Goal: Task Accomplishment & Management: Manage account settings

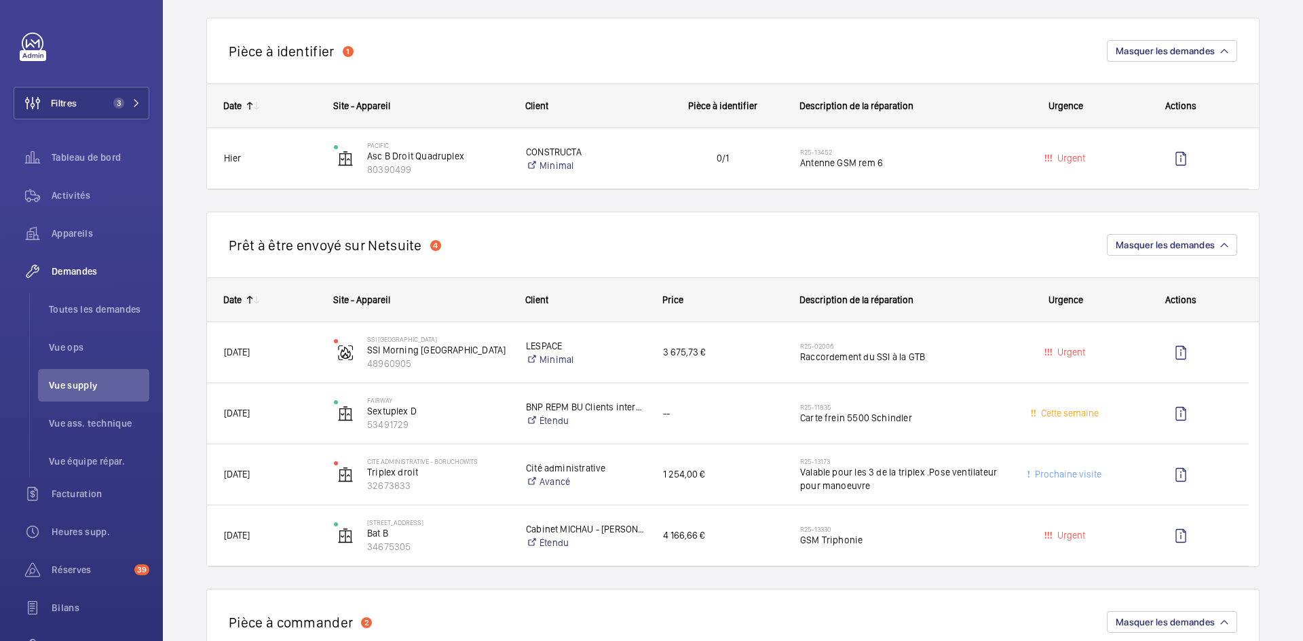
scroll to position [1086, 0]
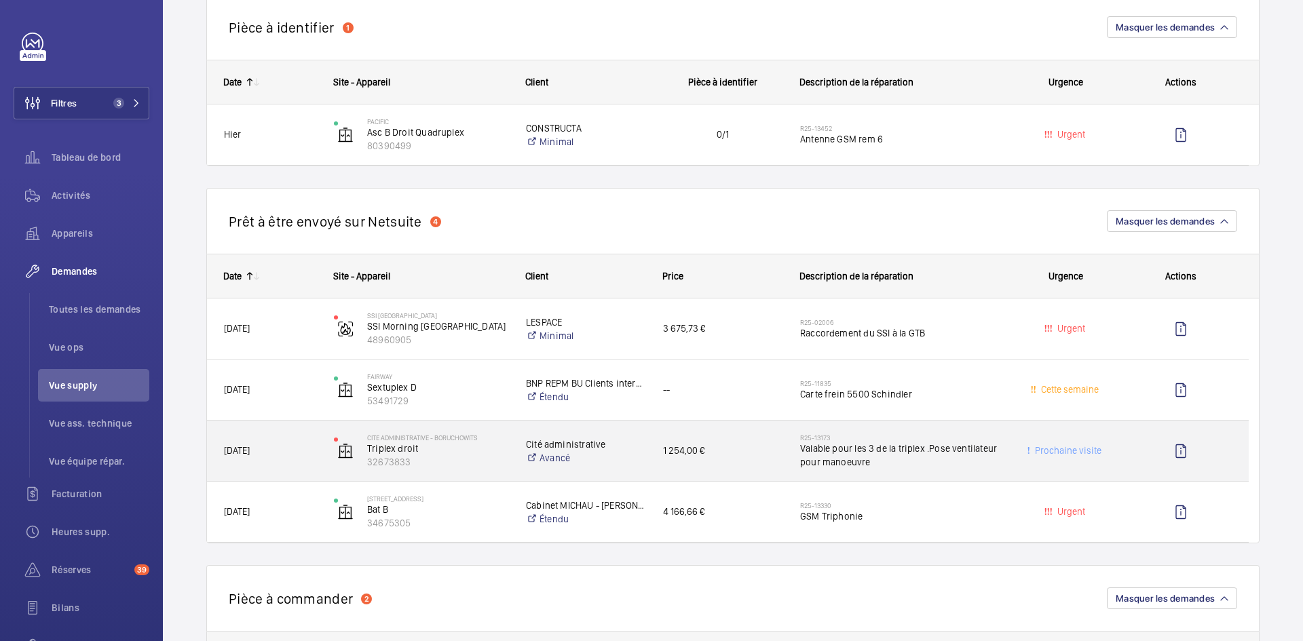
click at [250, 450] on span "02/10/2025" at bounding box center [237, 450] width 26 height 11
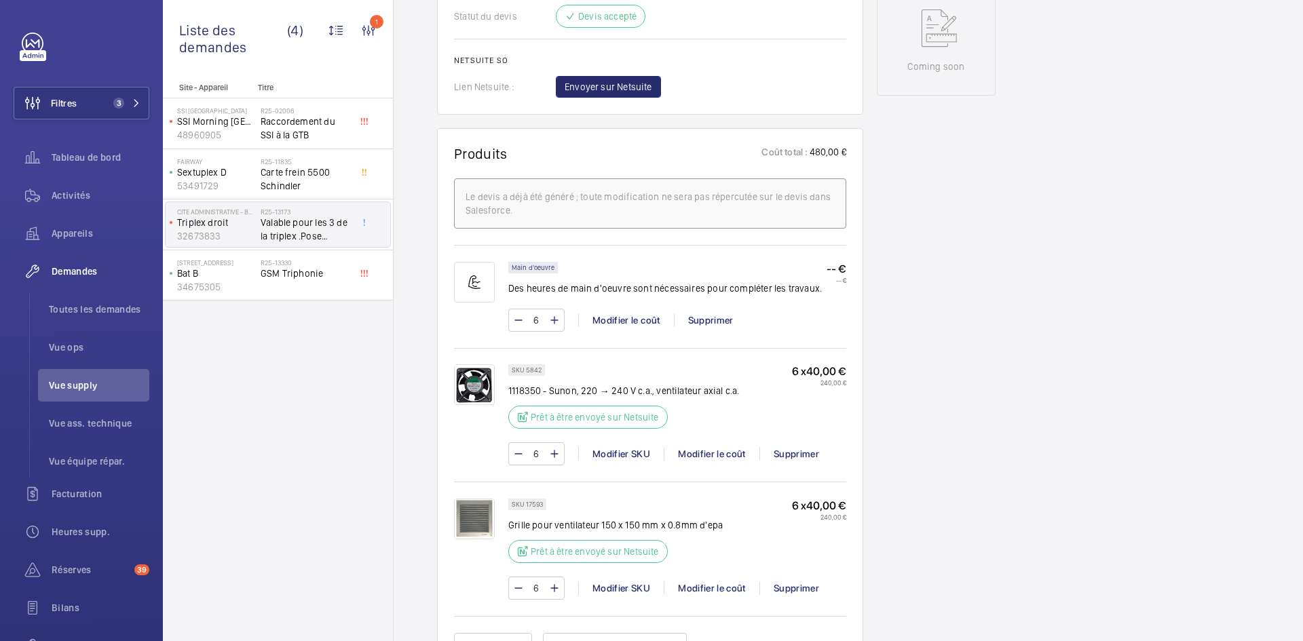
scroll to position [719, 0]
drag, startPoint x: 541, startPoint y: 366, endPoint x: 525, endPoint y: 367, distance: 15.6
click at [525, 367] on p "SKU 5842" at bounding box center [527, 368] width 30 height 5
copy p "5842"
drag, startPoint x: 543, startPoint y: 503, endPoint x: 525, endPoint y: 502, distance: 17.7
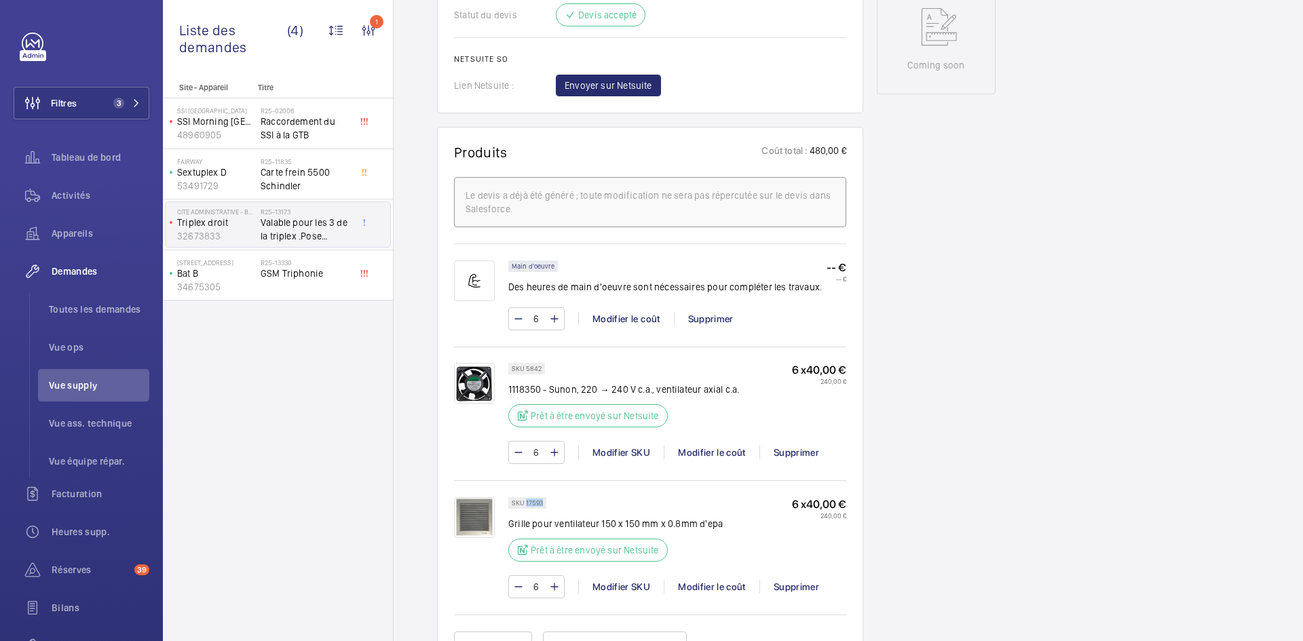
click at [525, 502] on p "SKU 17593" at bounding box center [527, 503] width 31 height 5
copy p "17593"
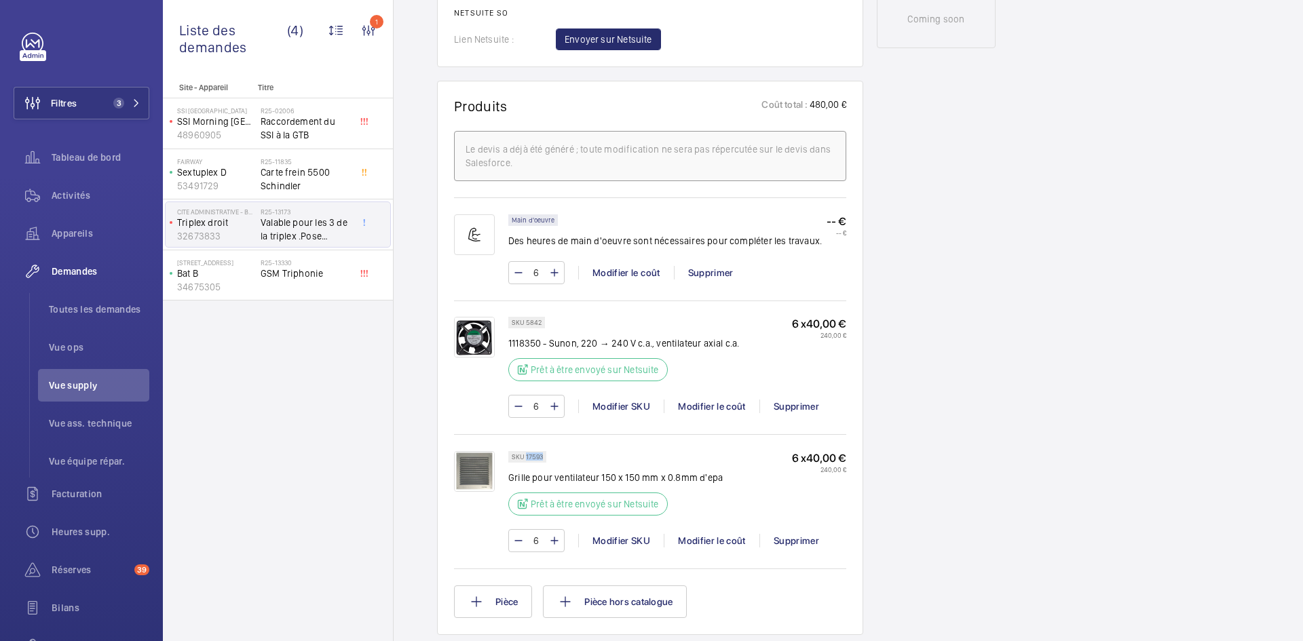
scroll to position [787, 0]
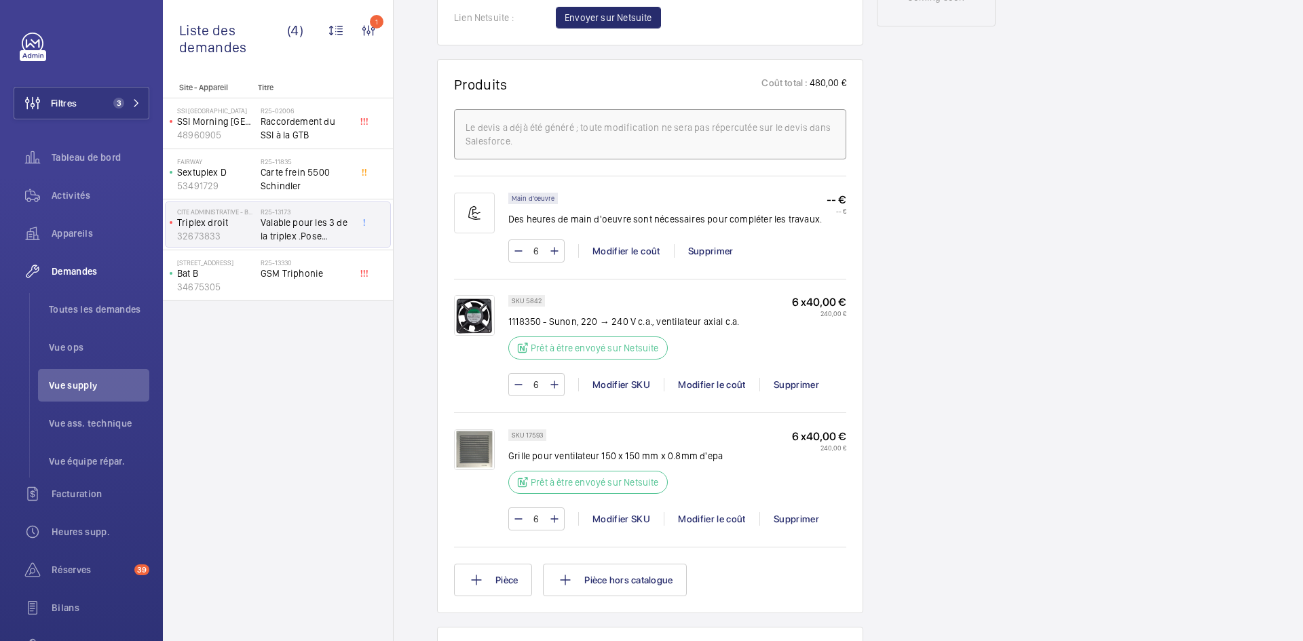
click at [982, 474] on div "Stopped Triplex droit 32673833 Voir les dernières visites Cite Administrative -…" at bounding box center [936, 242] width 119 height 1744
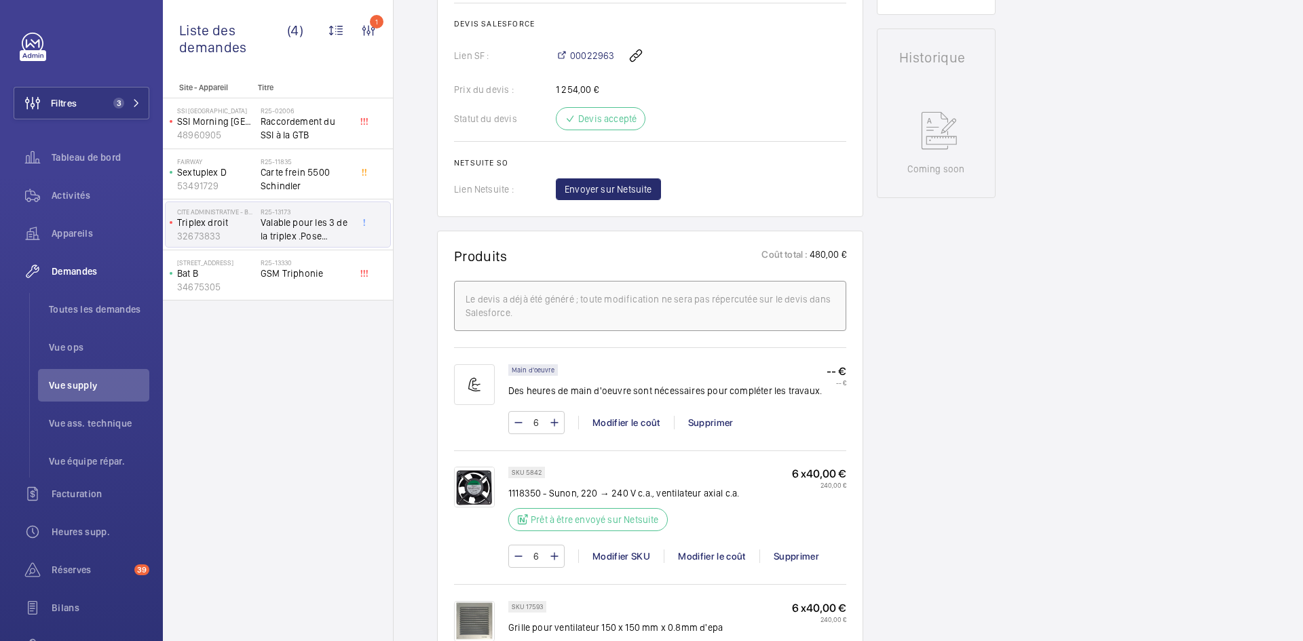
scroll to position [651, 0]
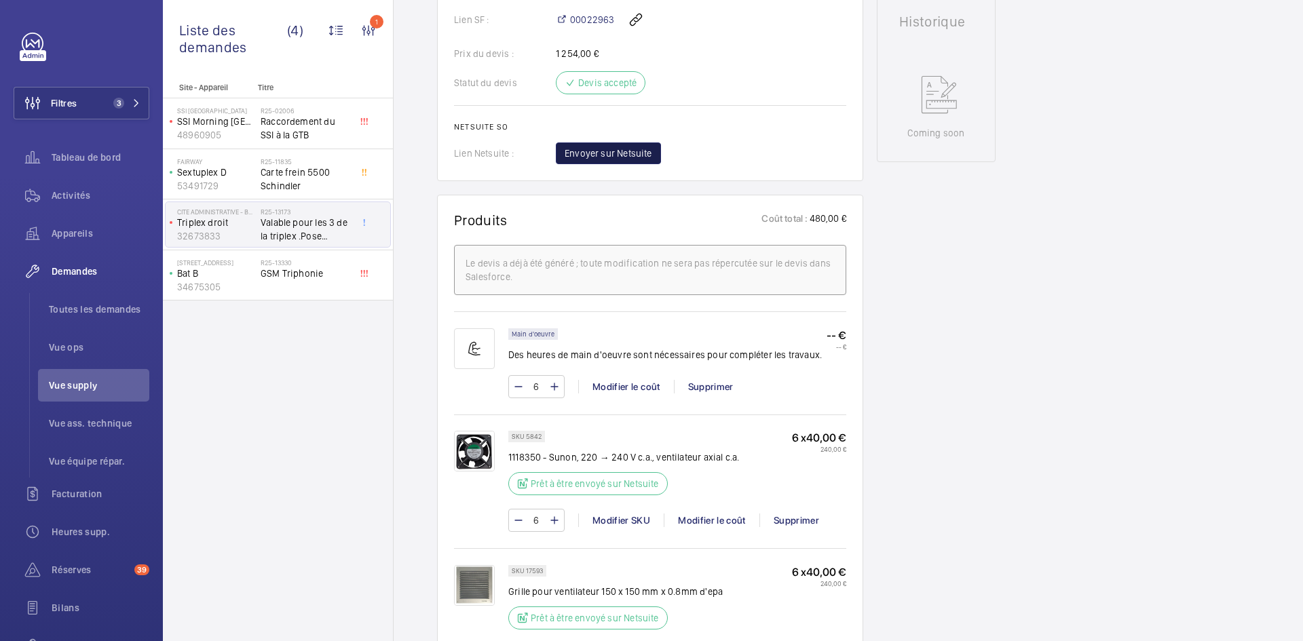
click at [638, 150] on span "Envoyer sur Netsuite" at bounding box center [608, 154] width 88 height 14
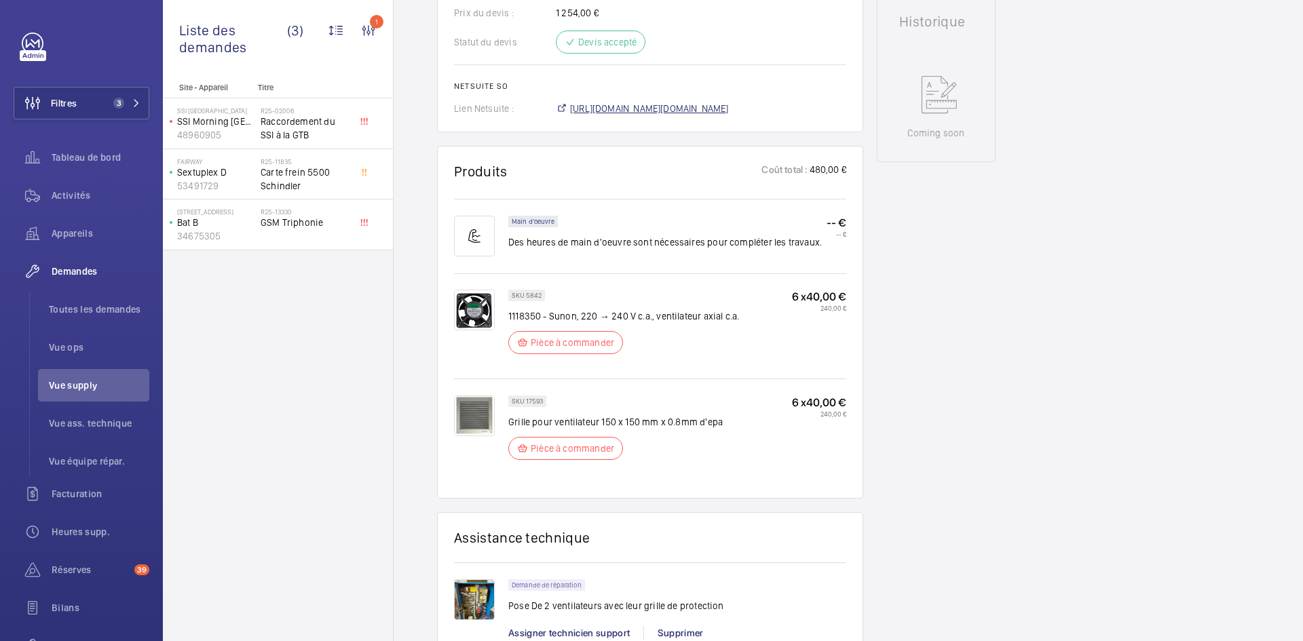
scroll to position [665, 0]
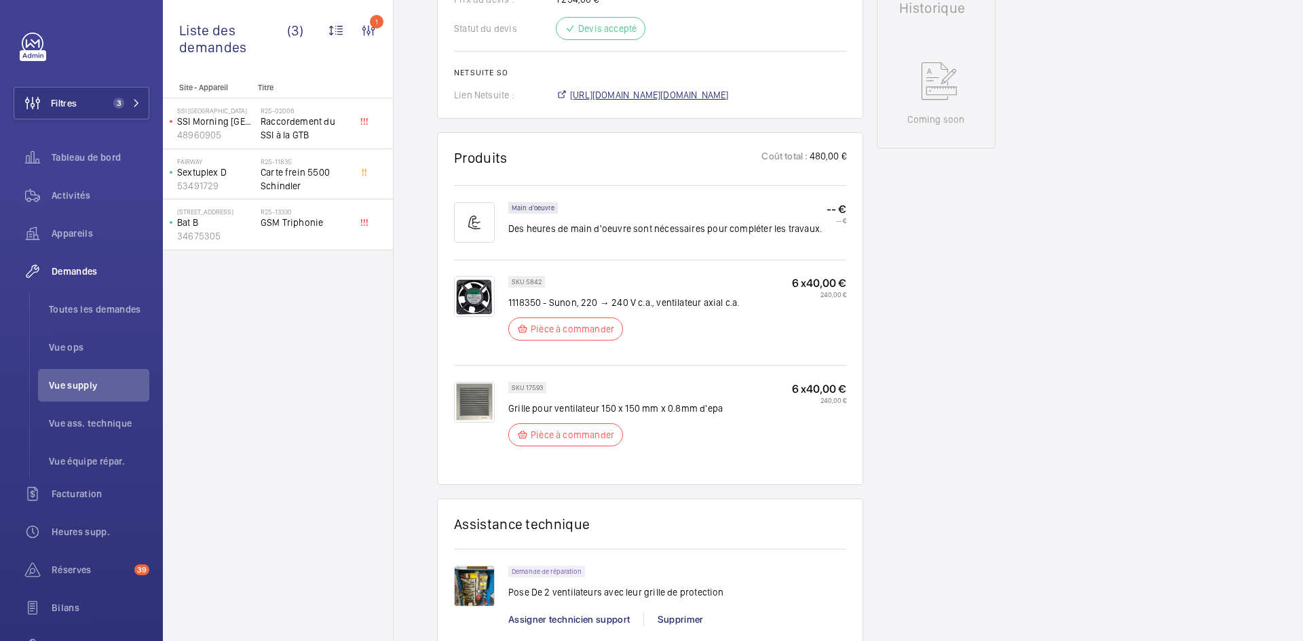
click at [713, 102] on span "https://6461500.app.netsuite.com/app/accounting/transactions/salesord.nl?id=308…" at bounding box center [649, 95] width 159 height 14
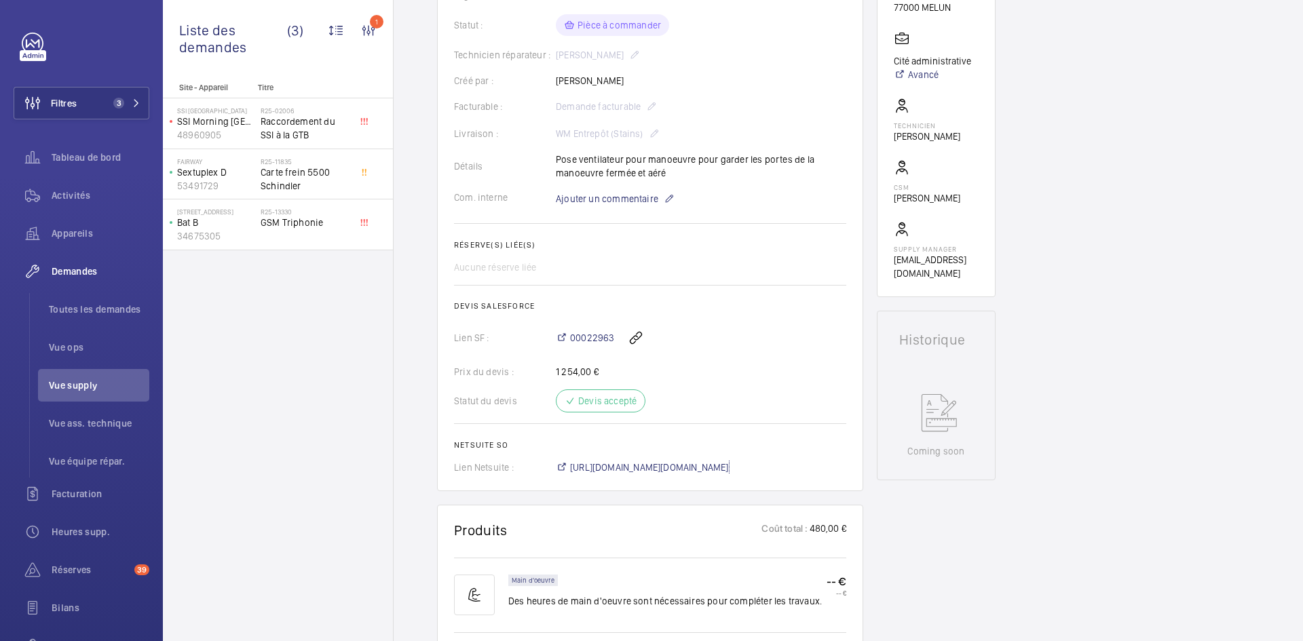
scroll to position [217, 0]
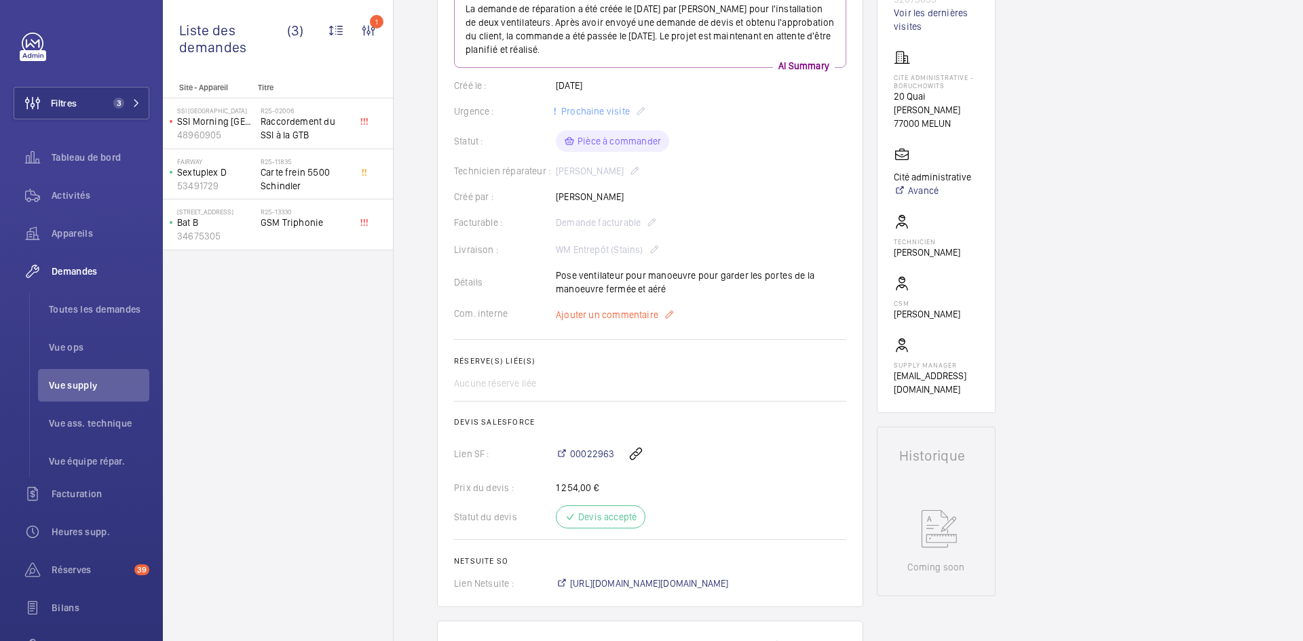
click at [615, 316] on span "Ajouter un commentaire" at bounding box center [607, 315] width 102 height 14
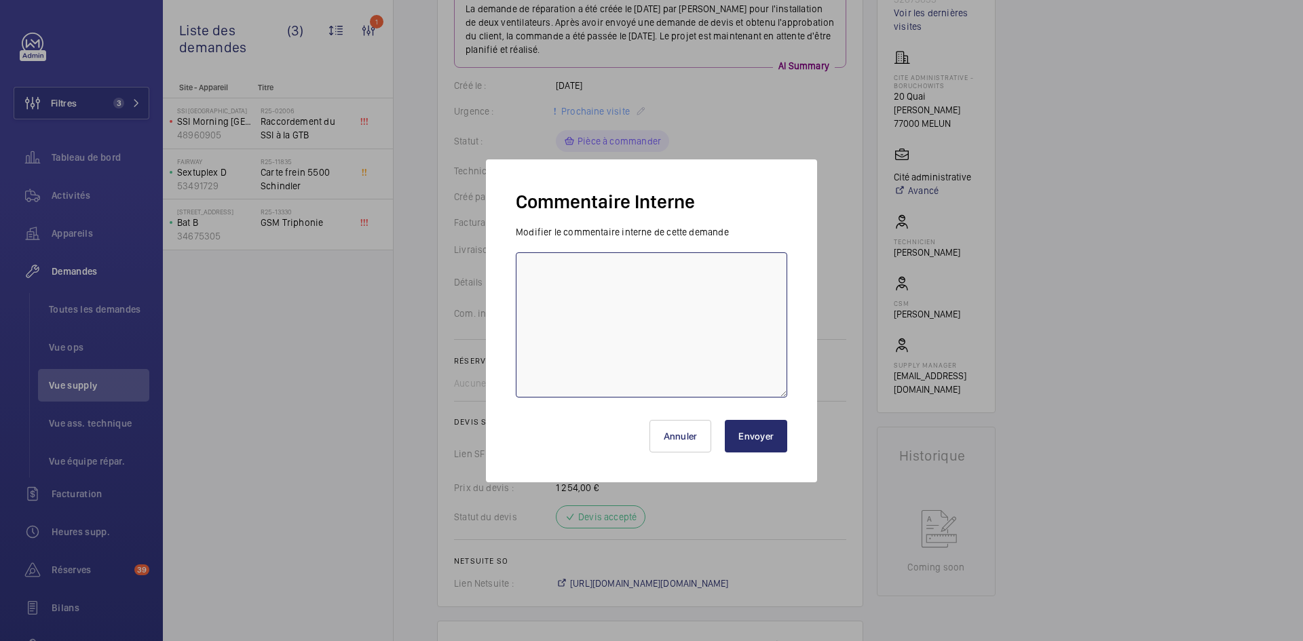
click at [590, 278] on textarea at bounding box center [651, 324] width 271 height 145
paste textarea "BY-09/10 commande effectuer chez le fournisseur Drim via le site livraison prév…"
type textarea "BY-09/10 commande effectuer chez le fournisseur Drim via le site livraison prév…"
click at [749, 440] on button "Envoyer" at bounding box center [756, 436] width 62 height 33
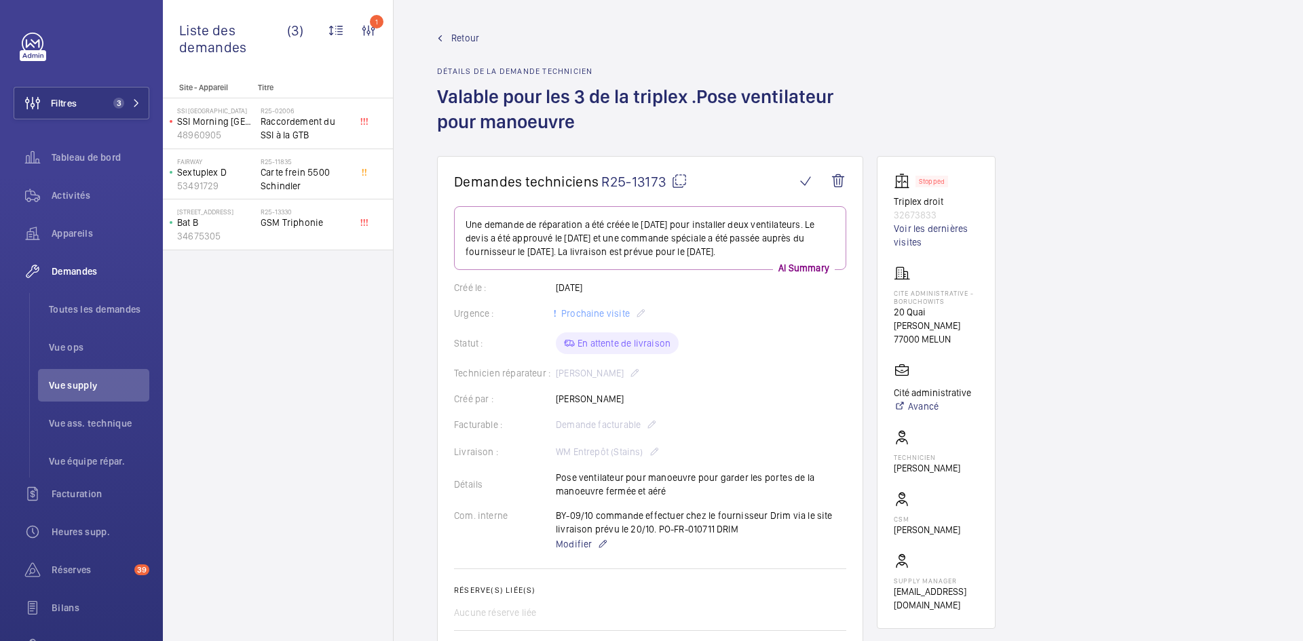
scroll to position [0, 0]
click at [451, 35] on span "Retour" at bounding box center [465, 40] width 28 height 14
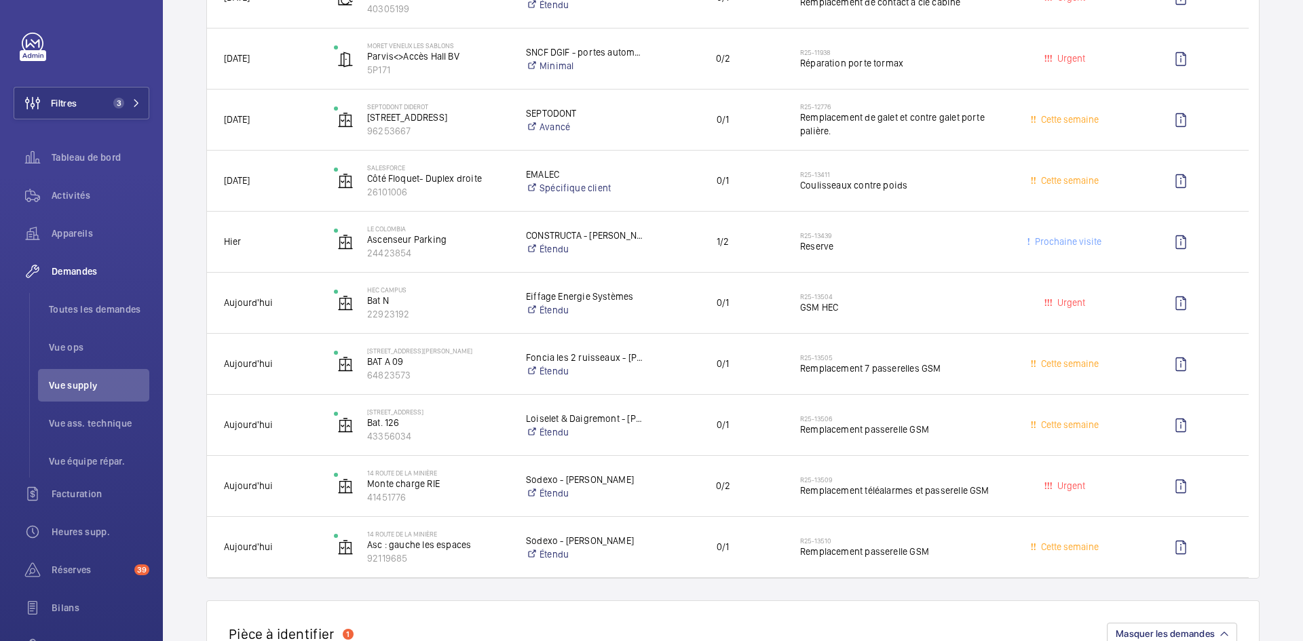
scroll to position [475, 0]
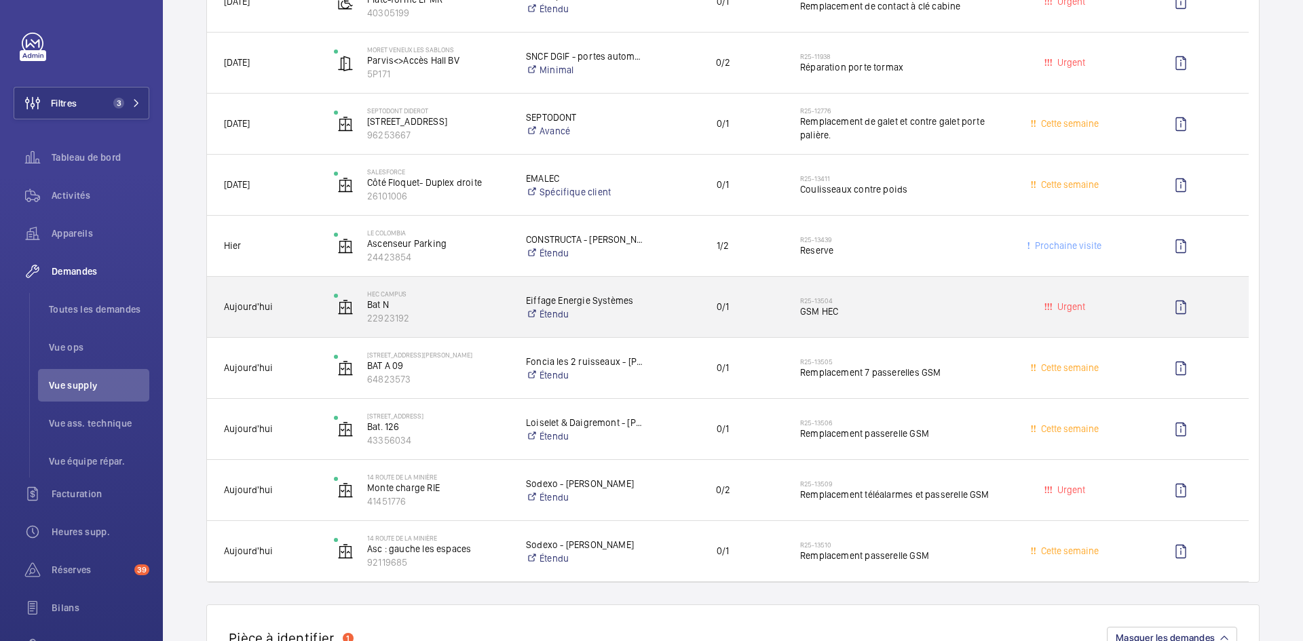
click at [311, 304] on span "Aujourd'hui" at bounding box center [270, 307] width 92 height 16
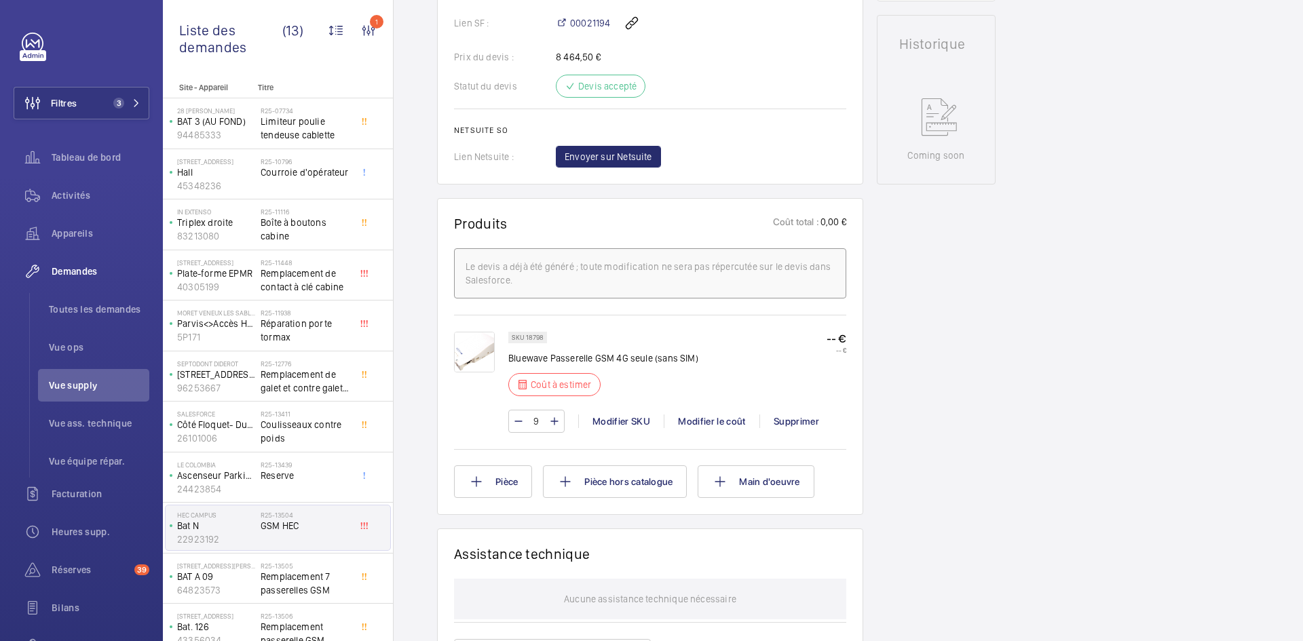
scroll to position [611, 0]
click at [725, 418] on div "Modifier le coût" at bounding box center [712, 420] width 96 height 14
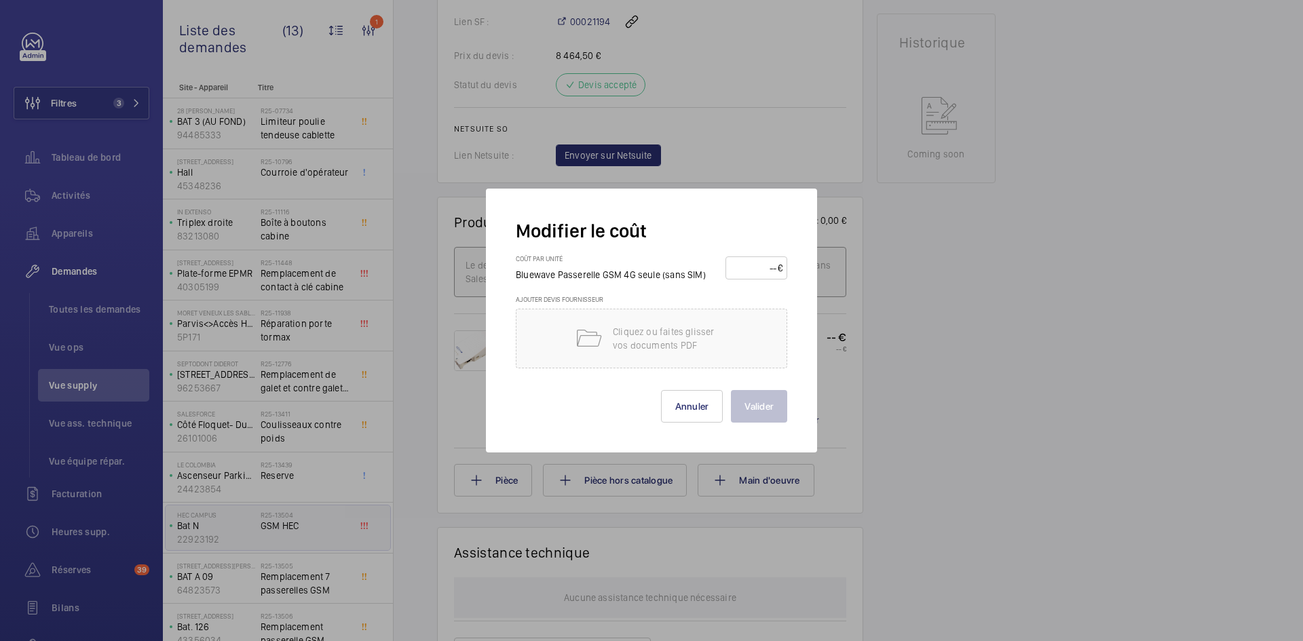
click at [752, 269] on input "number" at bounding box center [753, 268] width 47 height 22
type input "200"
click at [775, 401] on button "Valider" at bounding box center [759, 406] width 56 height 33
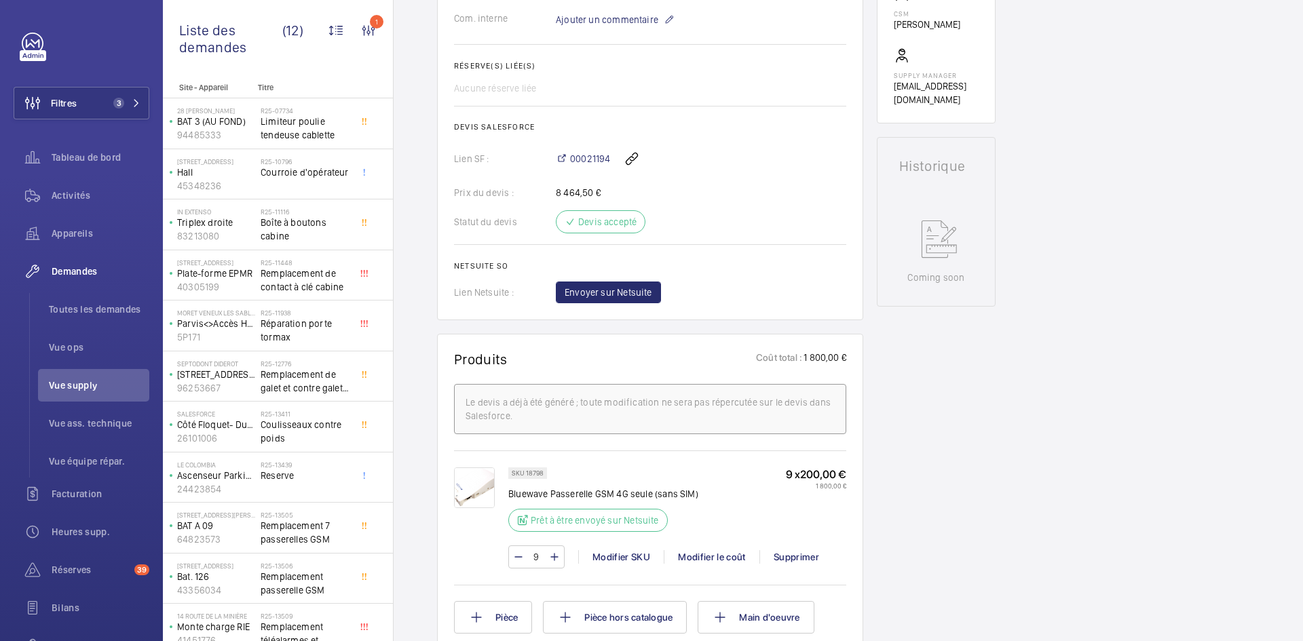
scroll to position [543, 0]
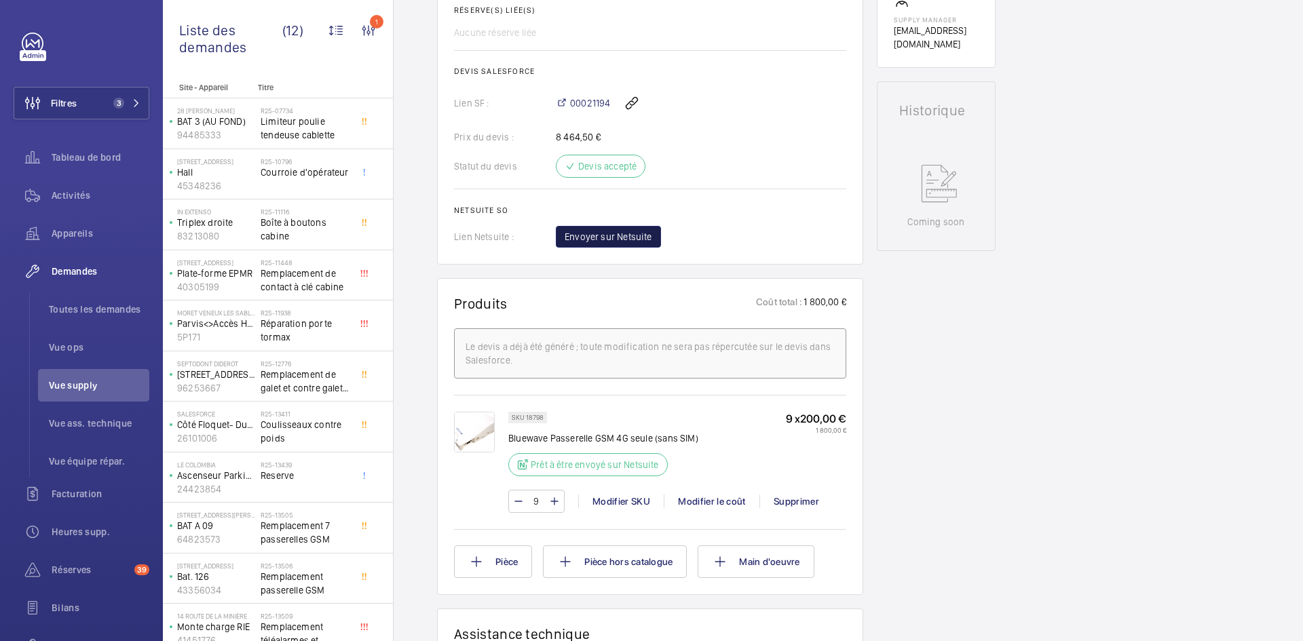
click at [636, 235] on span "Envoyer sur Netsuite" at bounding box center [608, 237] width 88 height 14
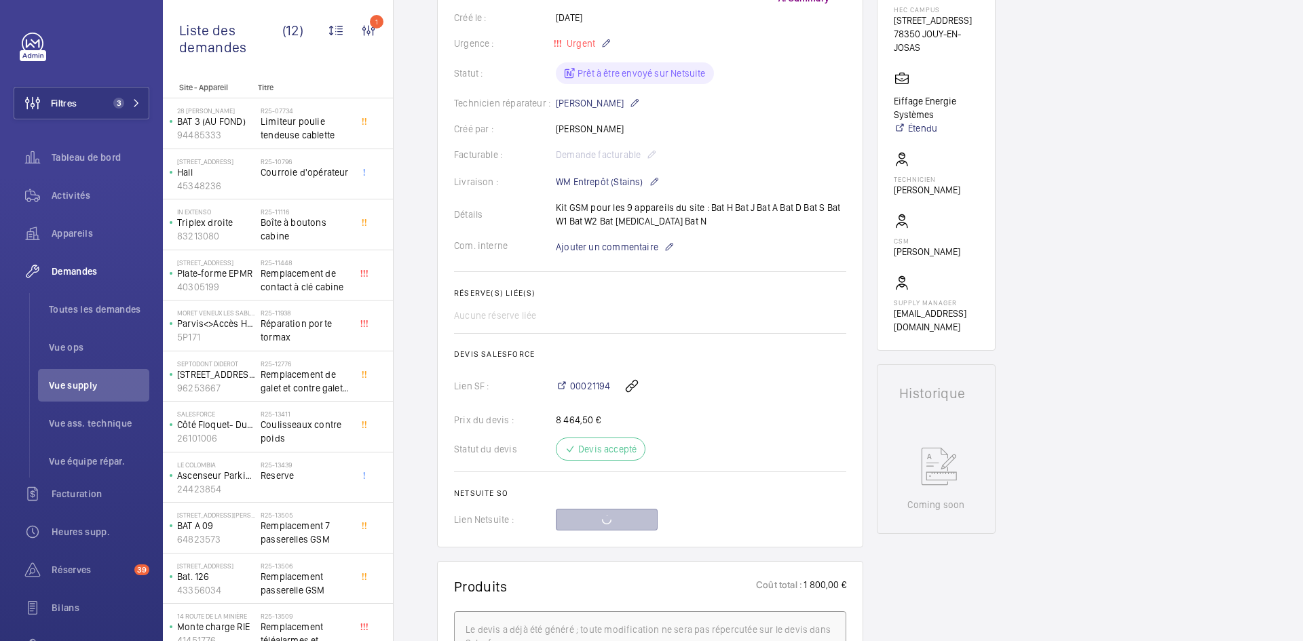
scroll to position [271, 0]
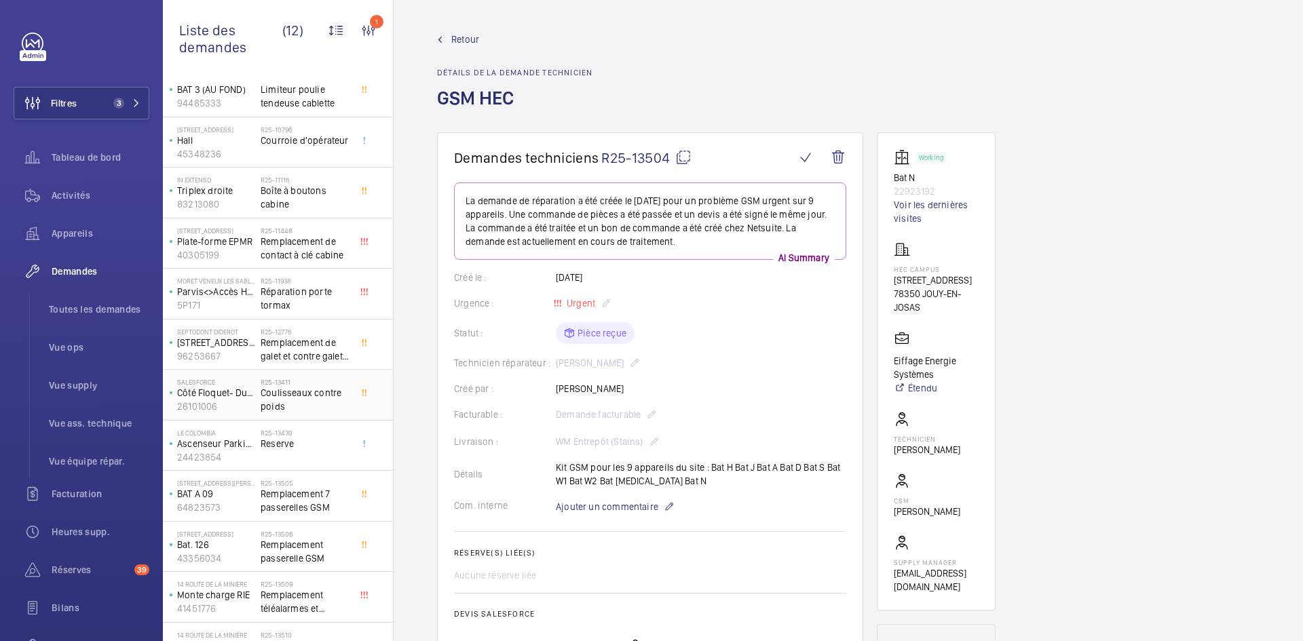
scroll to position [64, 0]
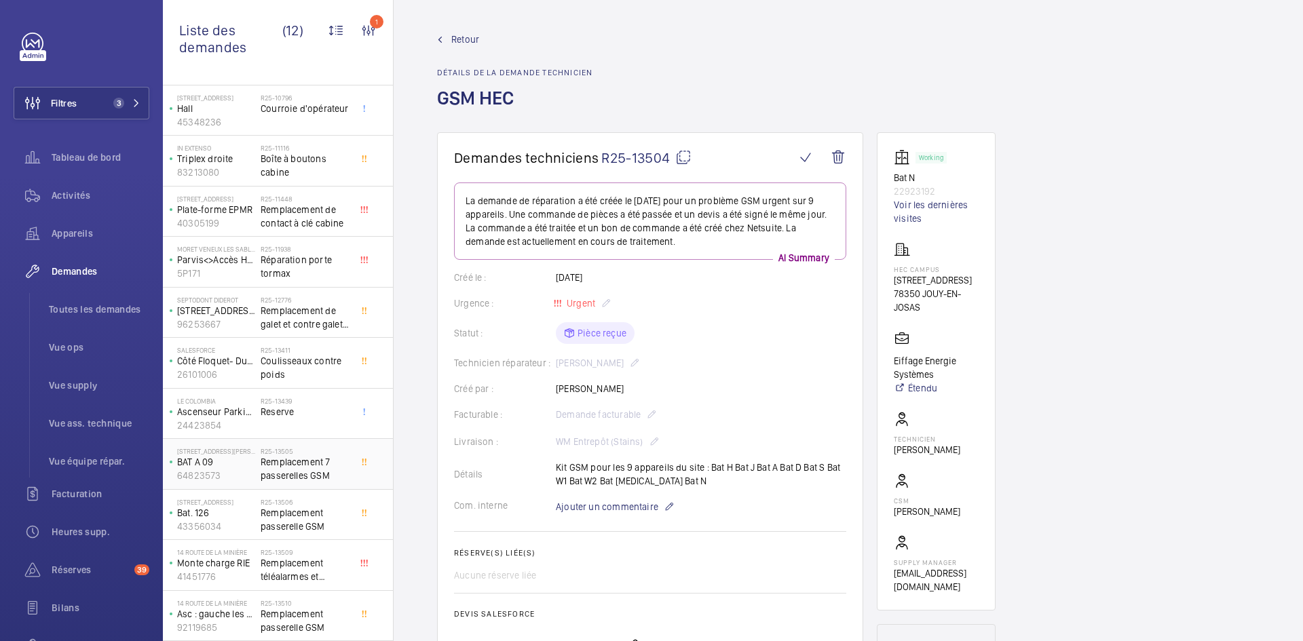
click at [218, 457] on p "BAT A 09" at bounding box center [216, 462] width 78 height 14
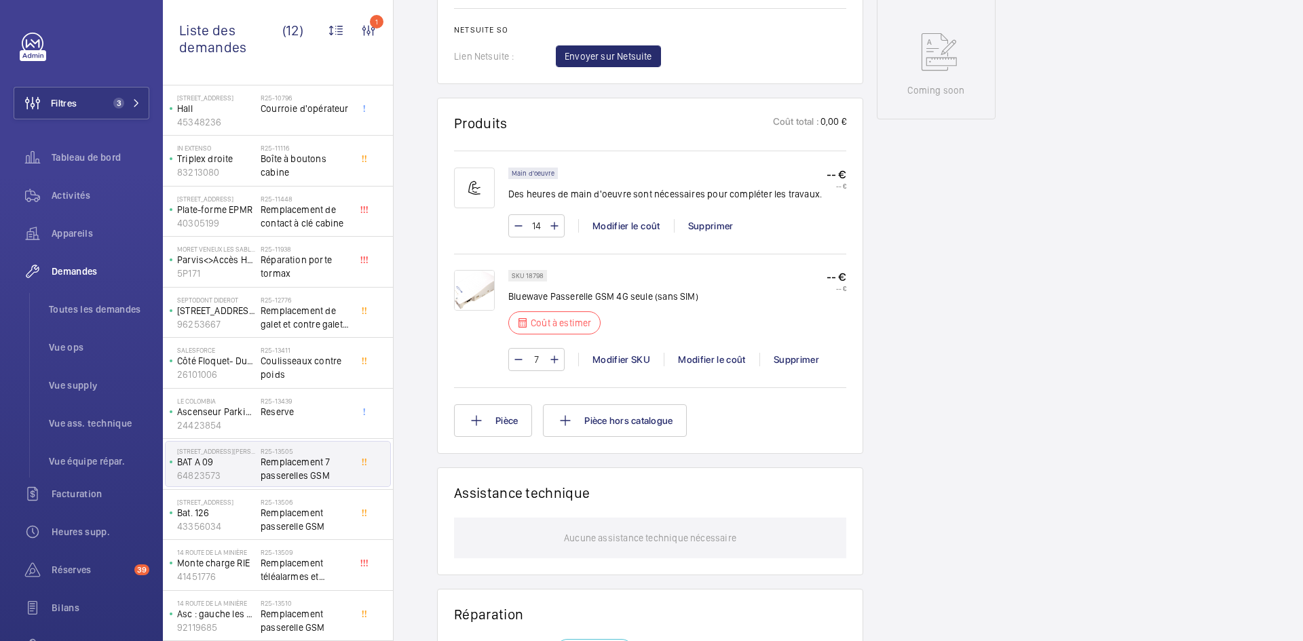
scroll to position [706, 0]
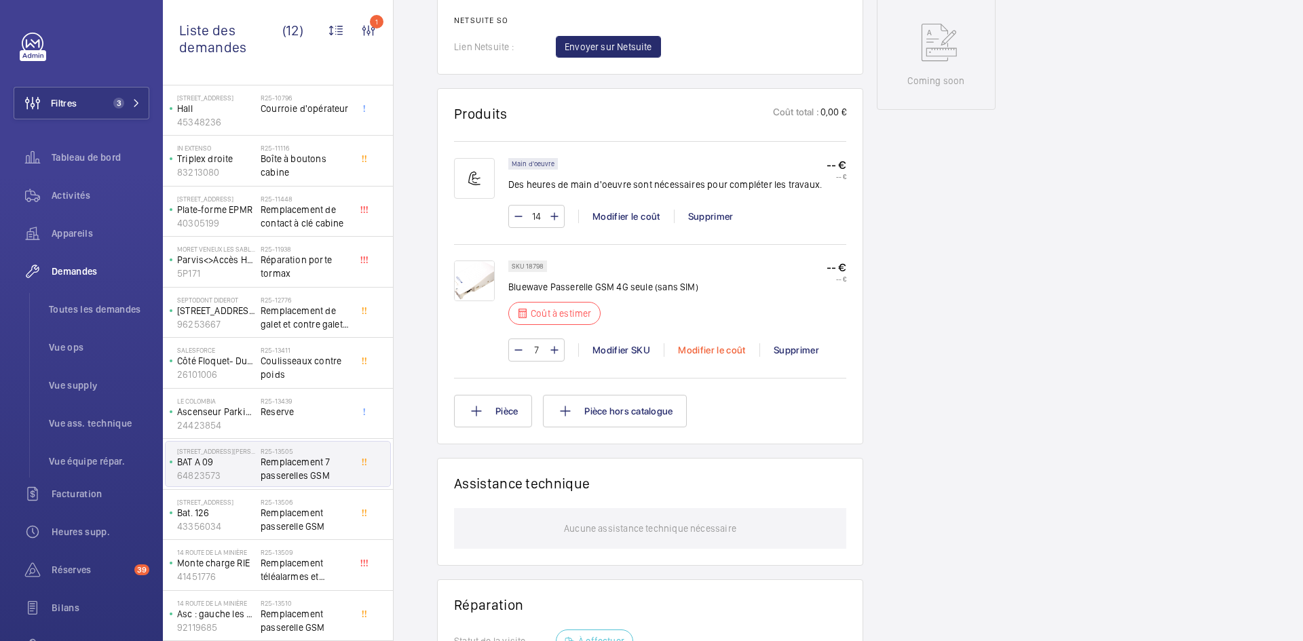
click at [731, 352] on div "Modifier le coût" at bounding box center [712, 350] width 96 height 14
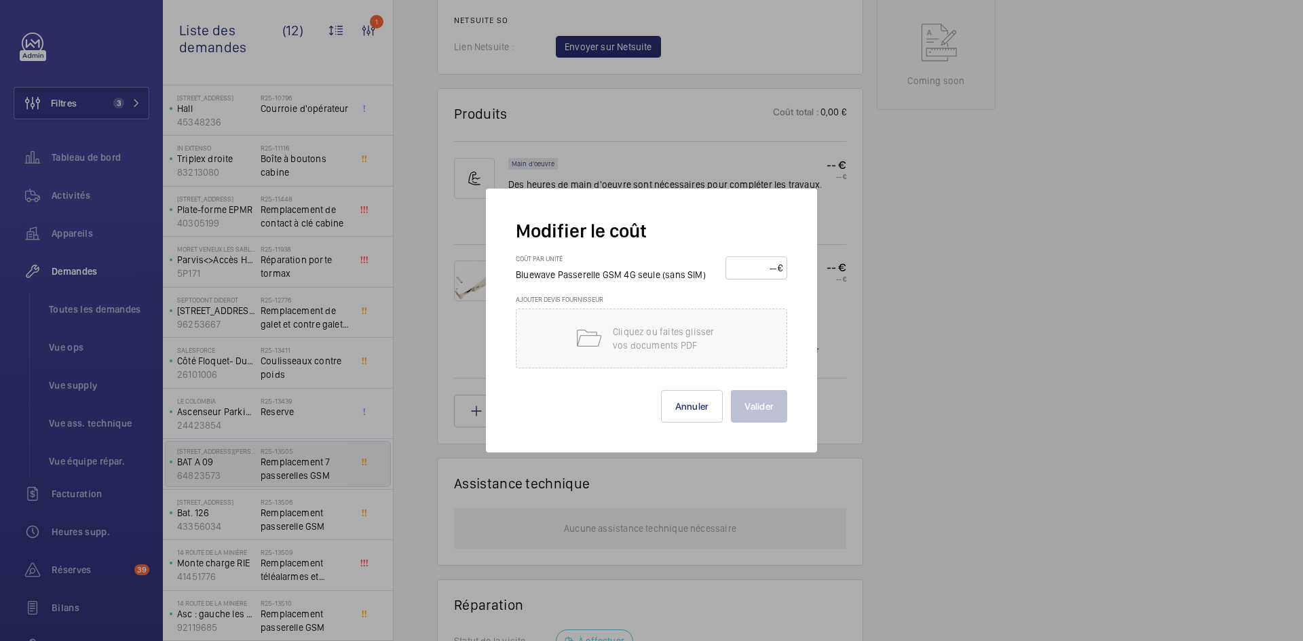
click at [740, 262] on input "number" at bounding box center [753, 268] width 47 height 22
type input "200"
click at [779, 403] on button "Valider" at bounding box center [759, 406] width 56 height 33
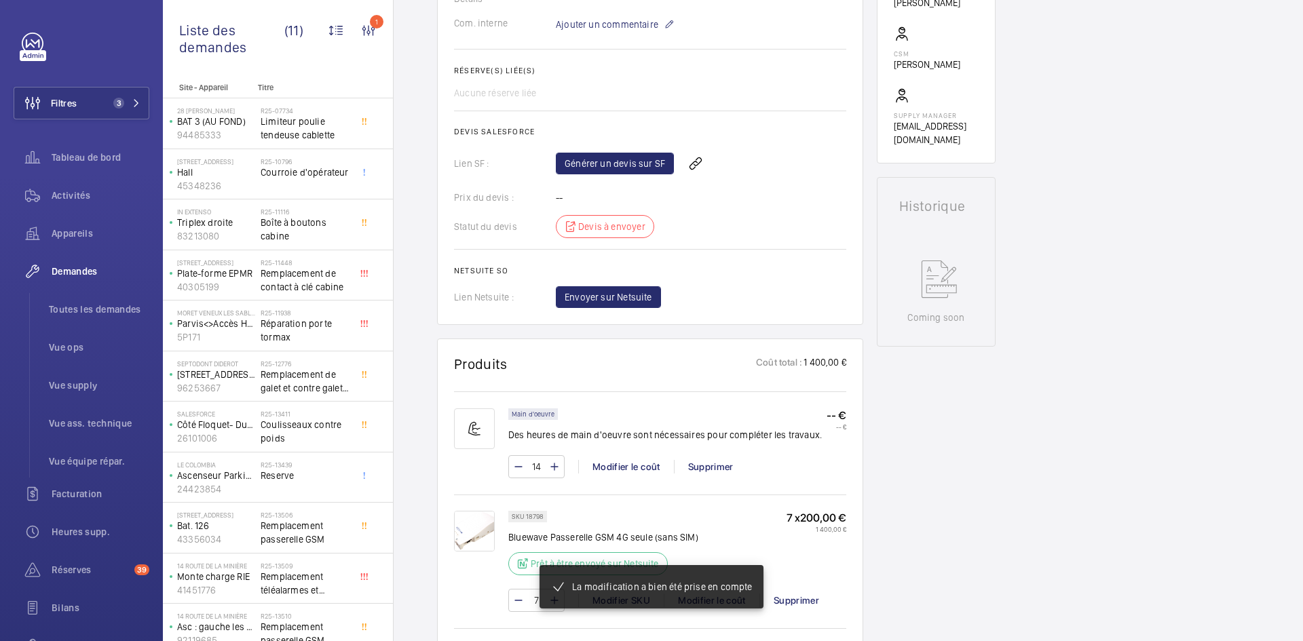
scroll to position [475, 0]
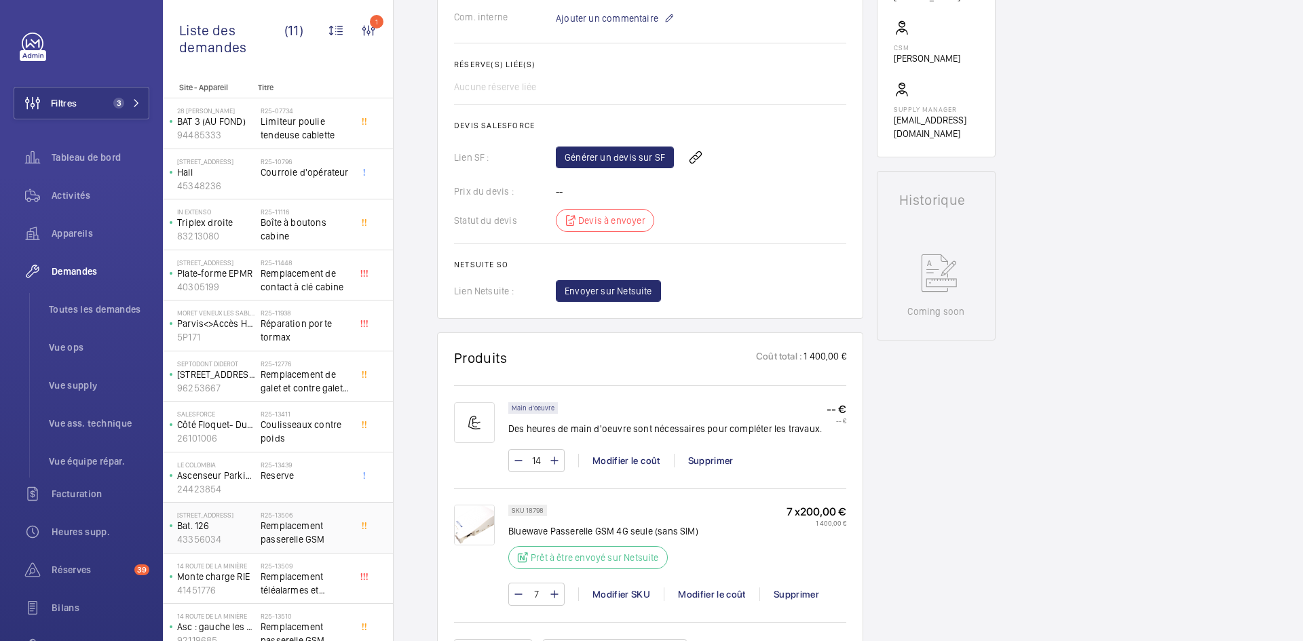
click at [234, 529] on p "Bat. 126" at bounding box center [216, 526] width 78 height 14
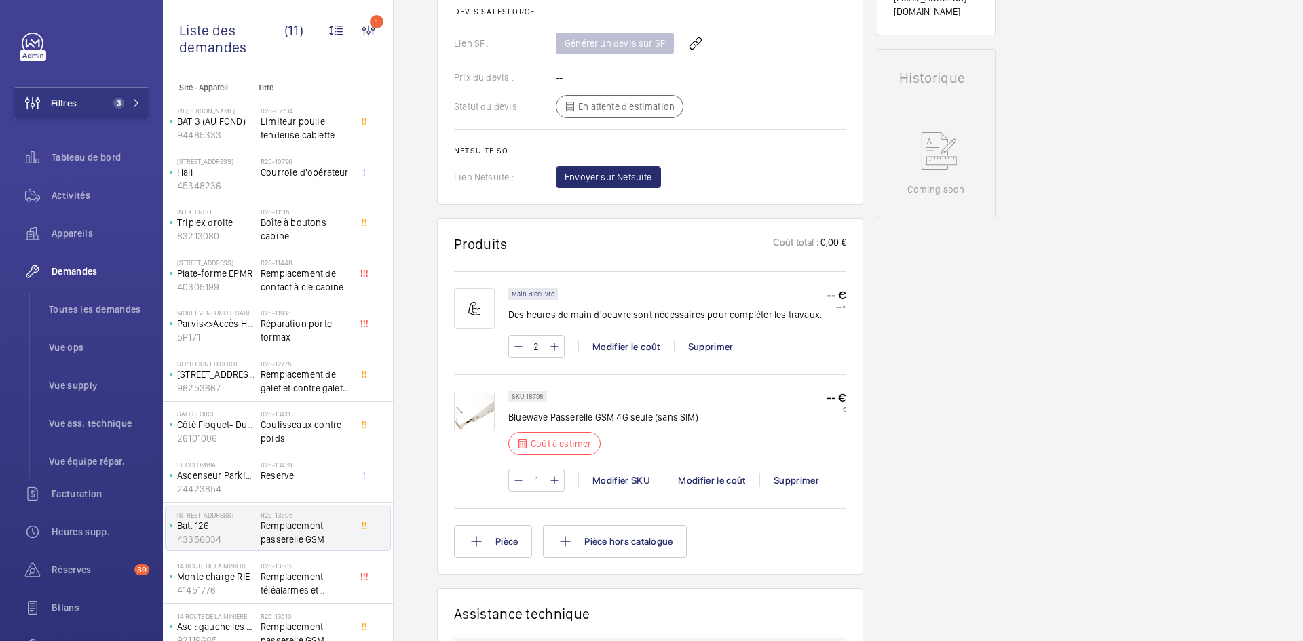
scroll to position [651, 0]
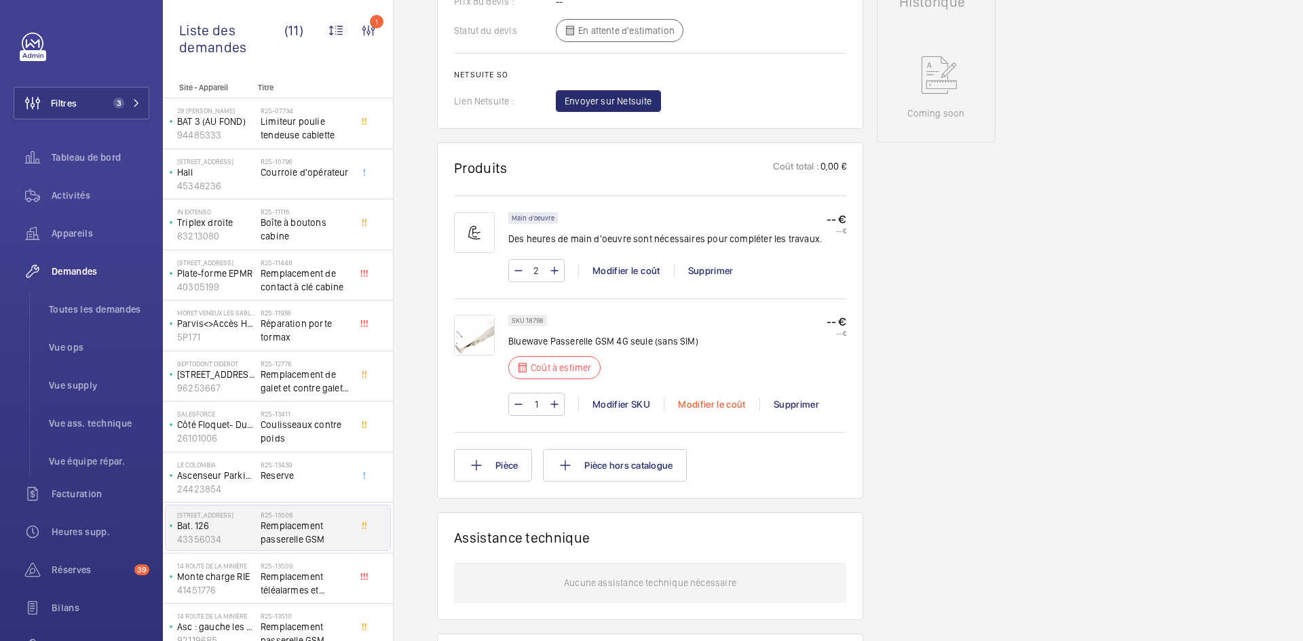
click at [712, 411] on div "Modifier le coût" at bounding box center [712, 405] width 96 height 14
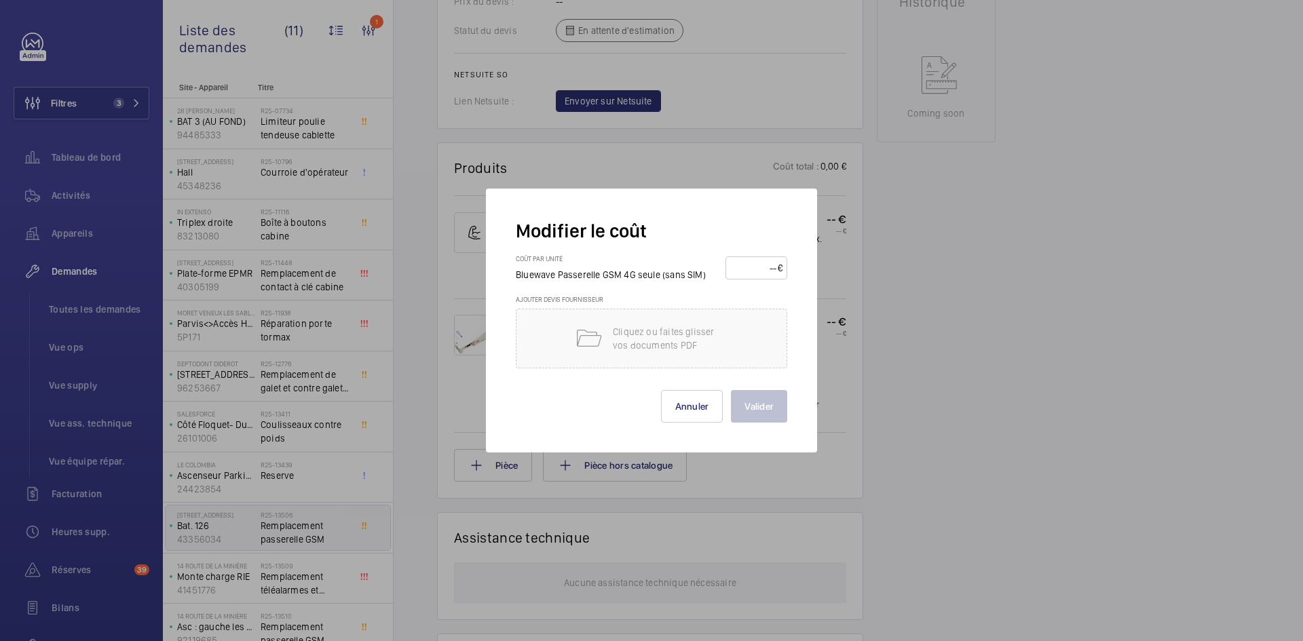
click at [763, 267] on input "number" at bounding box center [753, 268] width 47 height 22
type input "200"
click at [762, 401] on button "Valider" at bounding box center [759, 406] width 56 height 33
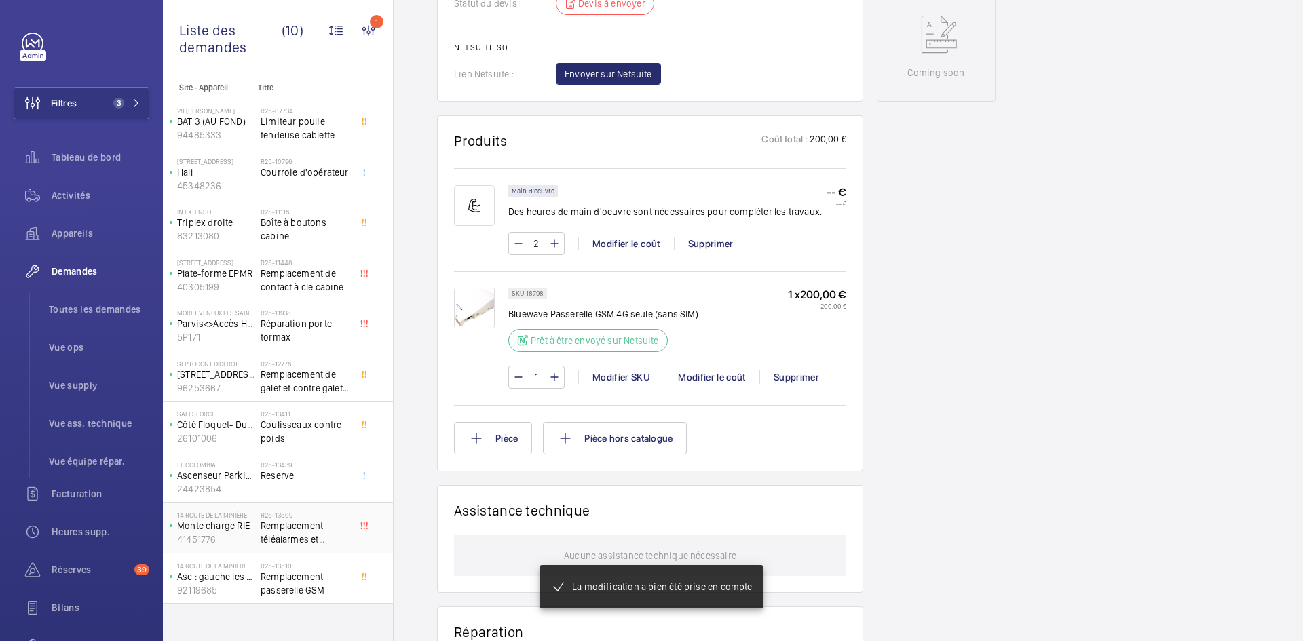
scroll to position [706, 0]
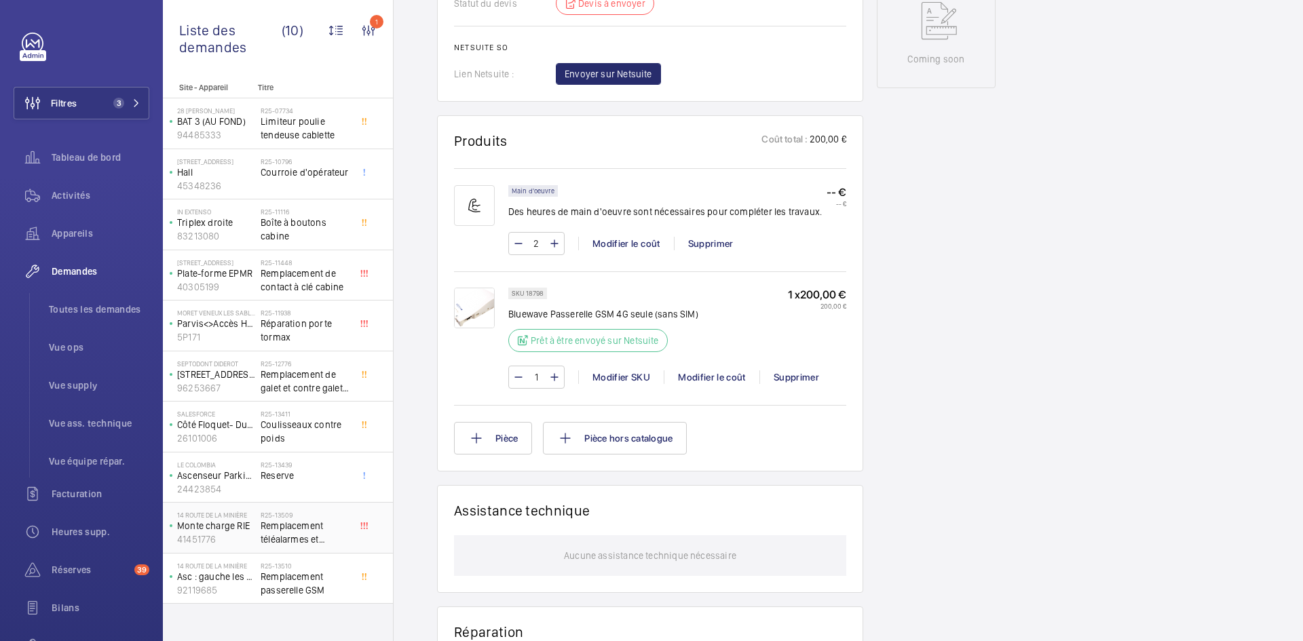
click at [252, 524] on p "Monte charge RIE" at bounding box center [216, 526] width 78 height 14
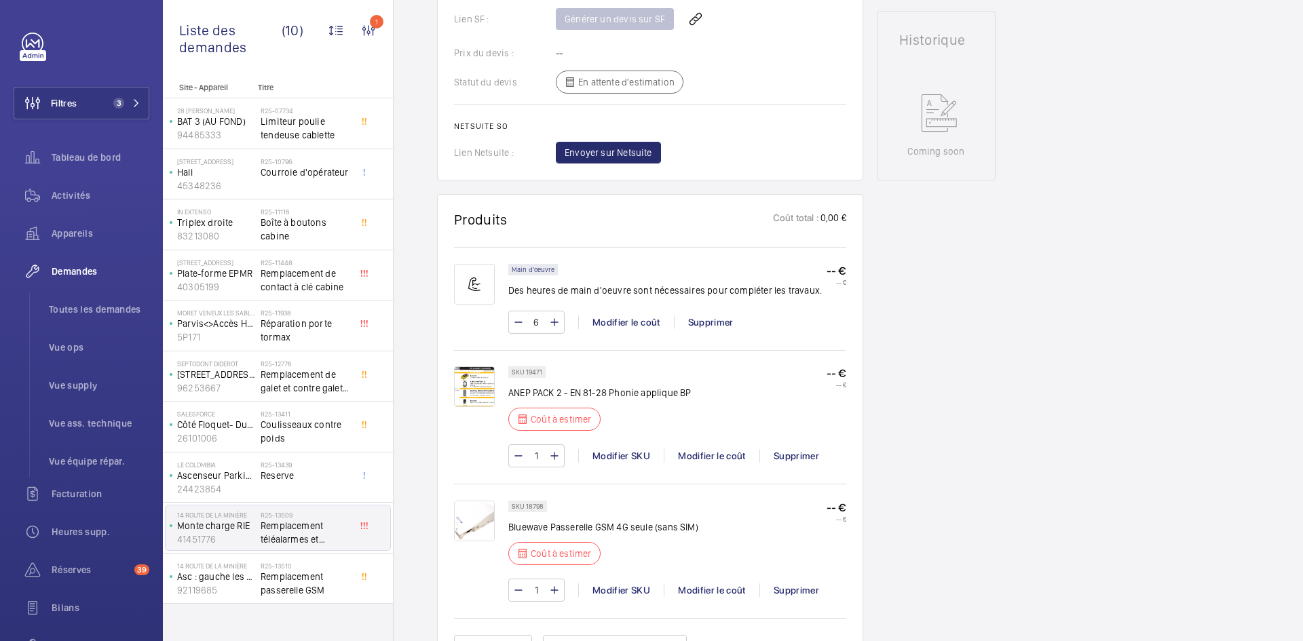
scroll to position [760, 0]
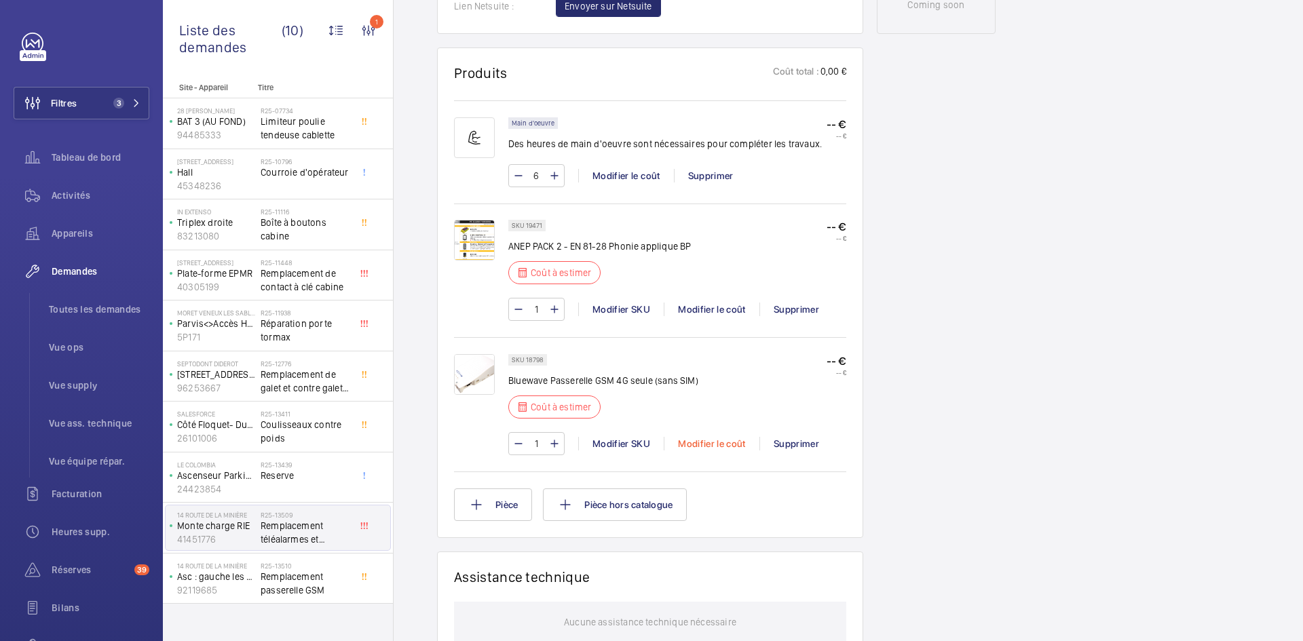
click at [725, 448] on div "Modifier le coût" at bounding box center [712, 444] width 96 height 14
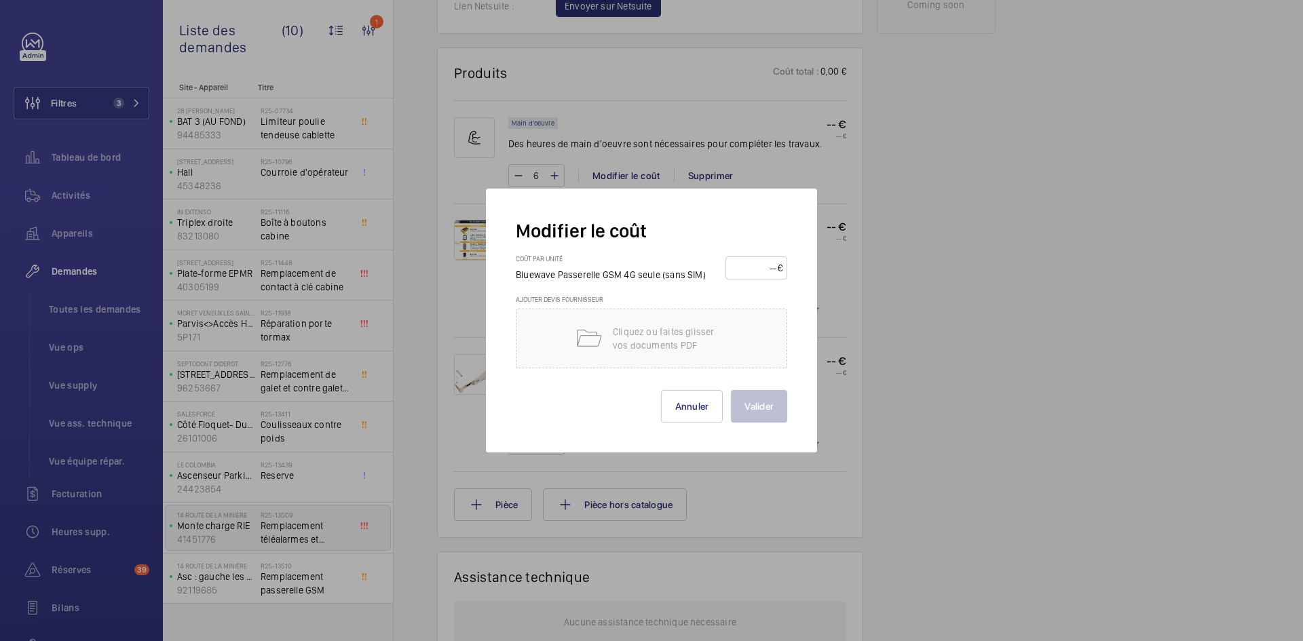
click at [749, 264] on input "number" at bounding box center [753, 268] width 47 height 22
type input "200"
click at [763, 402] on button "Valider" at bounding box center [759, 406] width 56 height 33
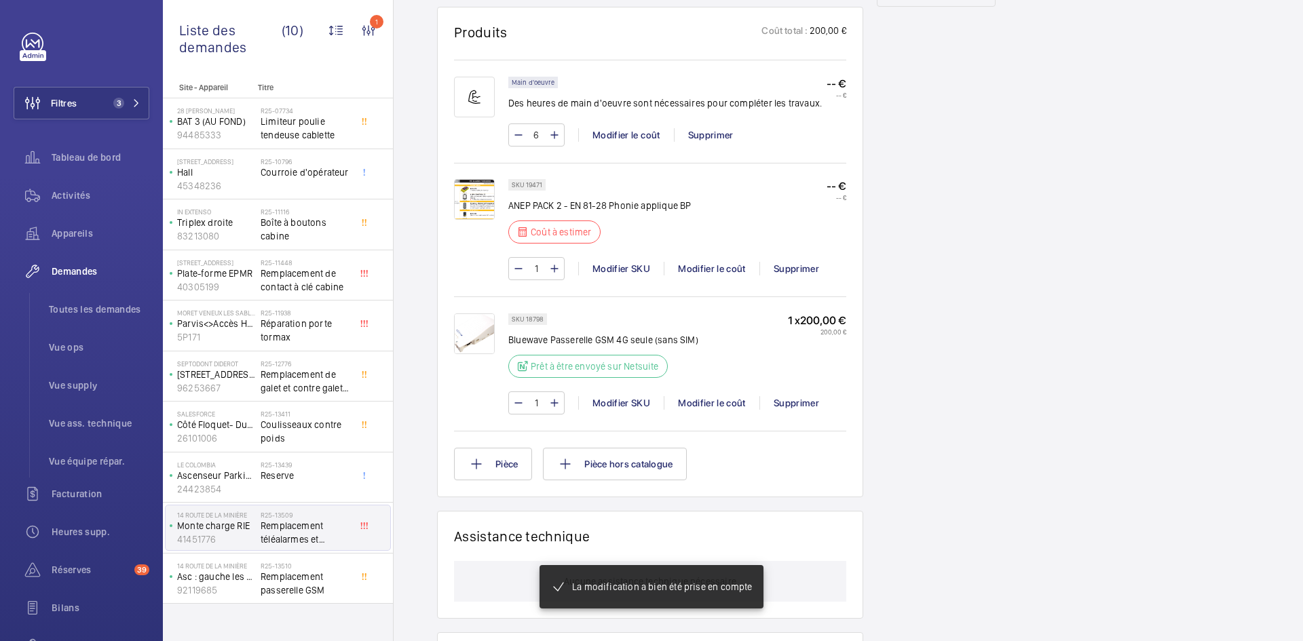
scroll to position [801, 0]
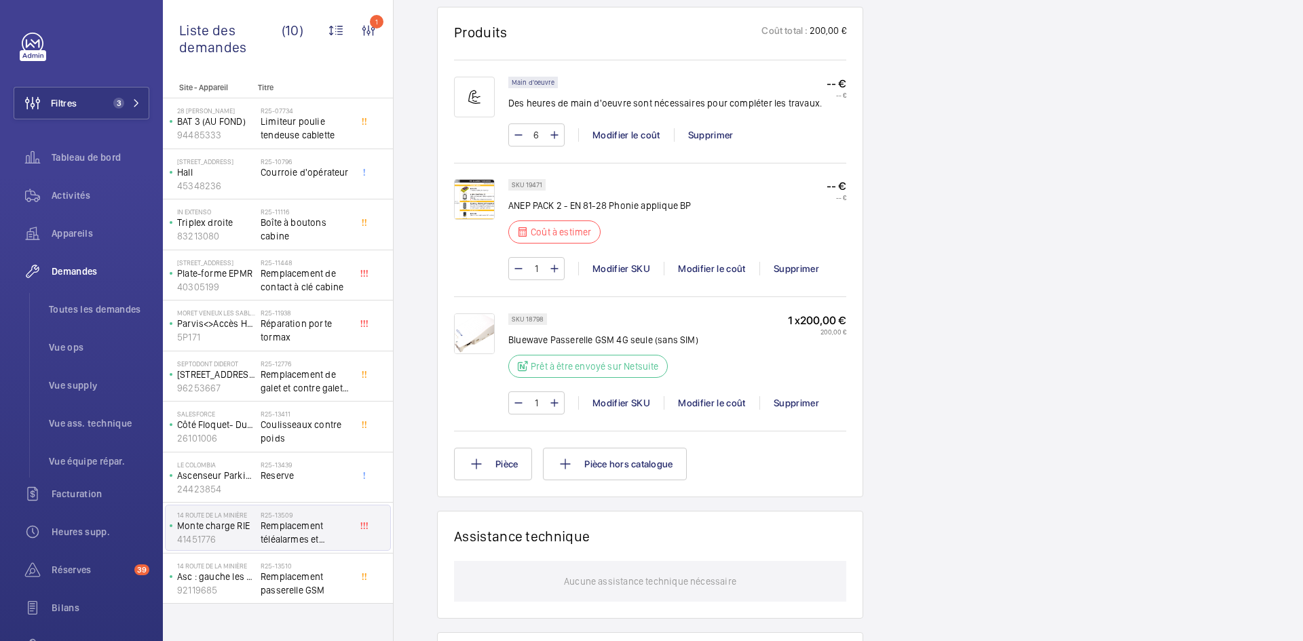
click at [483, 196] on img at bounding box center [474, 199] width 41 height 41
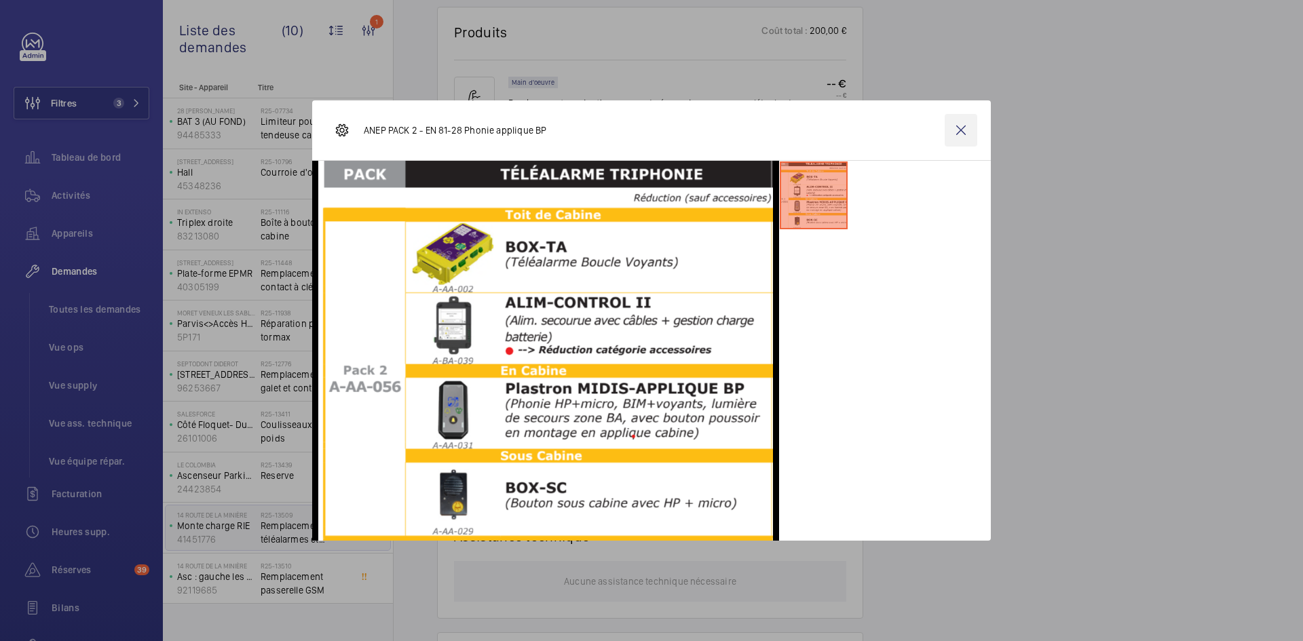
click at [966, 126] on wm-front-icon-button at bounding box center [960, 130] width 33 height 33
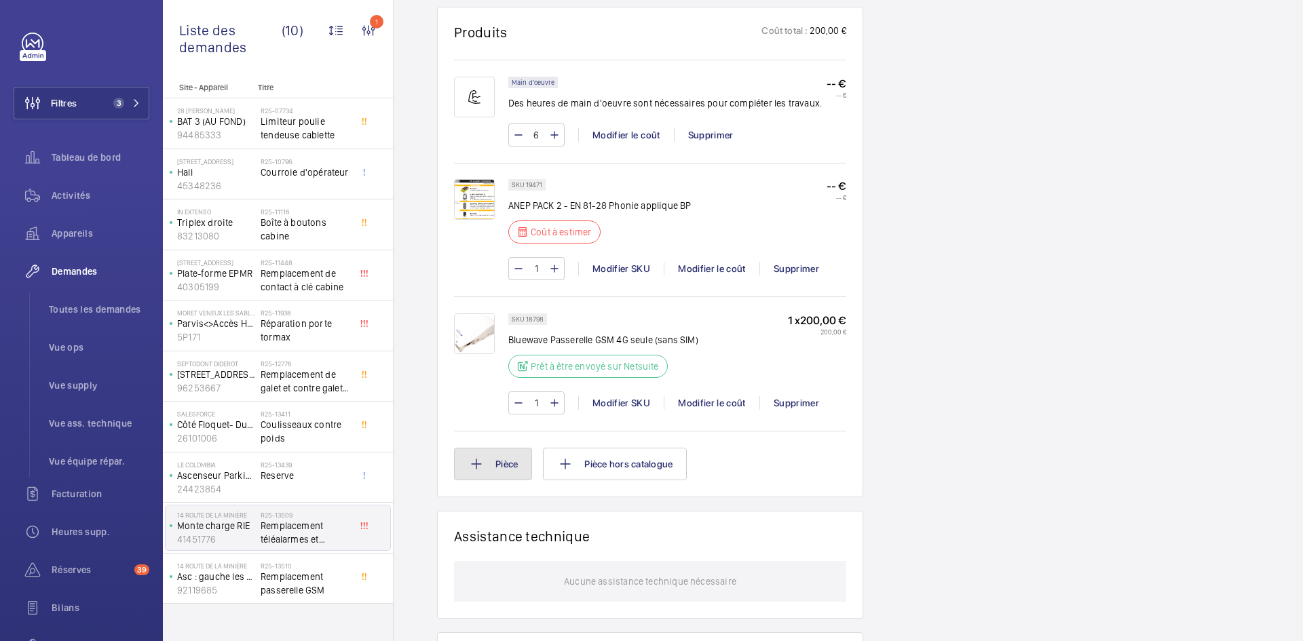
click at [514, 464] on button "Pièce" at bounding box center [493, 464] width 78 height 33
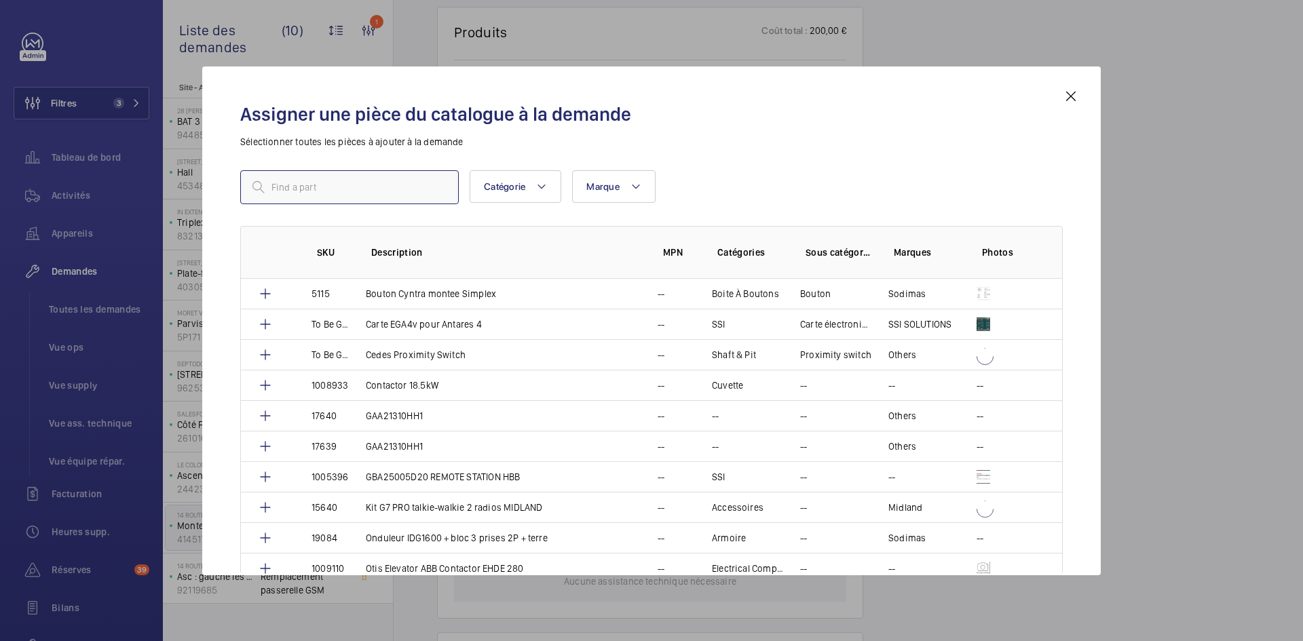
click at [394, 183] on input "text" at bounding box center [349, 187] width 218 height 34
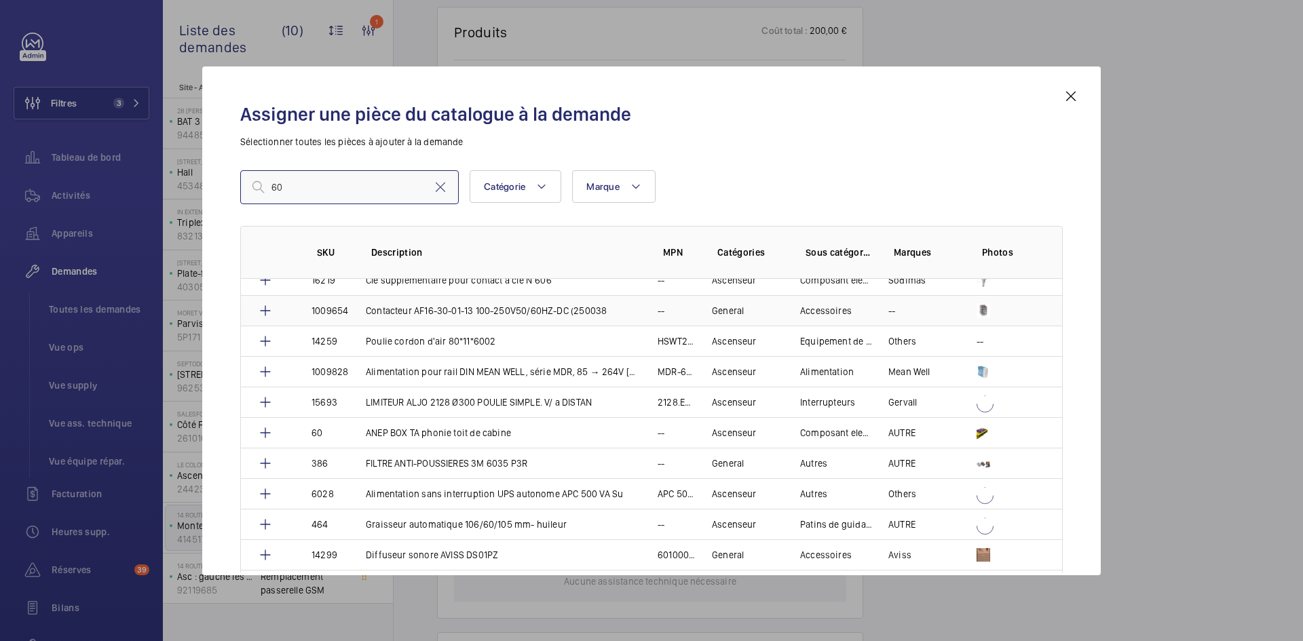
scroll to position [1584, 0]
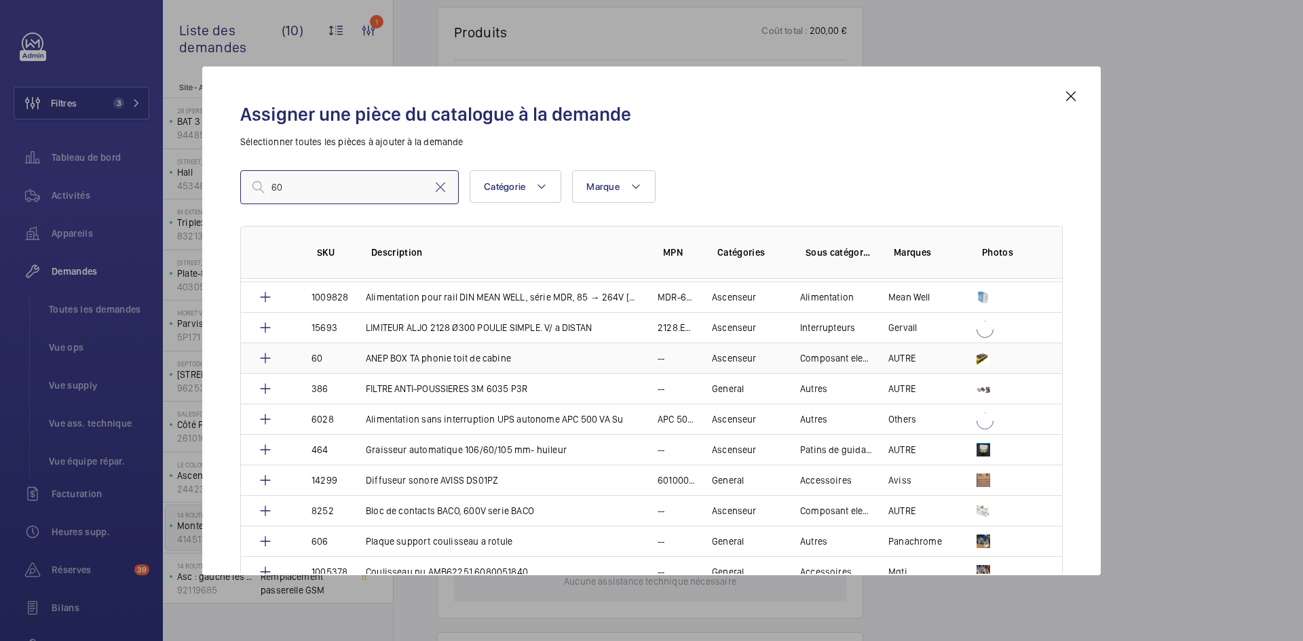
type input "60"
click at [349, 356] on td "60" at bounding box center [322, 358] width 54 height 31
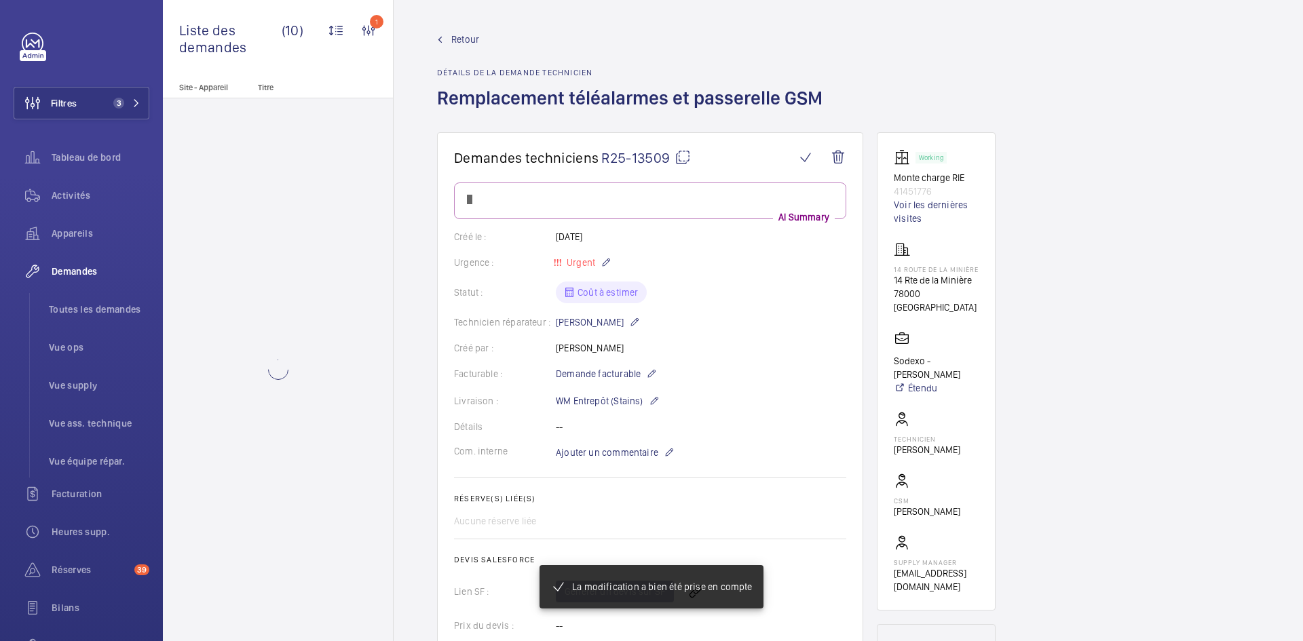
scroll to position [801, 0]
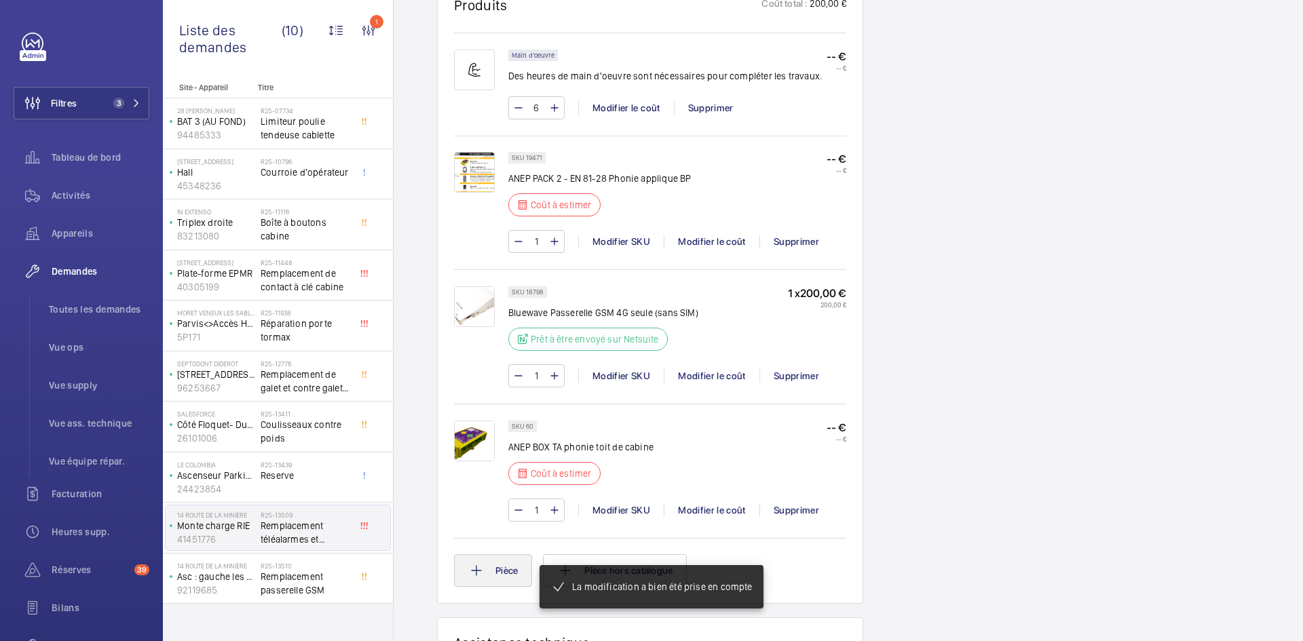
scroll to position [841, 0]
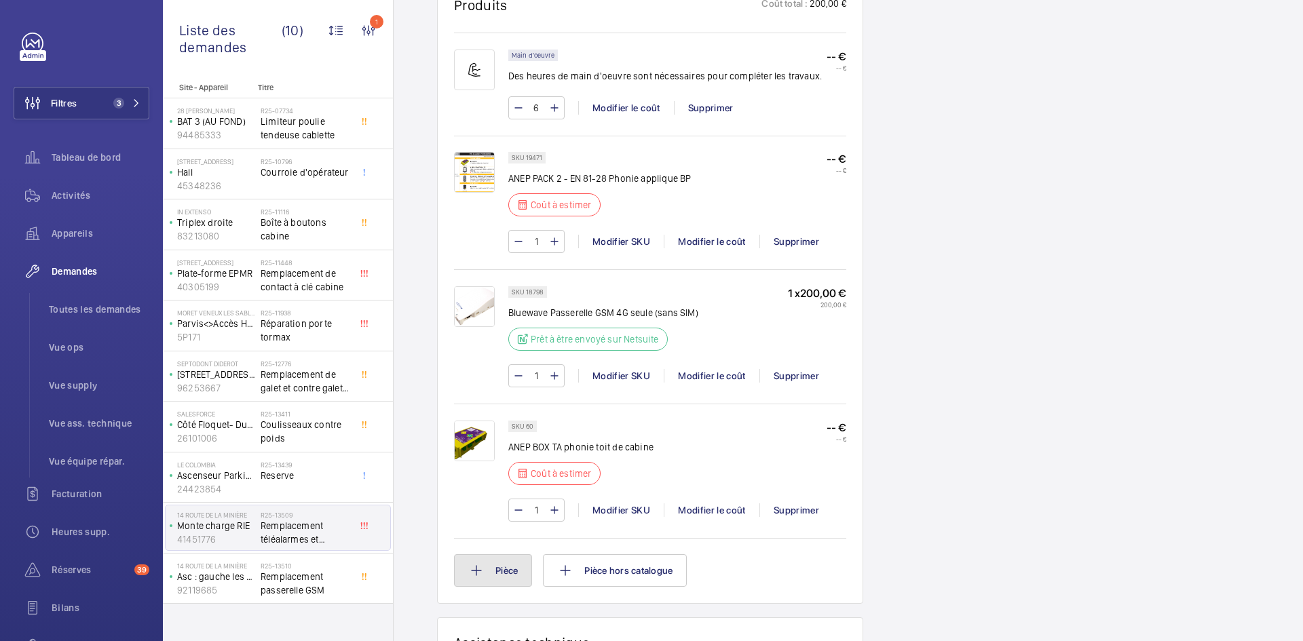
click at [505, 555] on button "Pièce" at bounding box center [493, 570] width 78 height 33
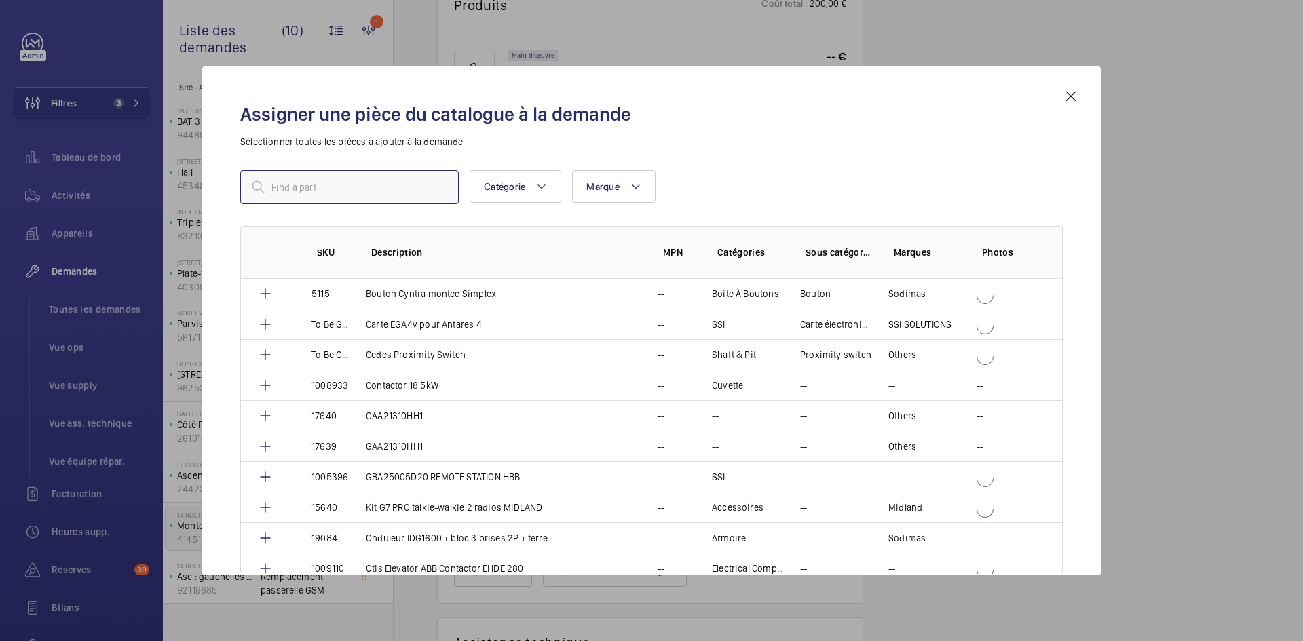
click at [315, 183] on input "text" at bounding box center [349, 187] width 218 height 34
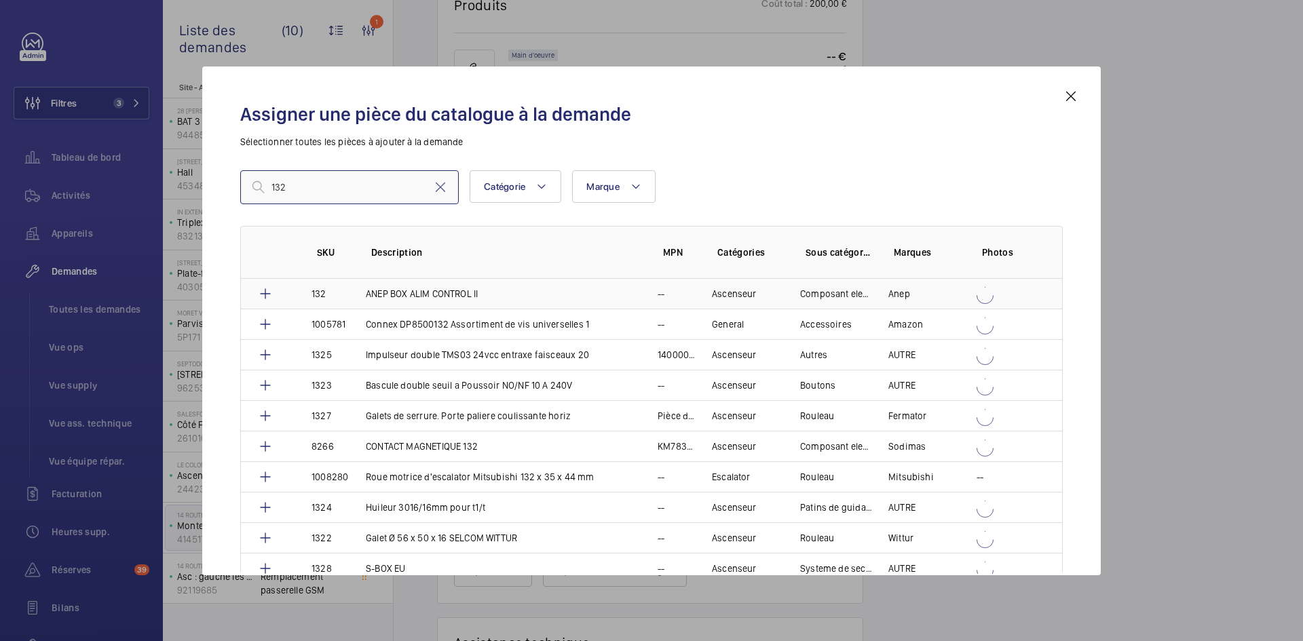
type input "132"
click at [300, 292] on td "132" at bounding box center [322, 294] width 54 height 30
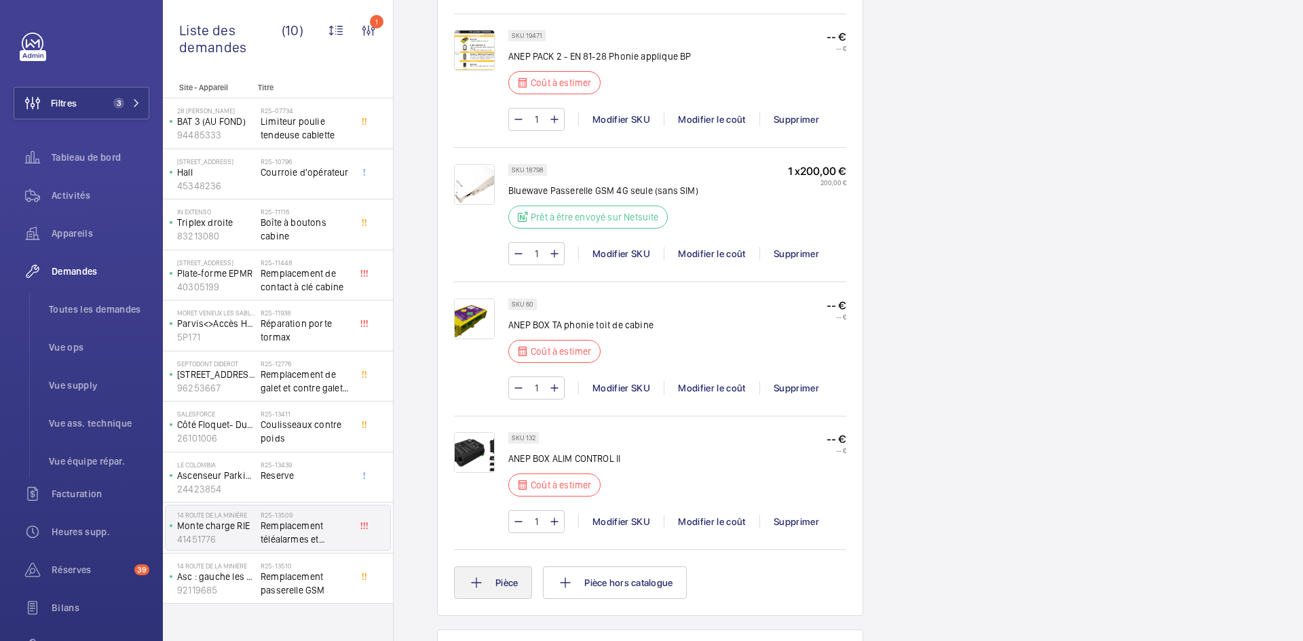
scroll to position [1167, 0]
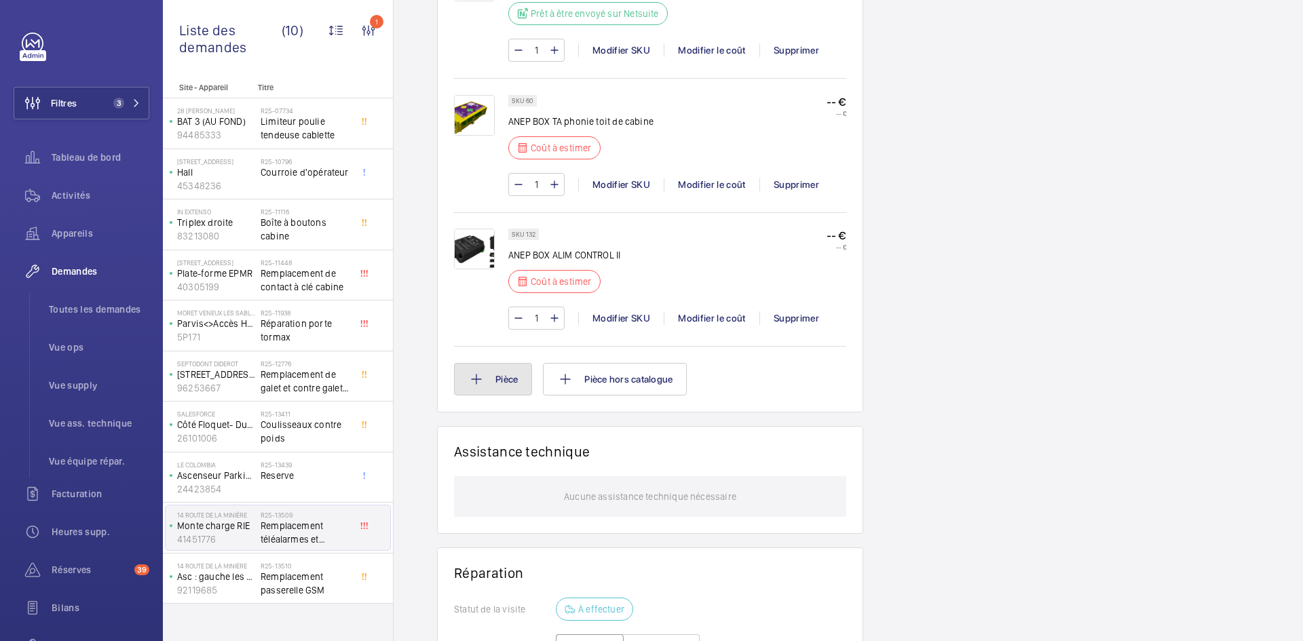
click at [488, 383] on button "Pièce" at bounding box center [493, 379] width 78 height 33
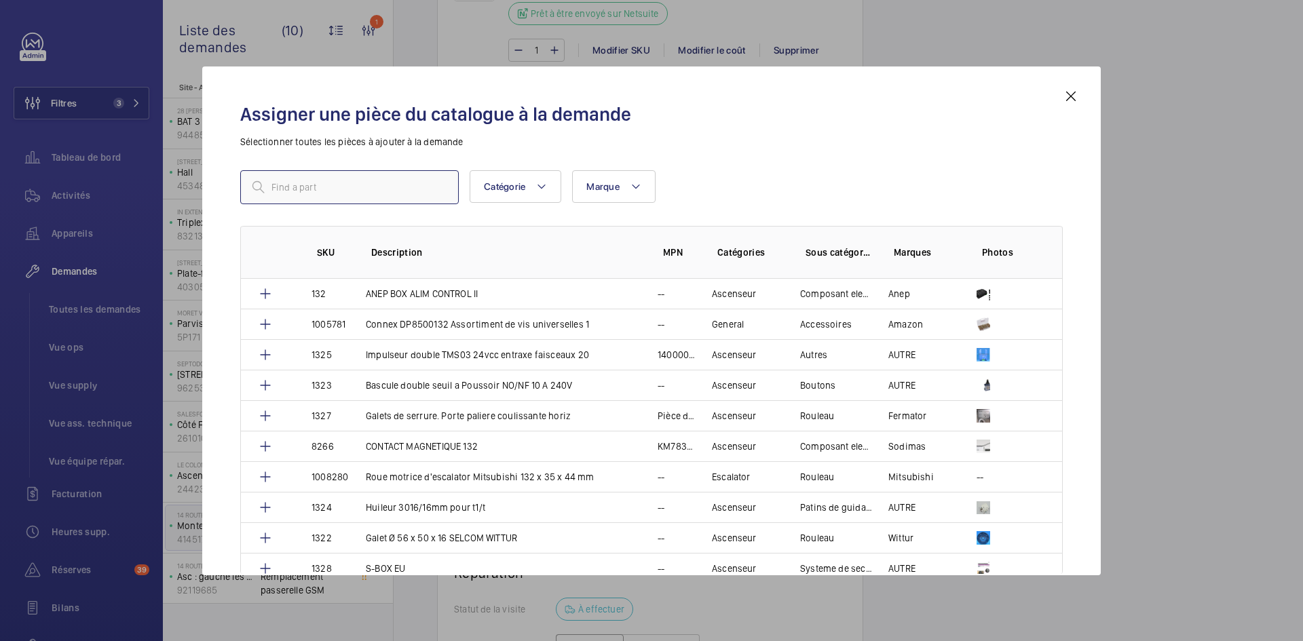
click at [339, 178] on input "text" at bounding box center [349, 187] width 218 height 34
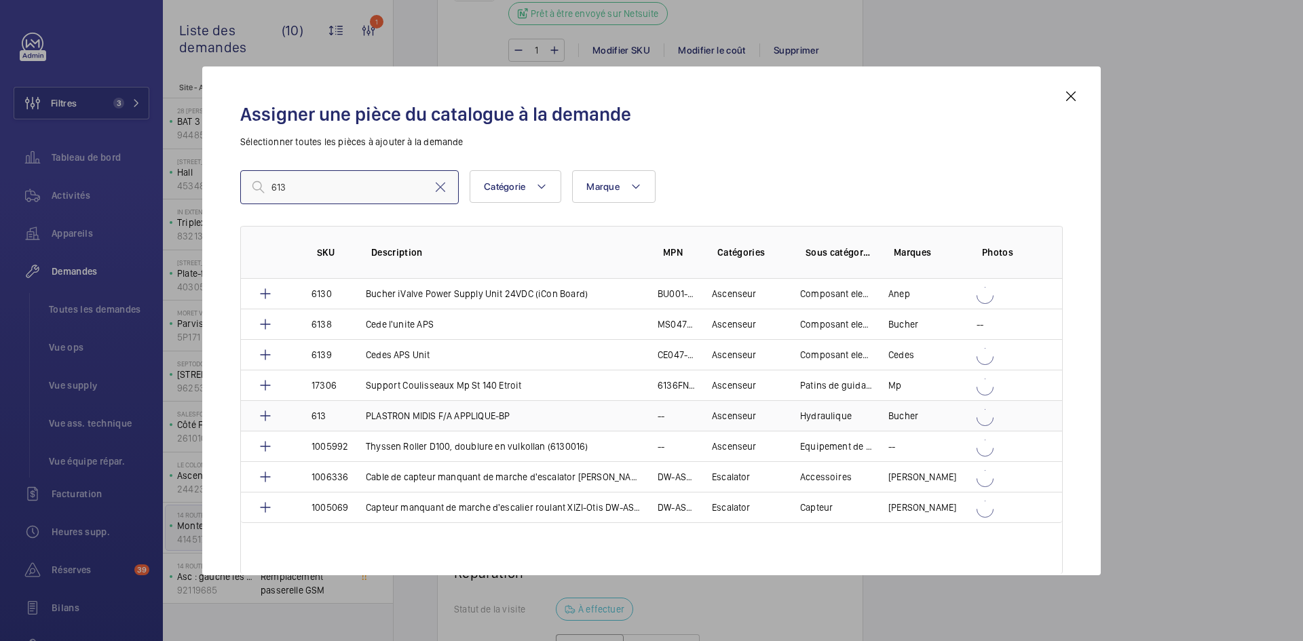
type input "613"
click at [292, 414] on td at bounding box center [268, 415] width 54 height 31
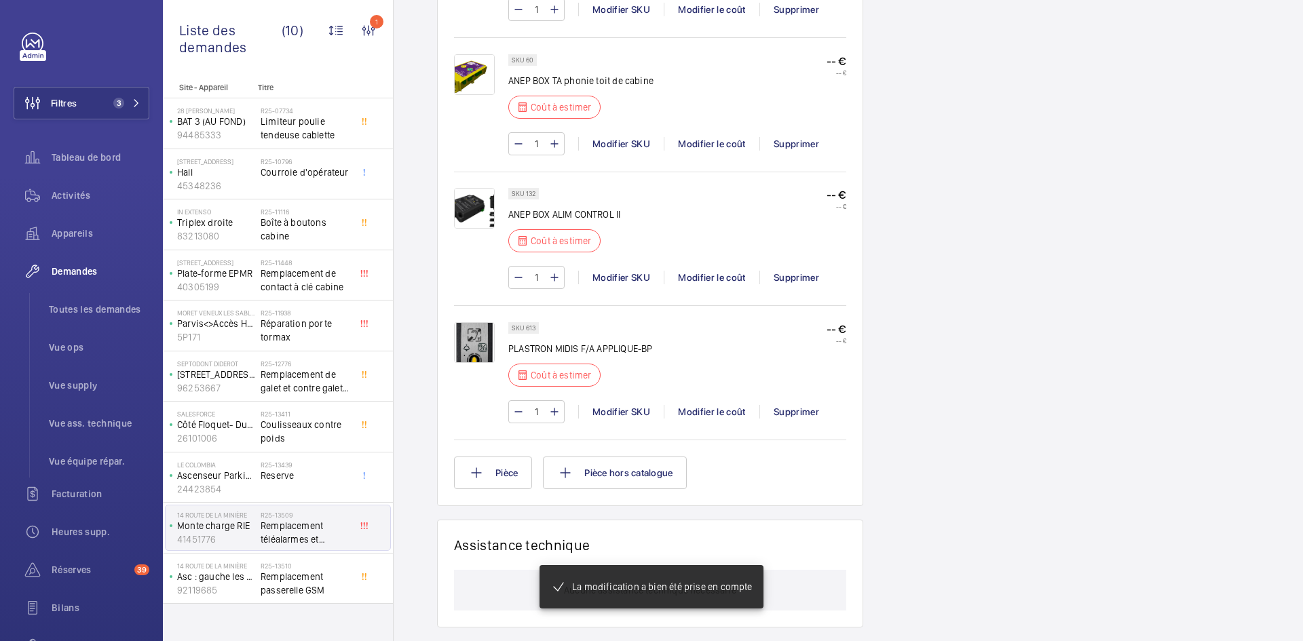
scroll to position [1208, 0]
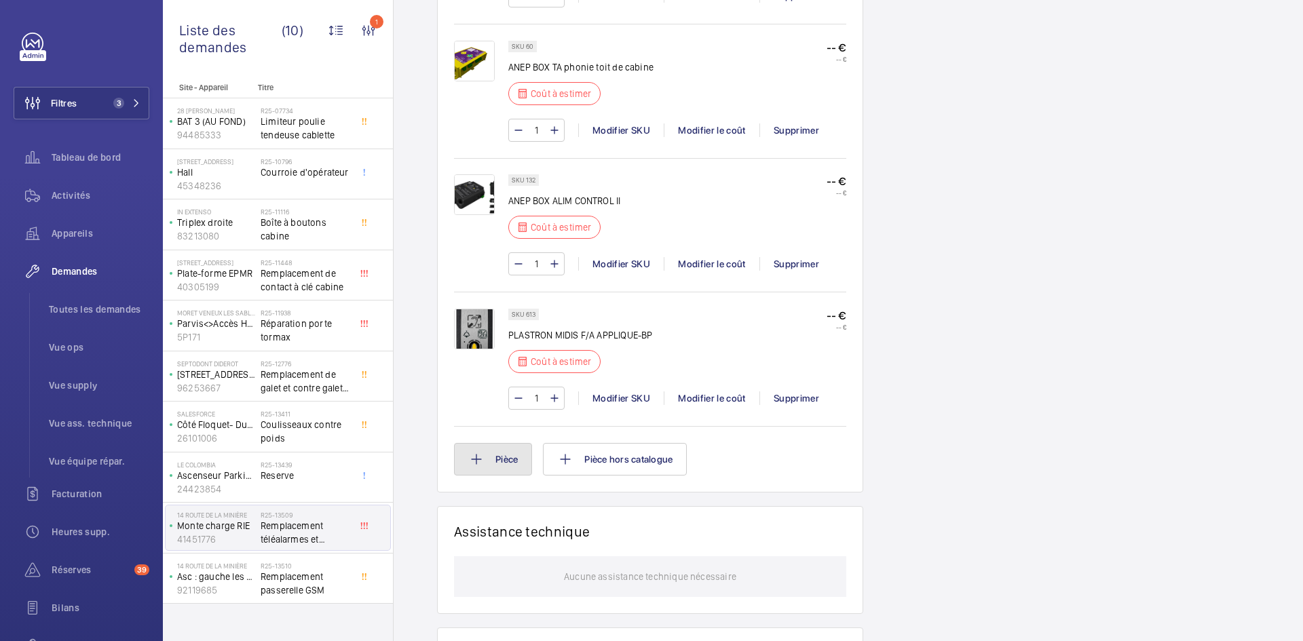
click at [487, 460] on button "Pièce" at bounding box center [493, 459] width 78 height 33
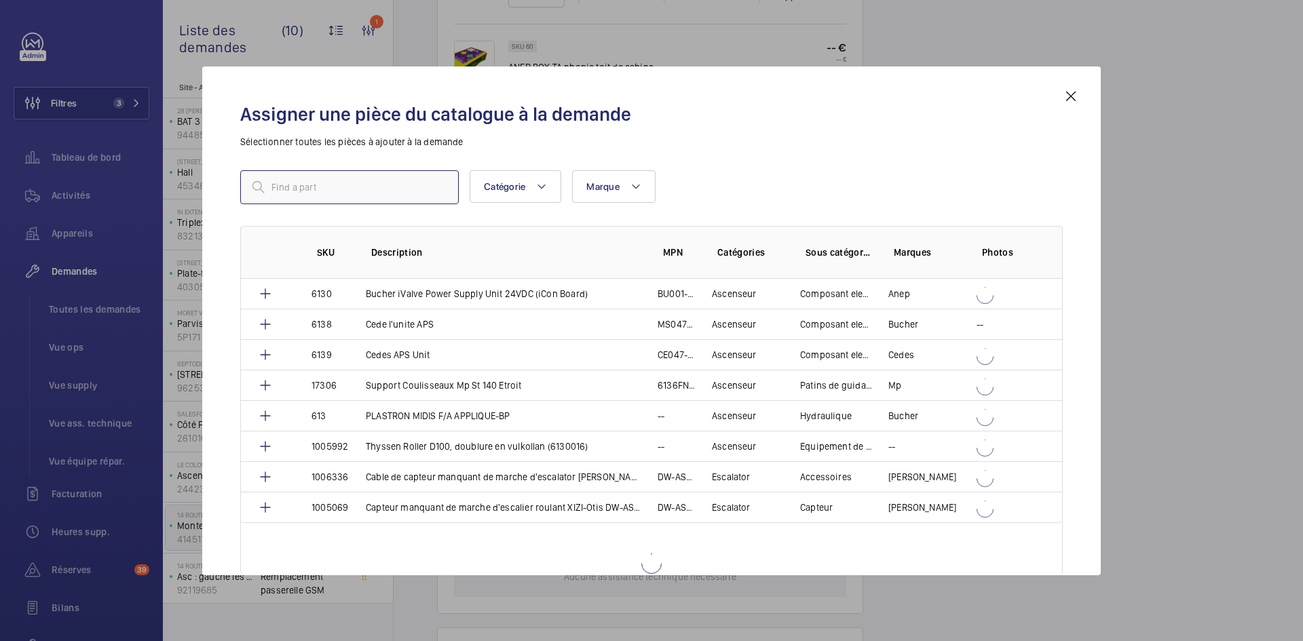
click at [345, 183] on input "text" at bounding box center [349, 187] width 218 height 34
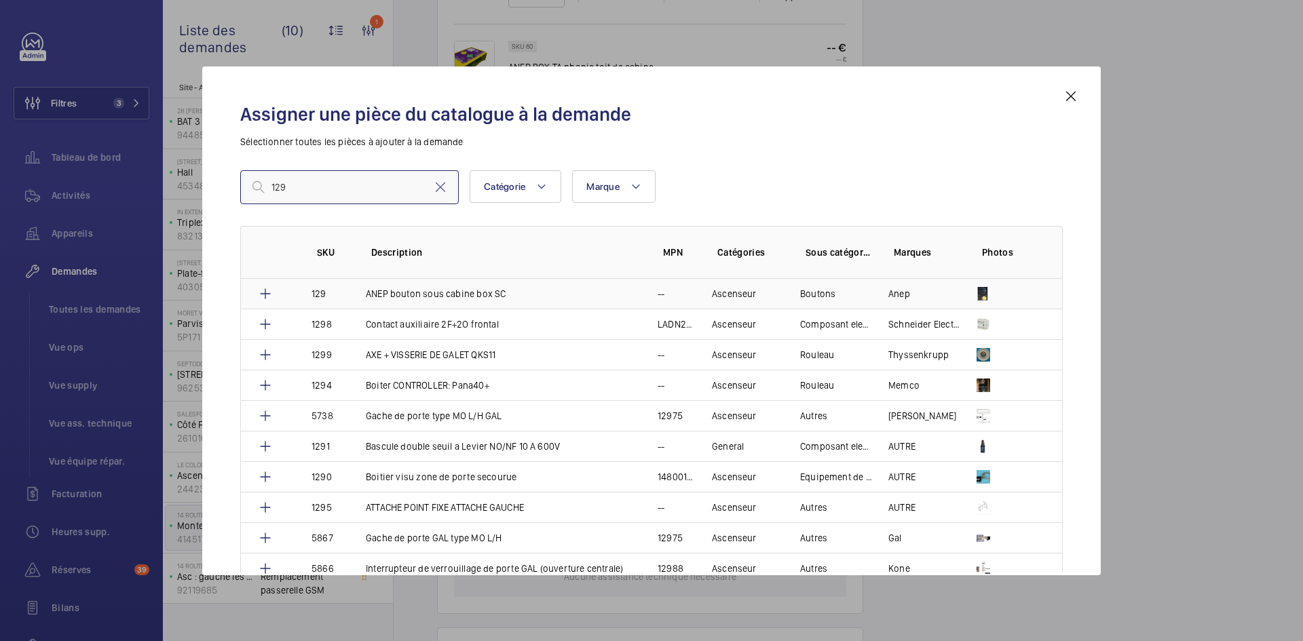
type input "129"
click at [290, 288] on td at bounding box center [268, 294] width 54 height 30
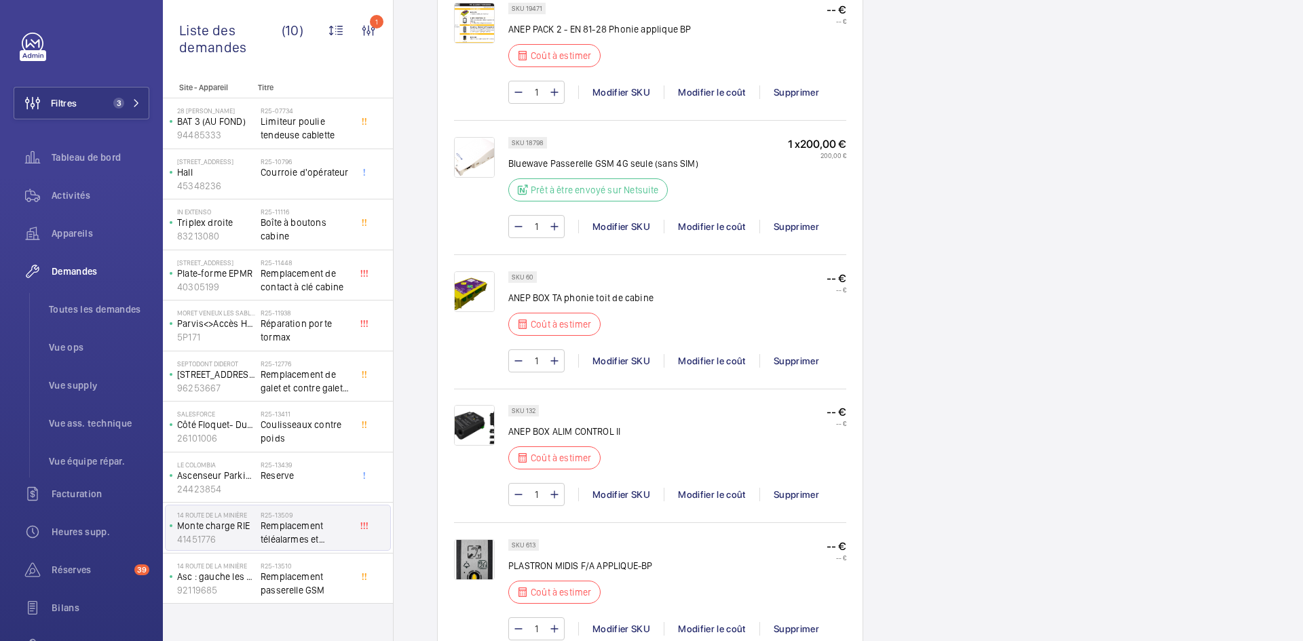
scroll to position [773, 0]
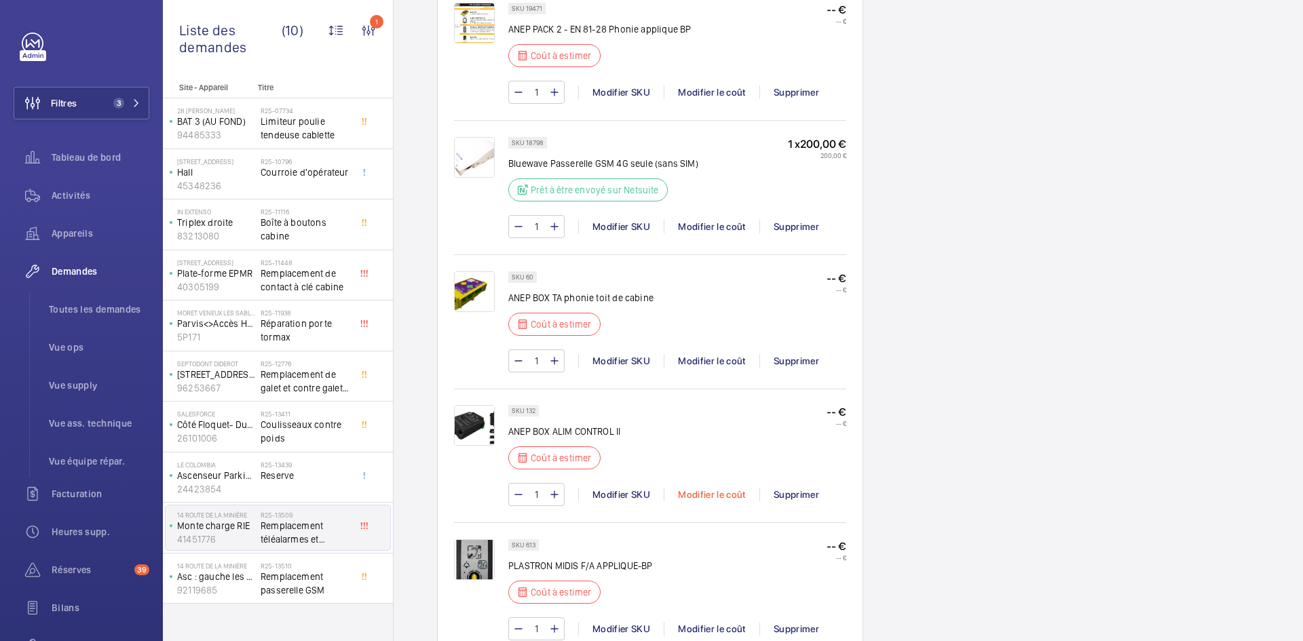
click at [710, 491] on div "Modifier le coût" at bounding box center [712, 495] width 96 height 14
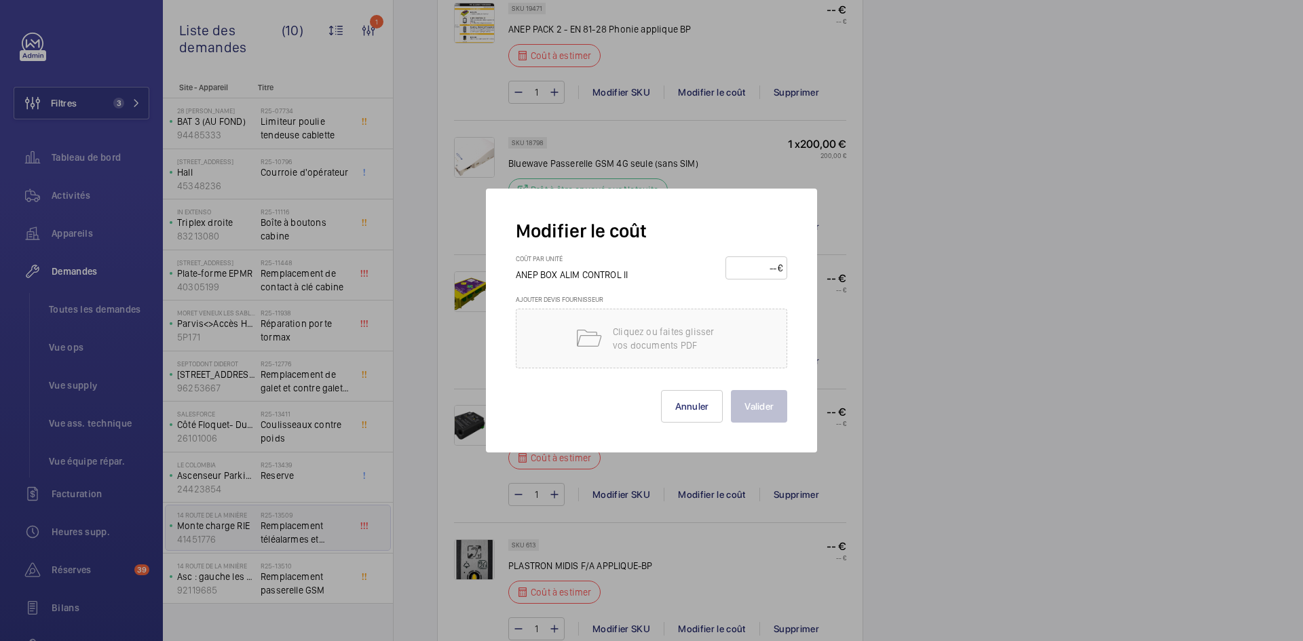
click at [749, 271] on input "number" at bounding box center [753, 268] width 47 height 22
type input "70"
click at [761, 400] on button "Valider" at bounding box center [759, 406] width 56 height 33
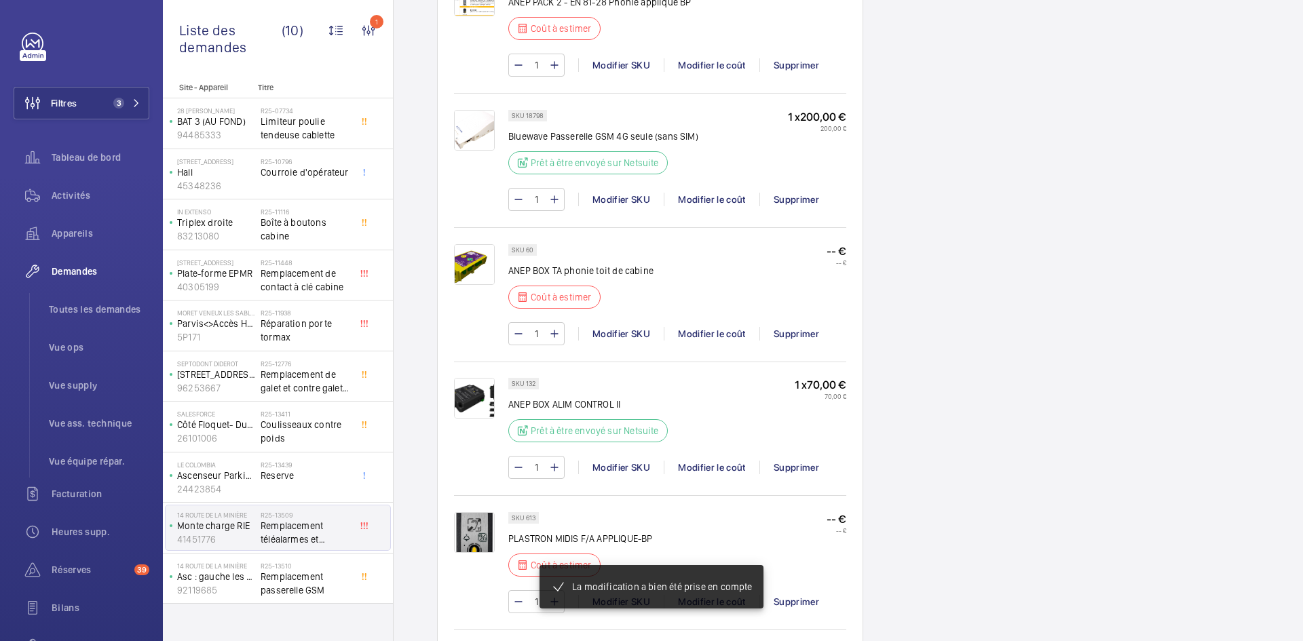
scroll to position [1018, 0]
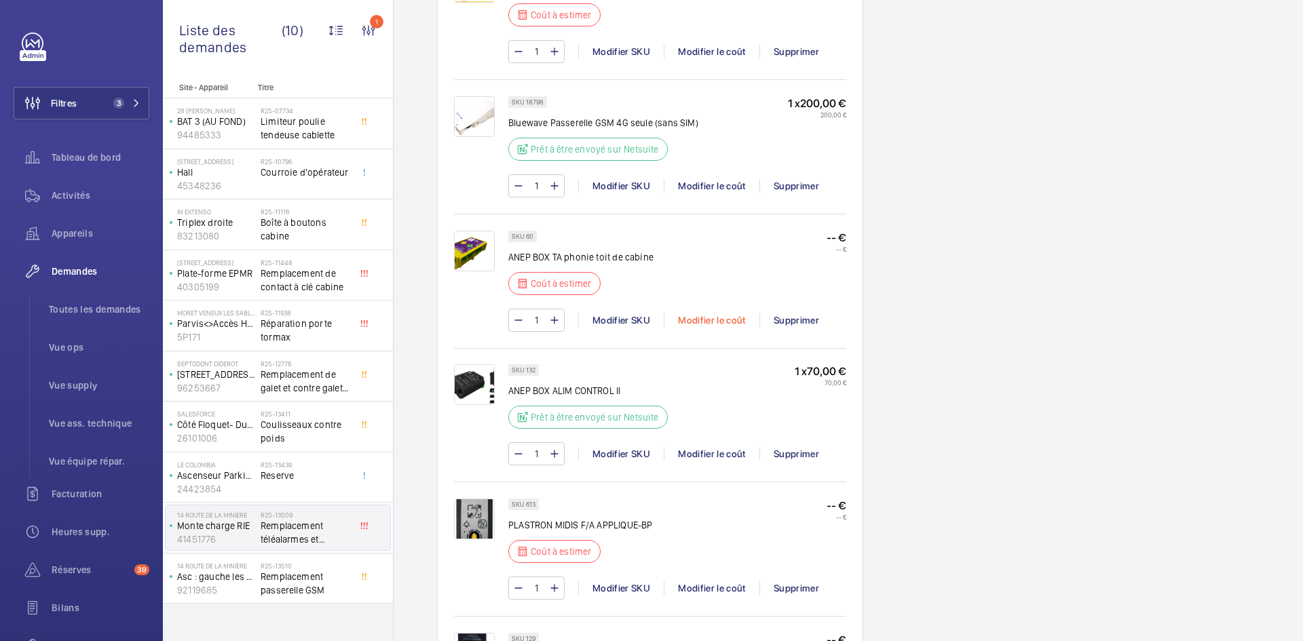
click at [723, 319] on div "Modifier le coût" at bounding box center [712, 320] width 96 height 14
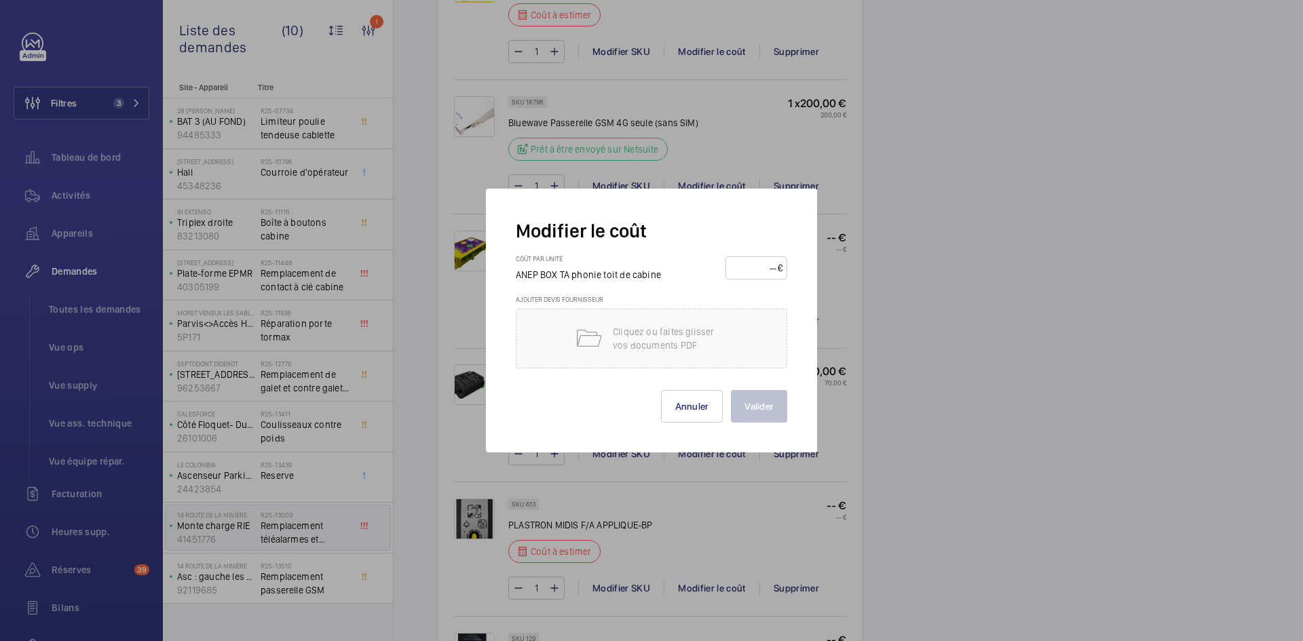
click at [744, 262] on input "number" at bounding box center [753, 268] width 47 height 22
type input "140"
click at [762, 396] on button "Valider" at bounding box center [759, 406] width 56 height 33
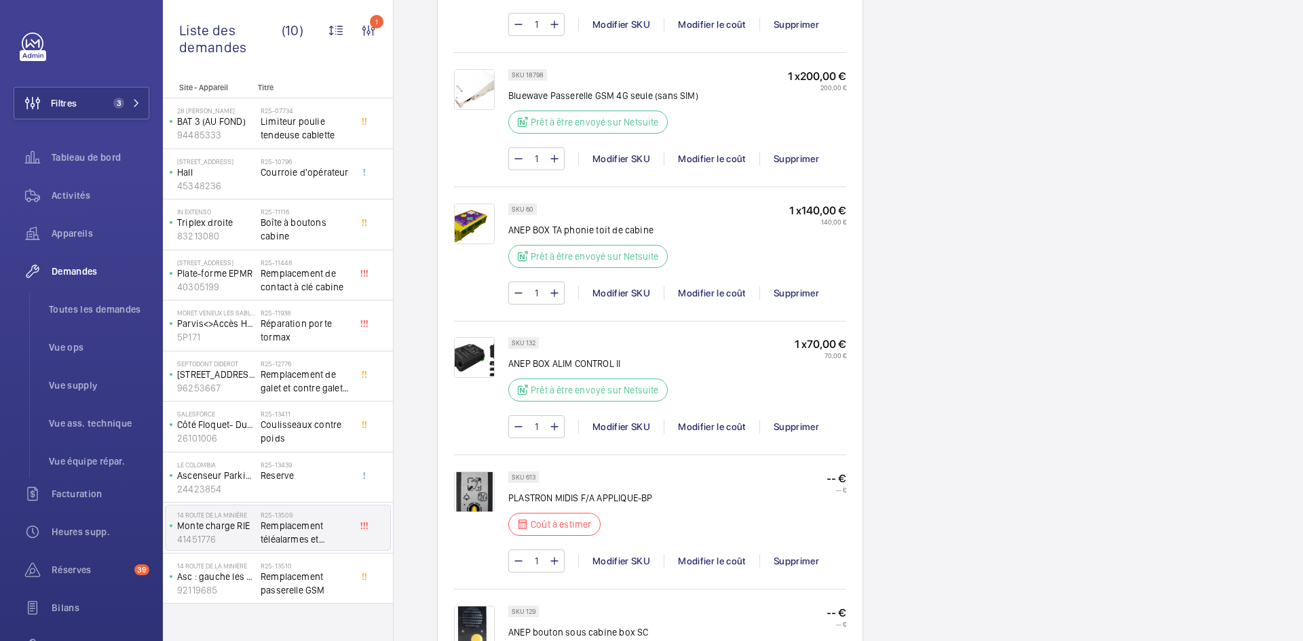
scroll to position [1045, 0]
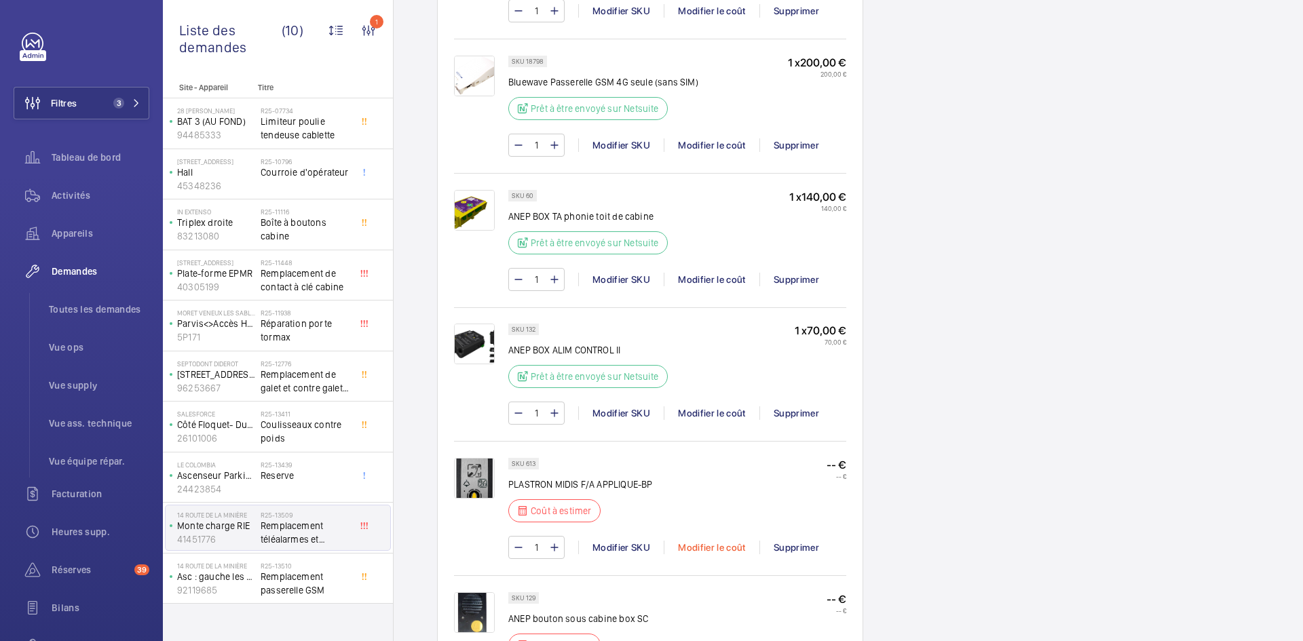
click at [720, 550] on div "Modifier le coût" at bounding box center [712, 548] width 96 height 14
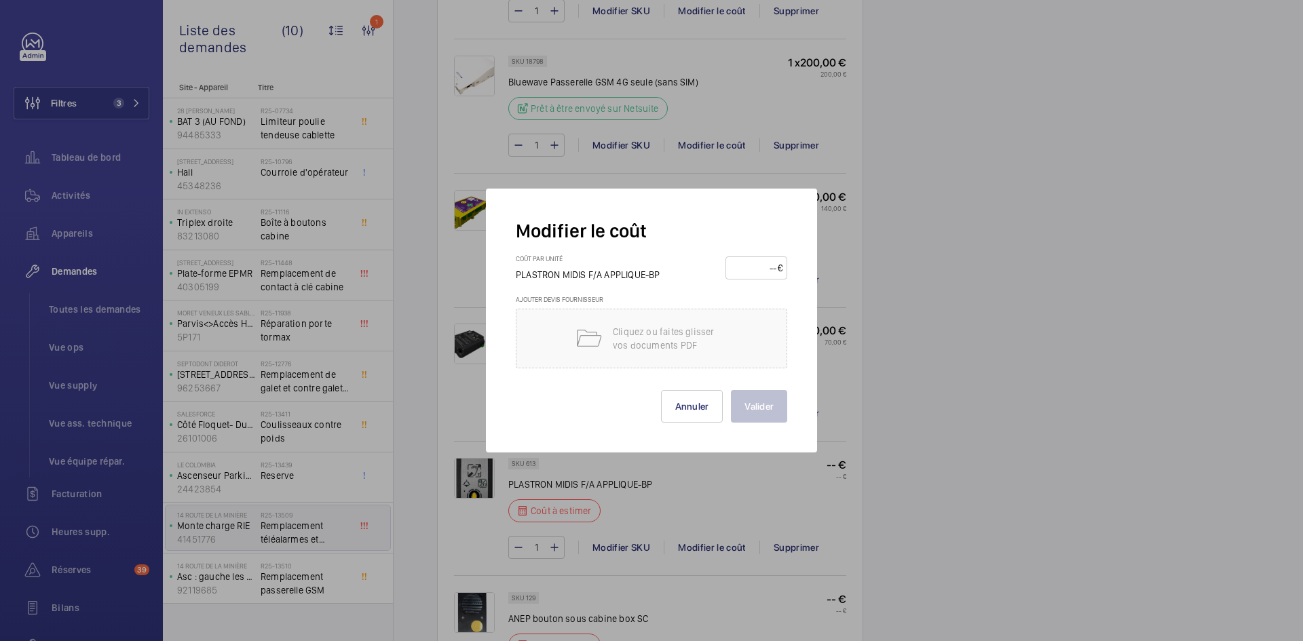
click at [766, 267] on input "number" at bounding box center [753, 268] width 47 height 22
type input "140"
click at [753, 405] on button "Valider" at bounding box center [759, 406] width 56 height 33
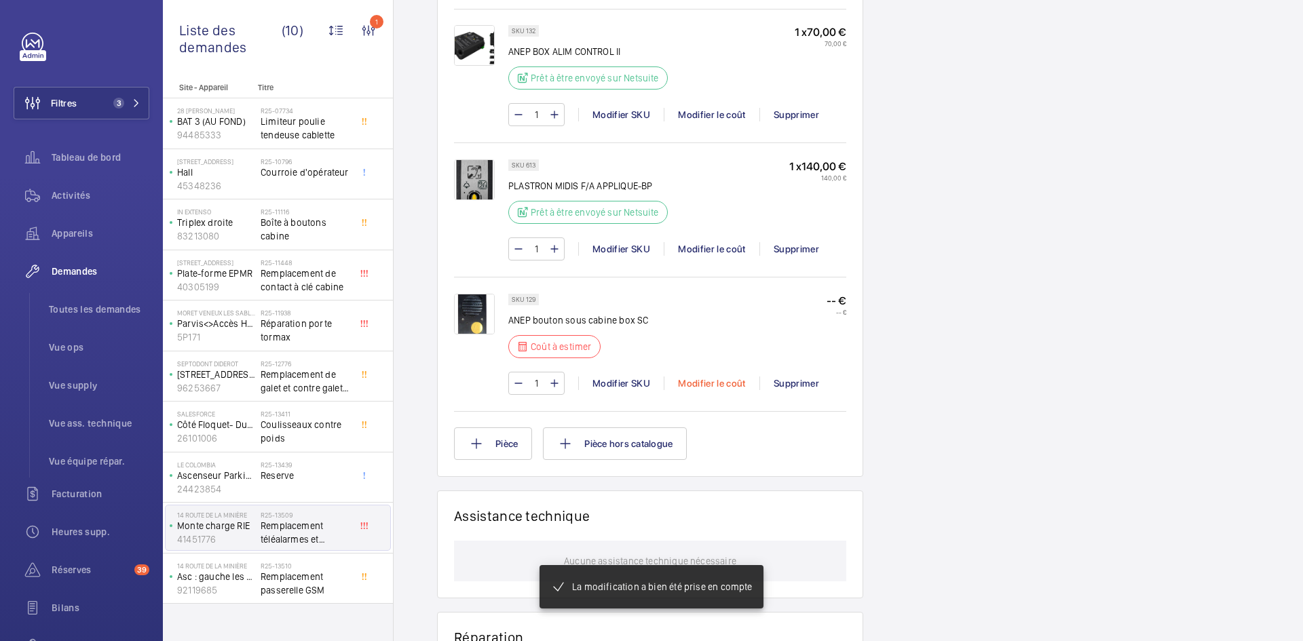
scroll to position [1357, 0]
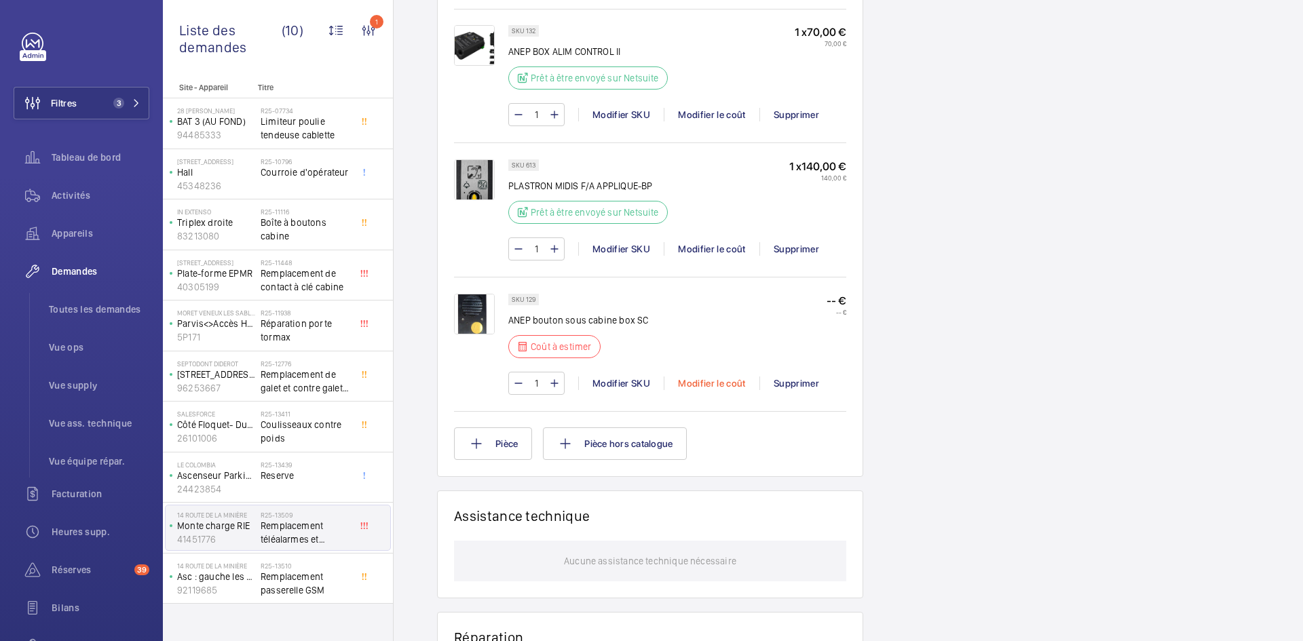
click at [723, 389] on div "Modifier le coût" at bounding box center [712, 384] width 96 height 14
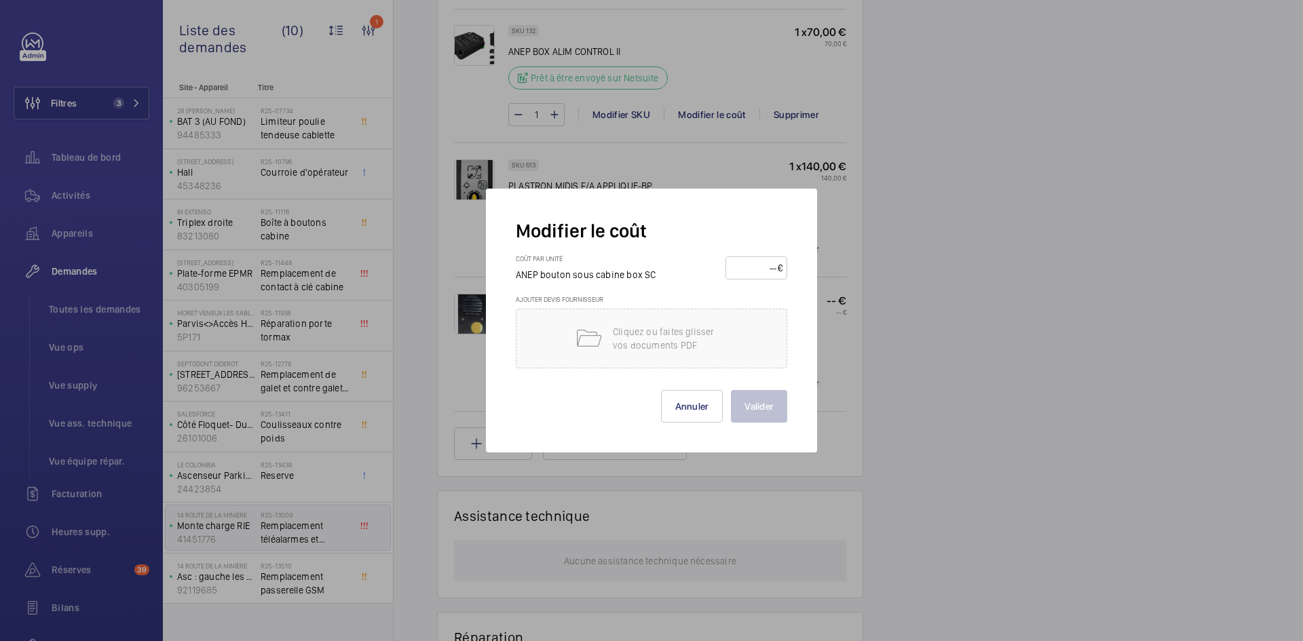
click at [754, 261] on input "number" at bounding box center [753, 268] width 47 height 22
type input "50"
click at [754, 408] on button "Valider" at bounding box center [759, 406] width 56 height 33
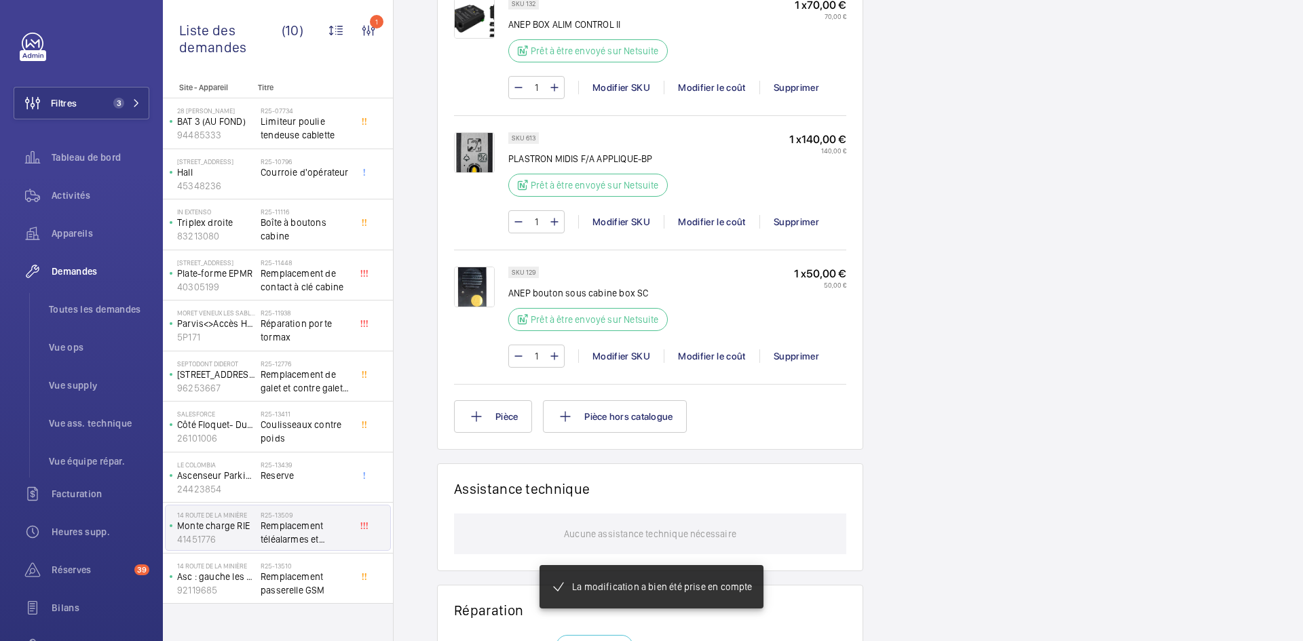
scroll to position [855, 0]
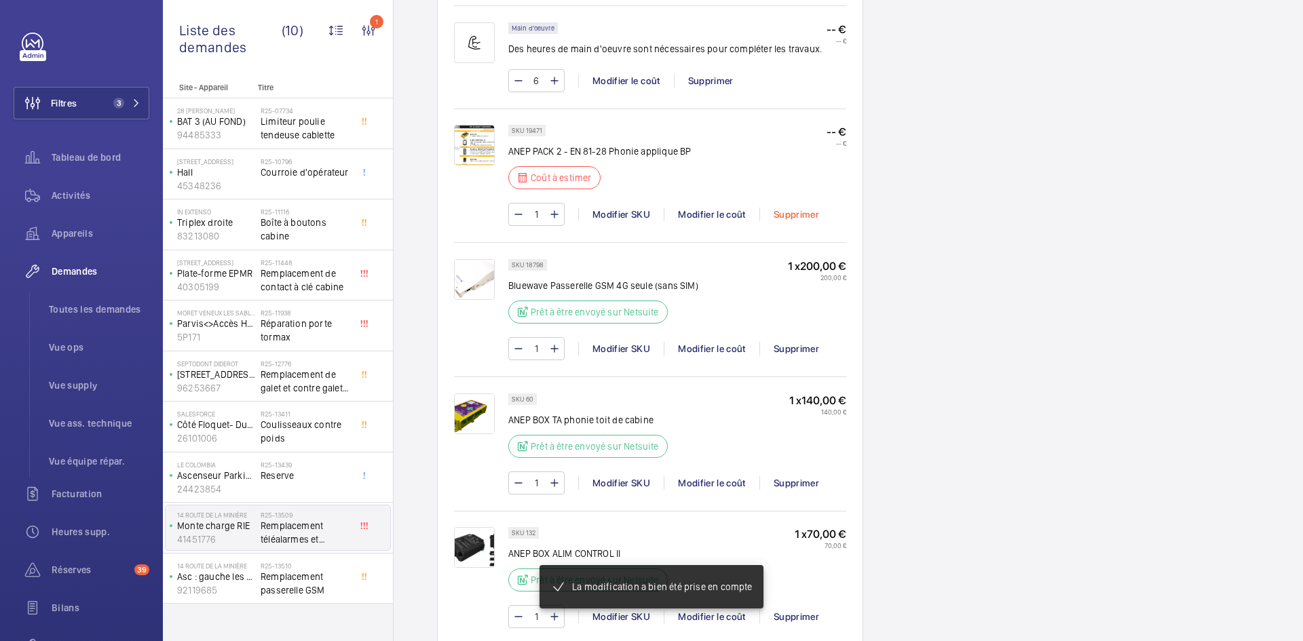
click at [805, 217] on div "Supprimer" at bounding box center [795, 215] width 73 height 14
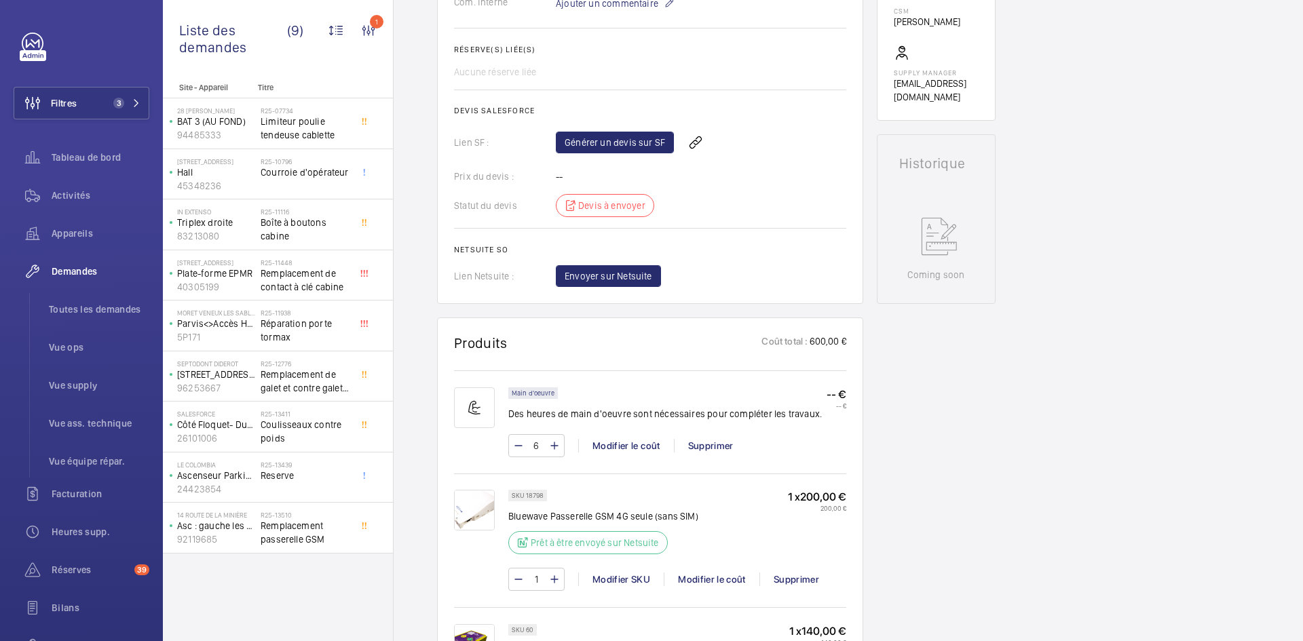
scroll to position [488, 0]
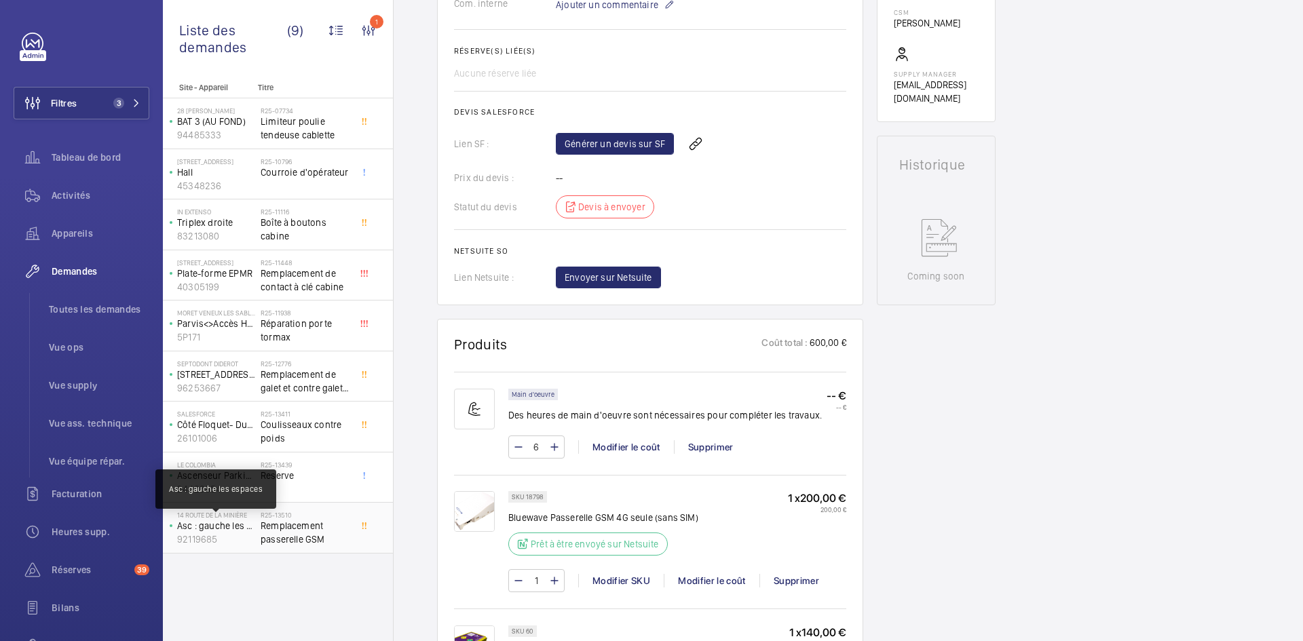
click at [219, 529] on p "Asc : gauche les espaces" at bounding box center [216, 526] width 78 height 14
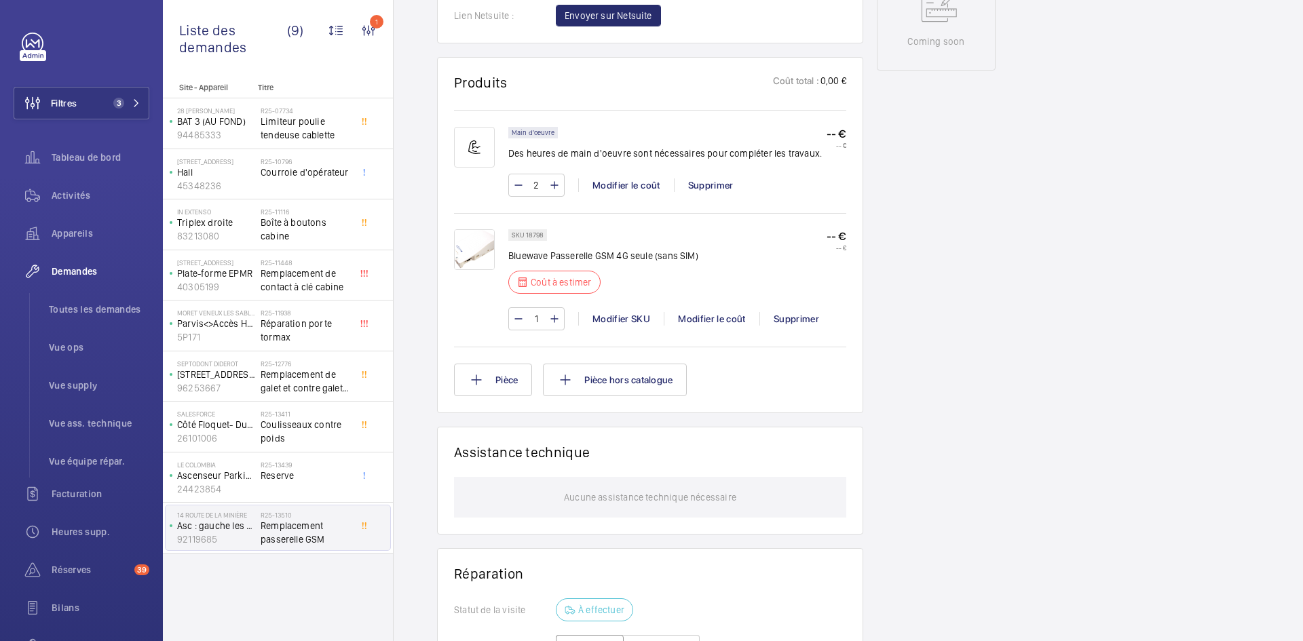
scroll to position [760, 0]
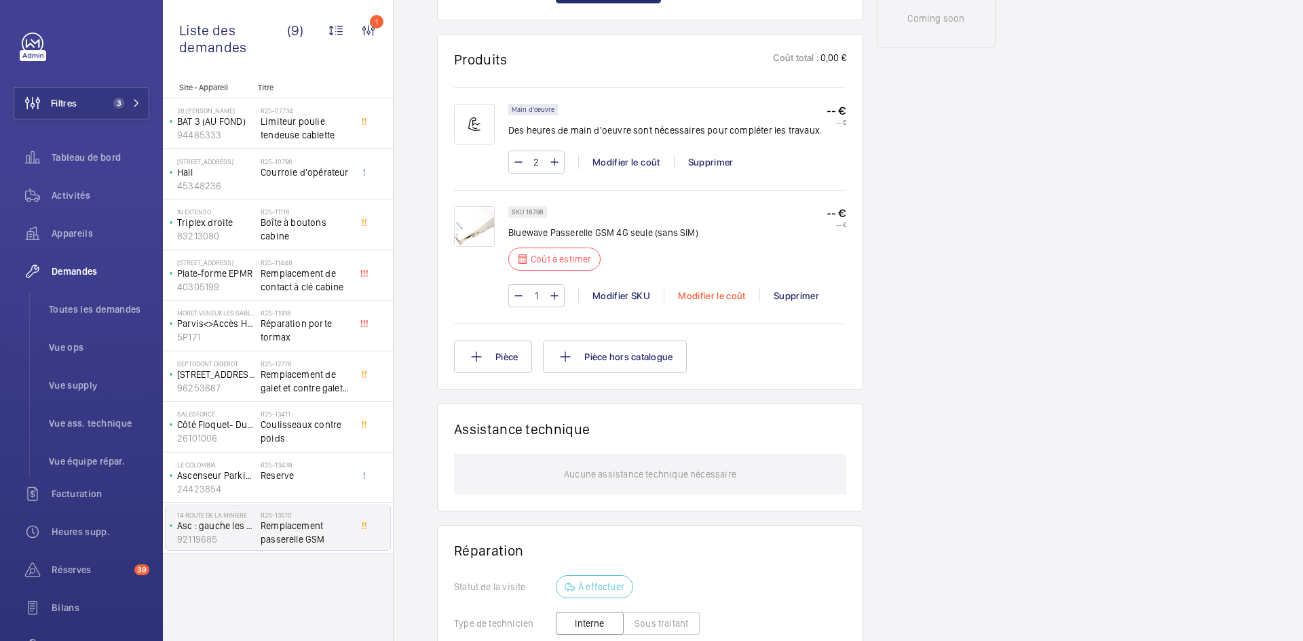
click at [721, 296] on div "Modifier le coût" at bounding box center [712, 296] width 96 height 14
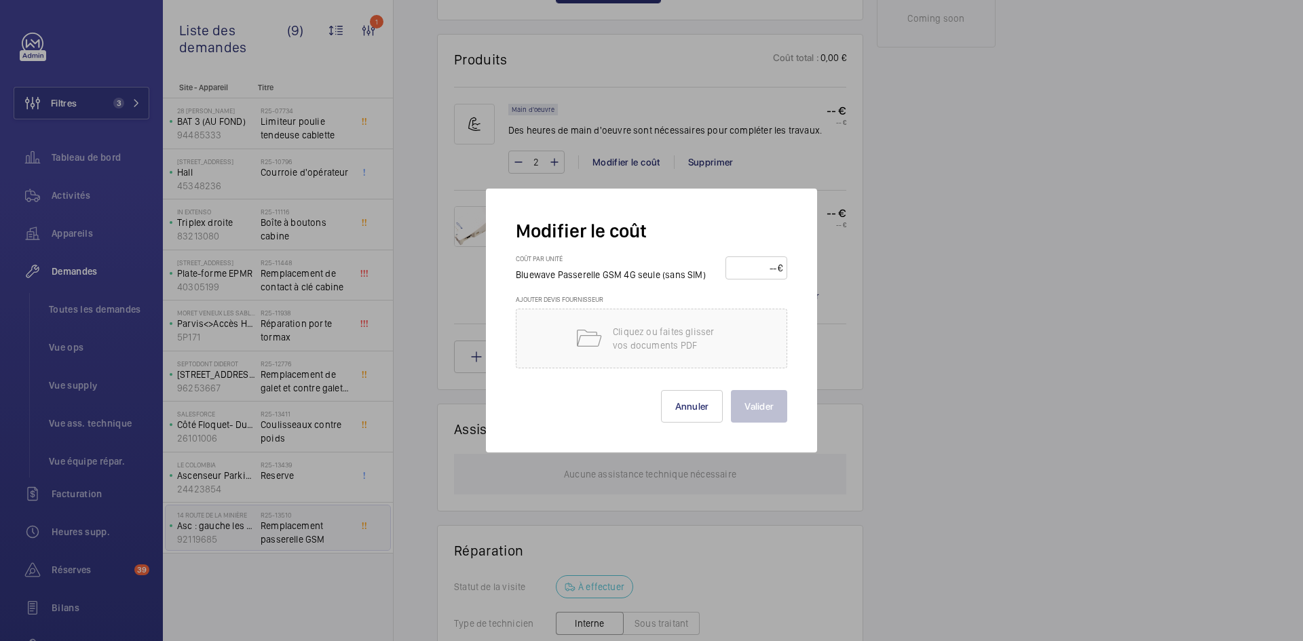
click at [753, 265] on input "number" at bounding box center [753, 268] width 47 height 22
type input "200"
click at [769, 408] on button "Valider" at bounding box center [759, 406] width 56 height 33
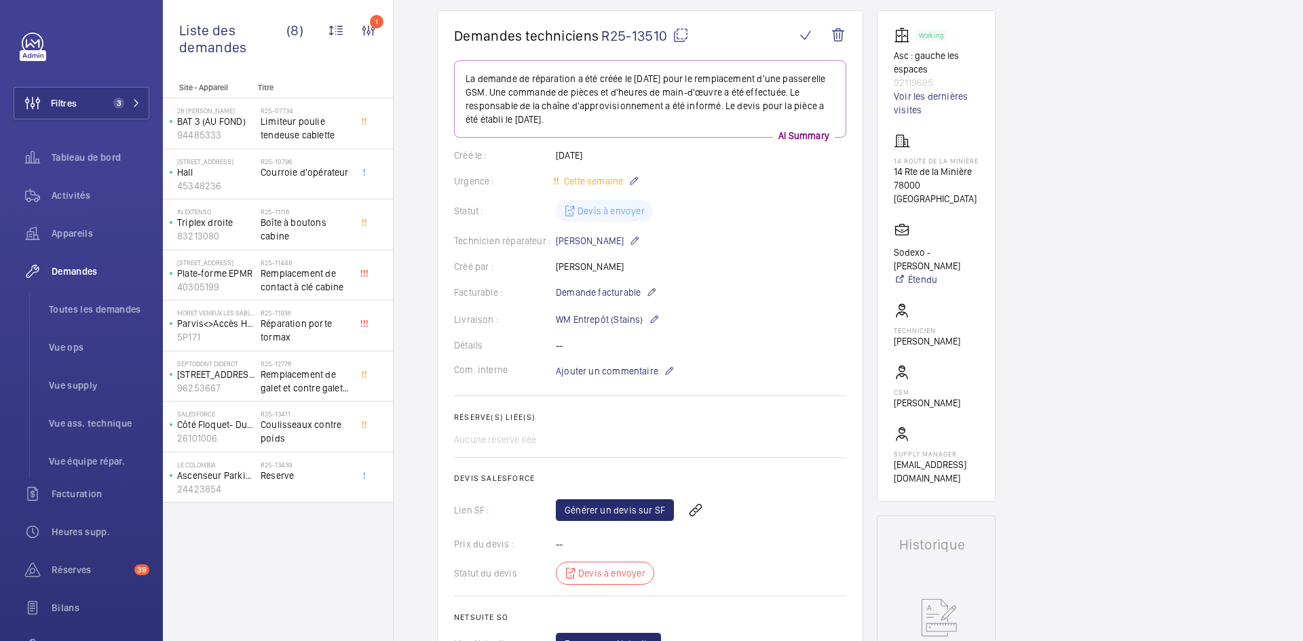
scroll to position [0, 0]
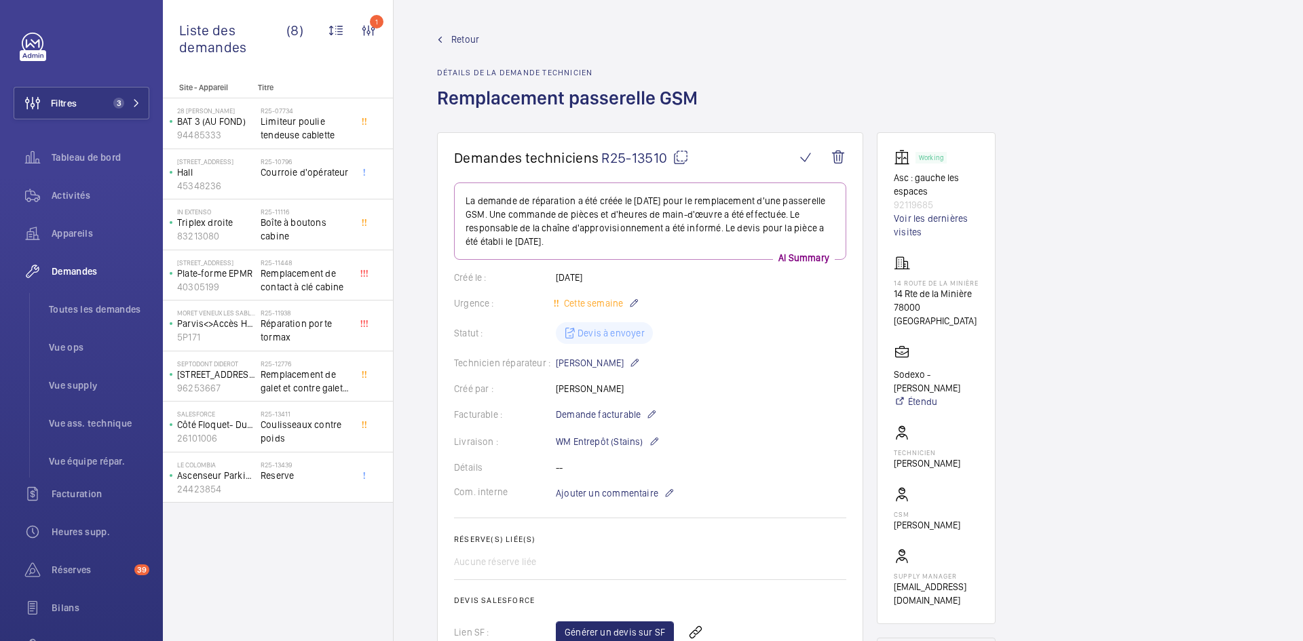
click at [465, 38] on span "Retour" at bounding box center [465, 40] width 28 height 14
click at [465, 37] on span "Retour" at bounding box center [465, 40] width 28 height 14
click at [468, 35] on span "Retour" at bounding box center [465, 40] width 28 height 14
click at [461, 35] on span "Retour" at bounding box center [465, 40] width 28 height 14
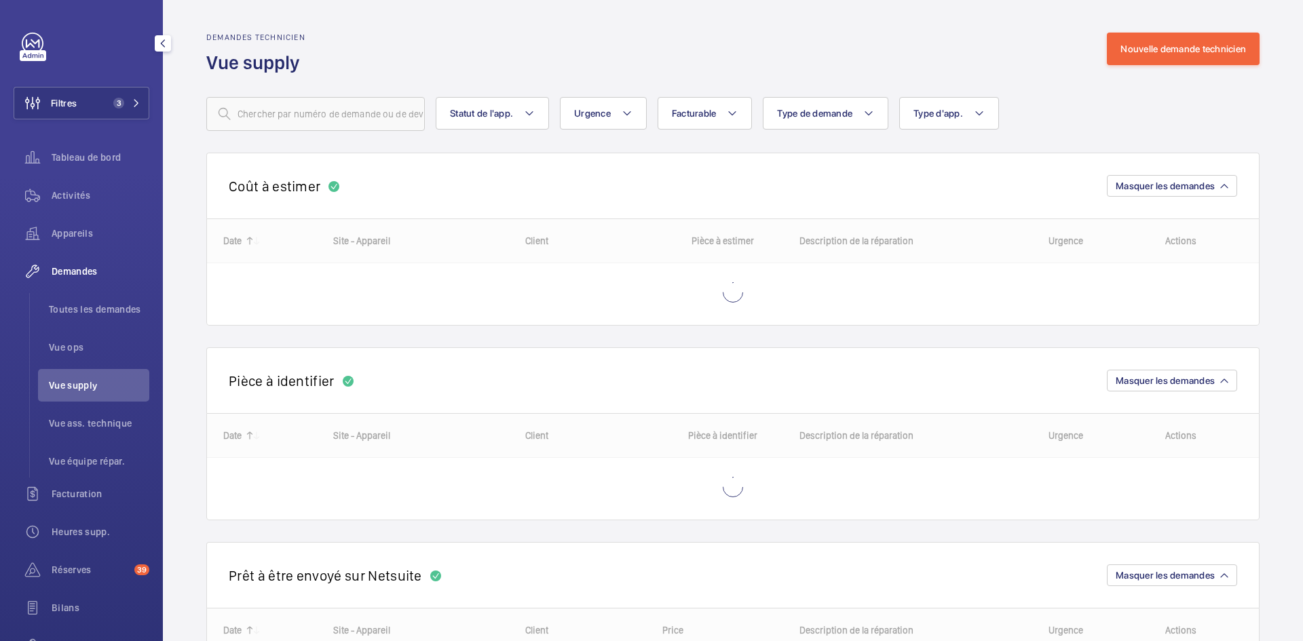
click at [98, 380] on span "Vue supply" at bounding box center [99, 386] width 100 height 14
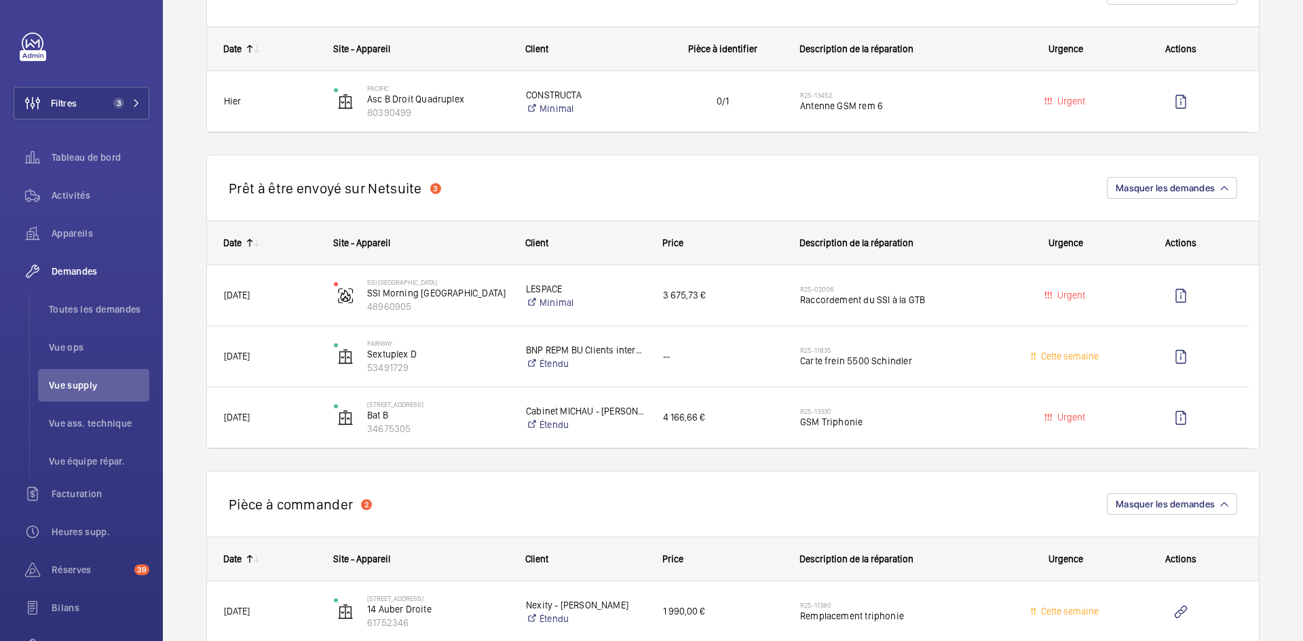
scroll to position [814, 0]
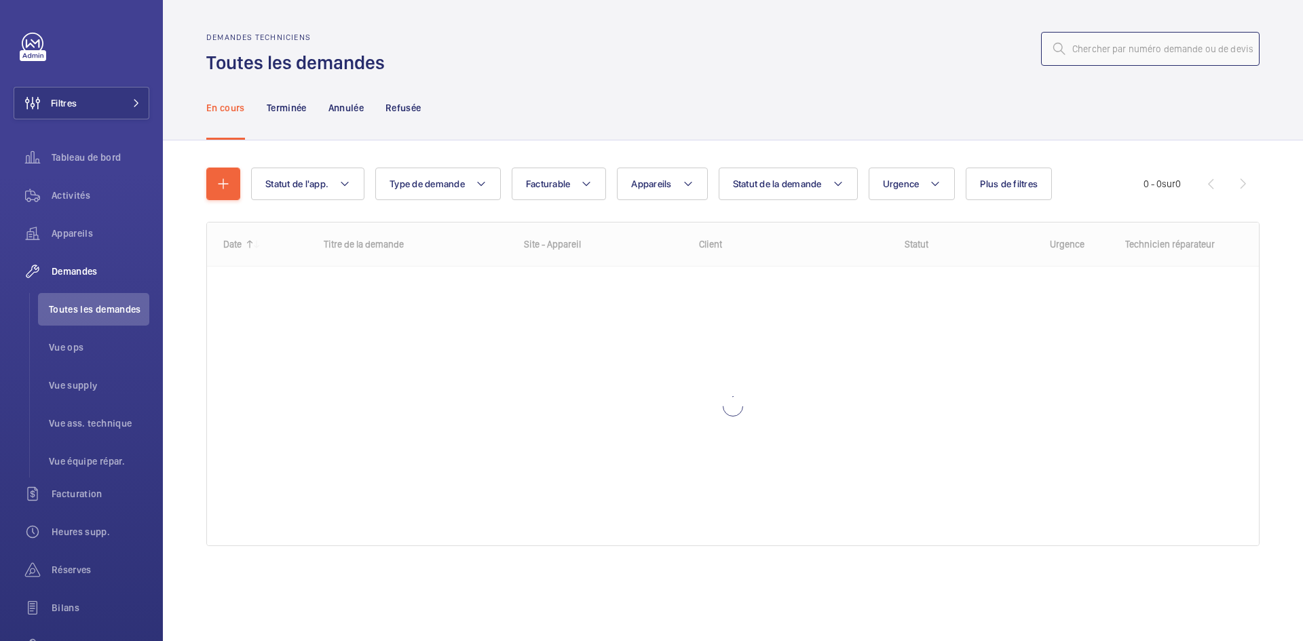
click at [1099, 51] on input "text" at bounding box center [1150, 49] width 218 height 34
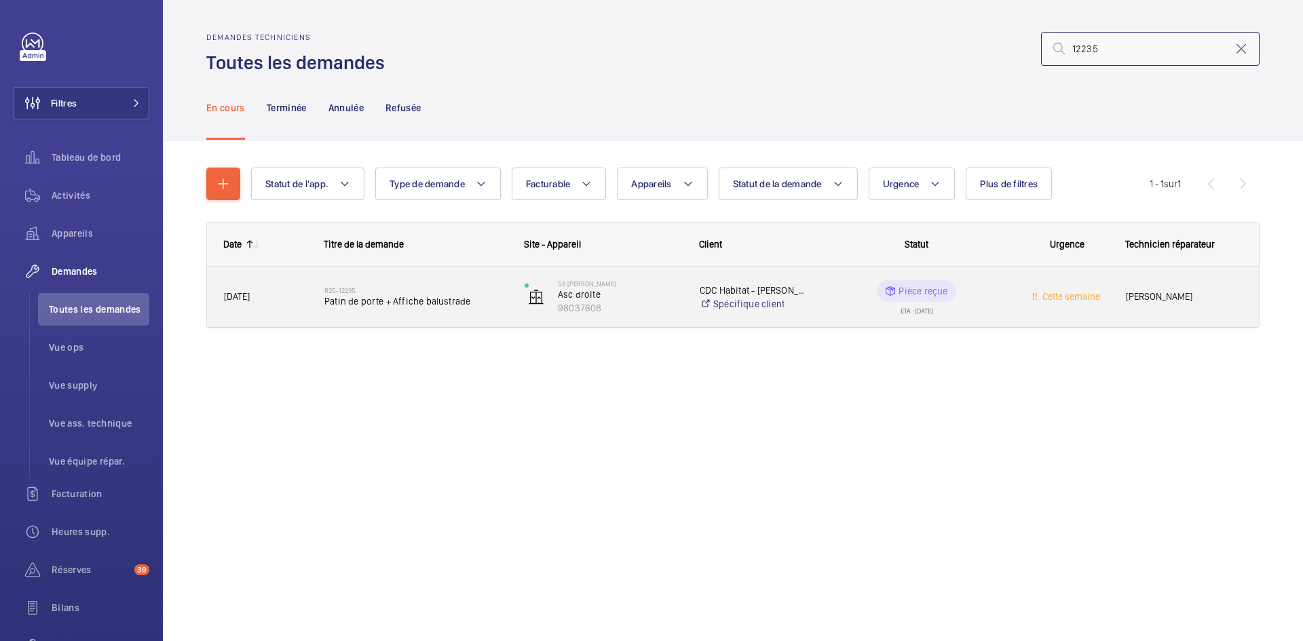
type input "12235"
click at [273, 300] on span "[DATE]" at bounding box center [265, 297] width 83 height 16
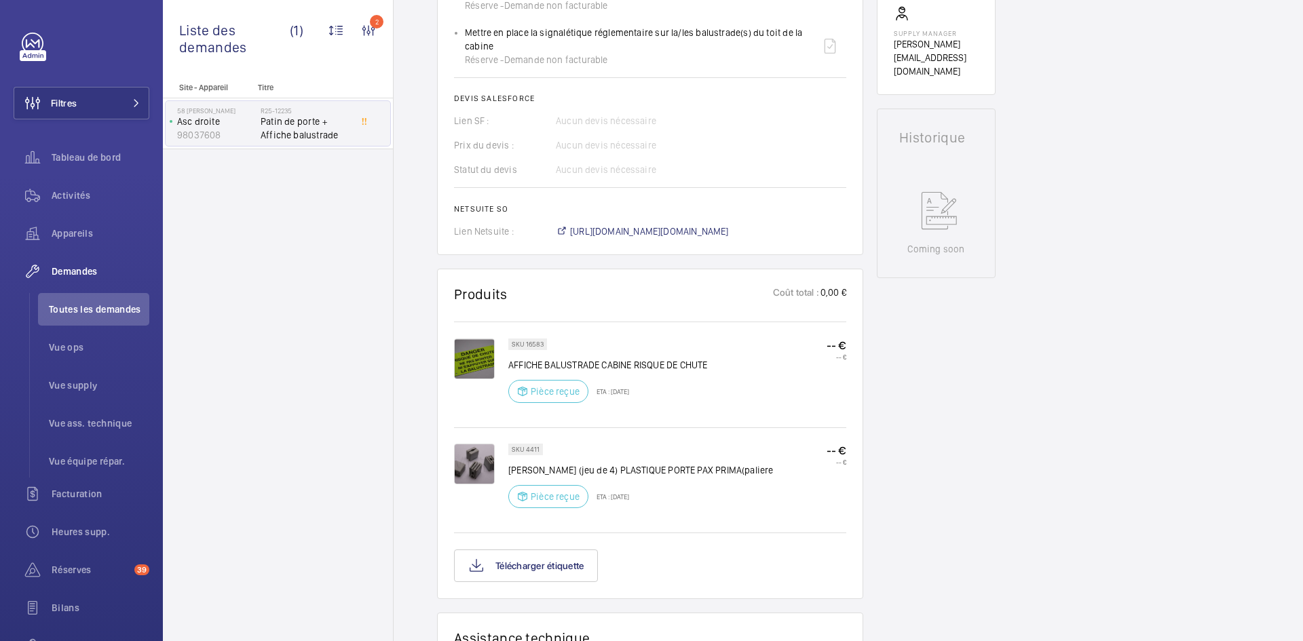
scroll to position [583, 0]
click at [476, 463] on img at bounding box center [474, 464] width 41 height 41
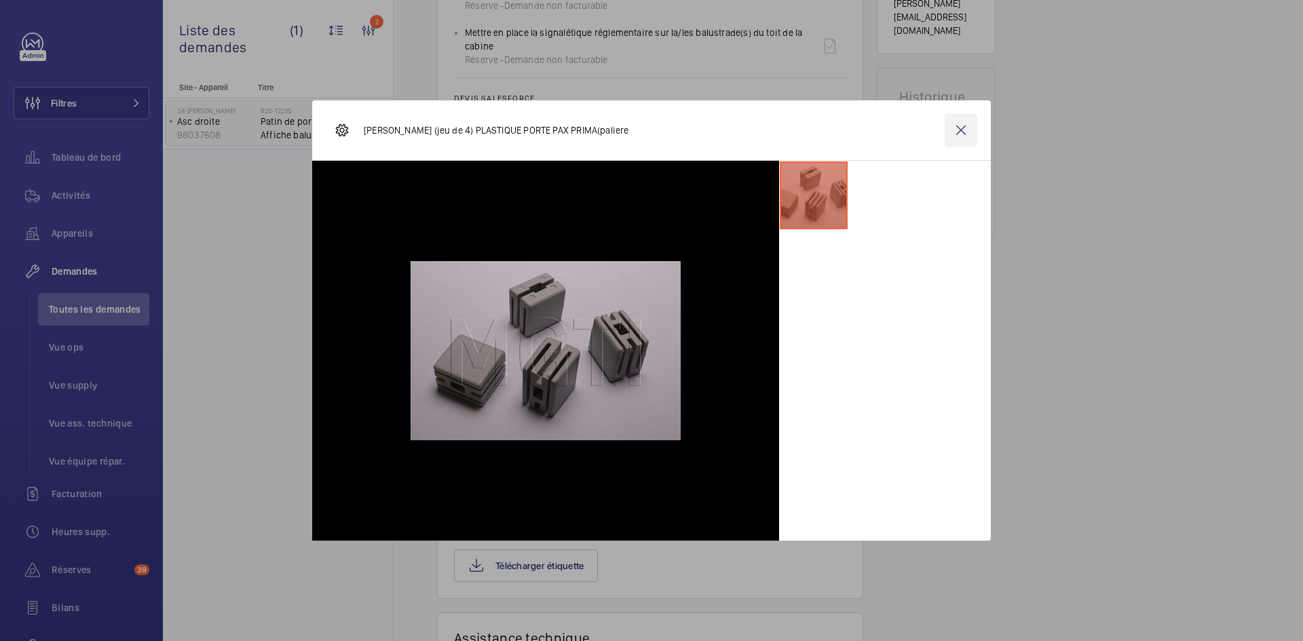
click at [965, 133] on wm-front-icon-button at bounding box center [960, 130] width 33 height 33
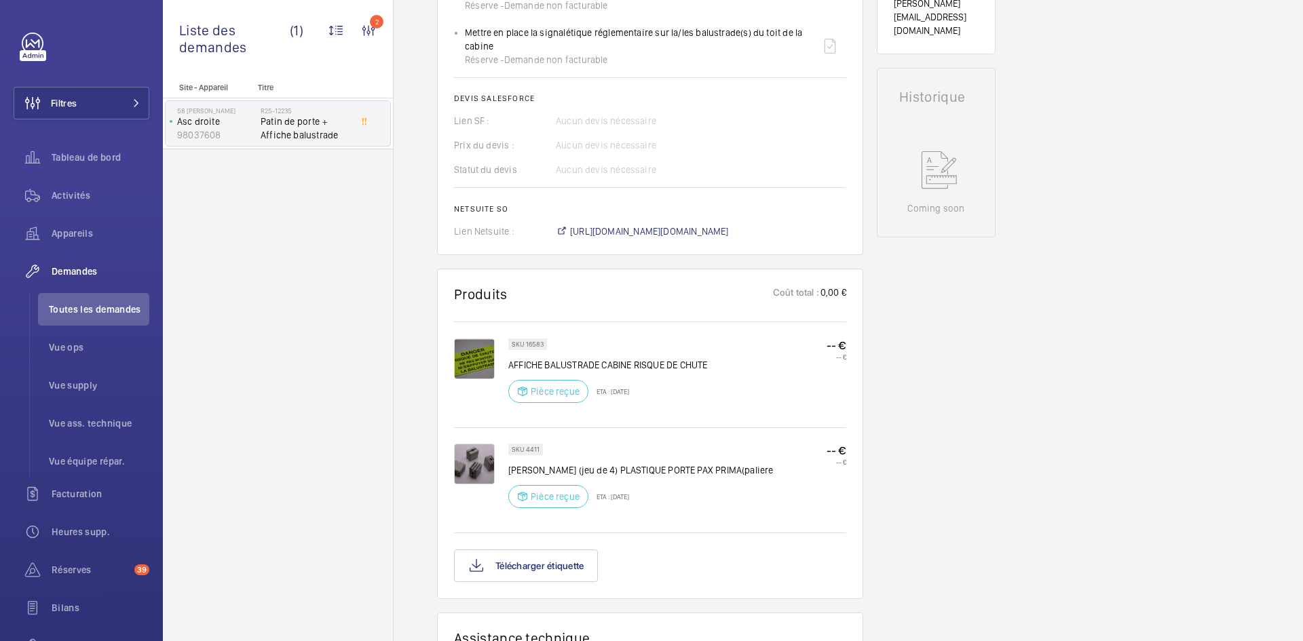
click at [474, 351] on img at bounding box center [474, 359] width 41 height 41
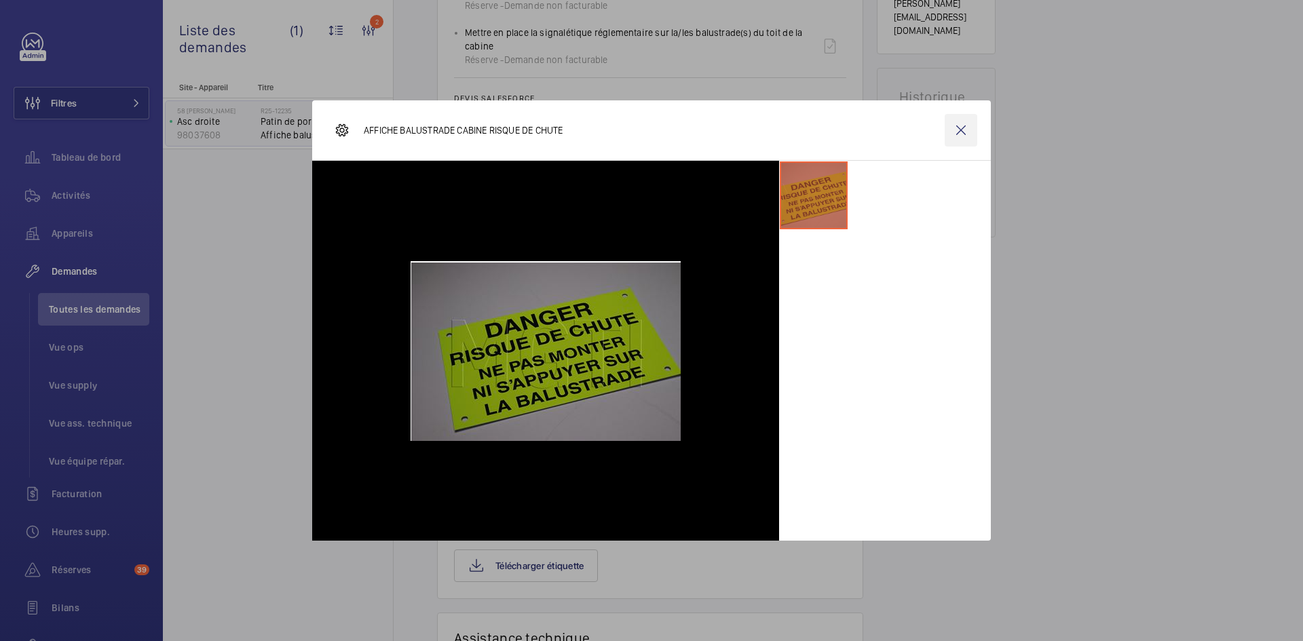
click at [963, 129] on wm-front-icon-button at bounding box center [960, 130] width 33 height 33
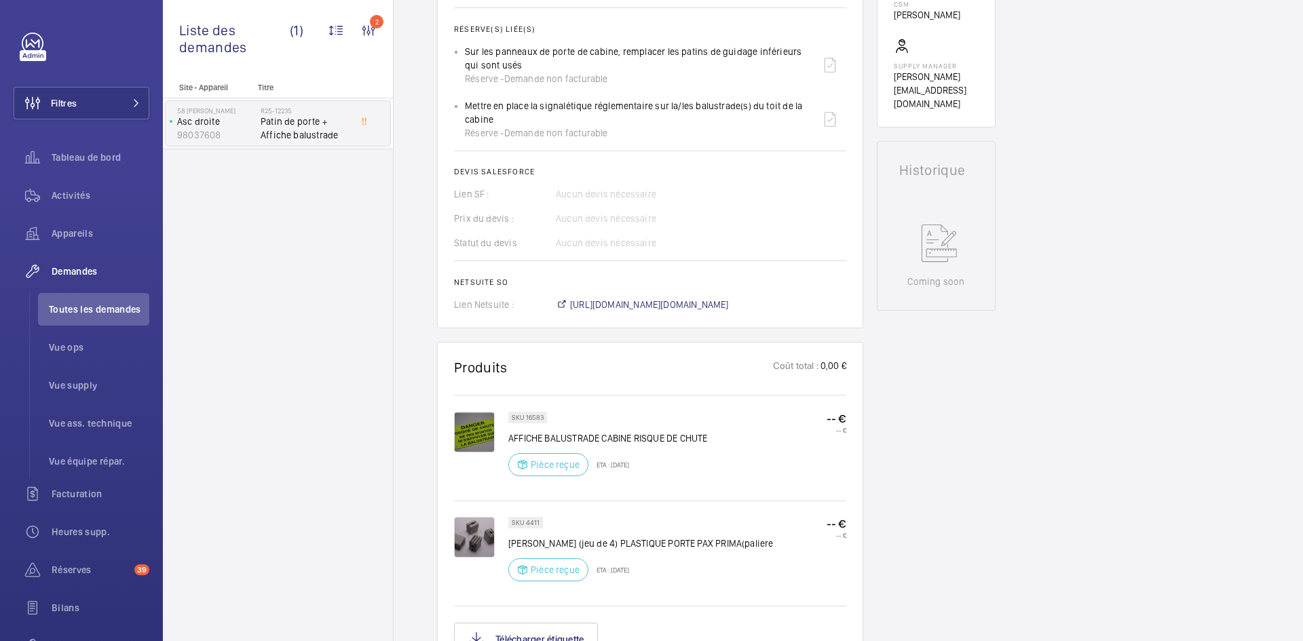
scroll to position [380, 0]
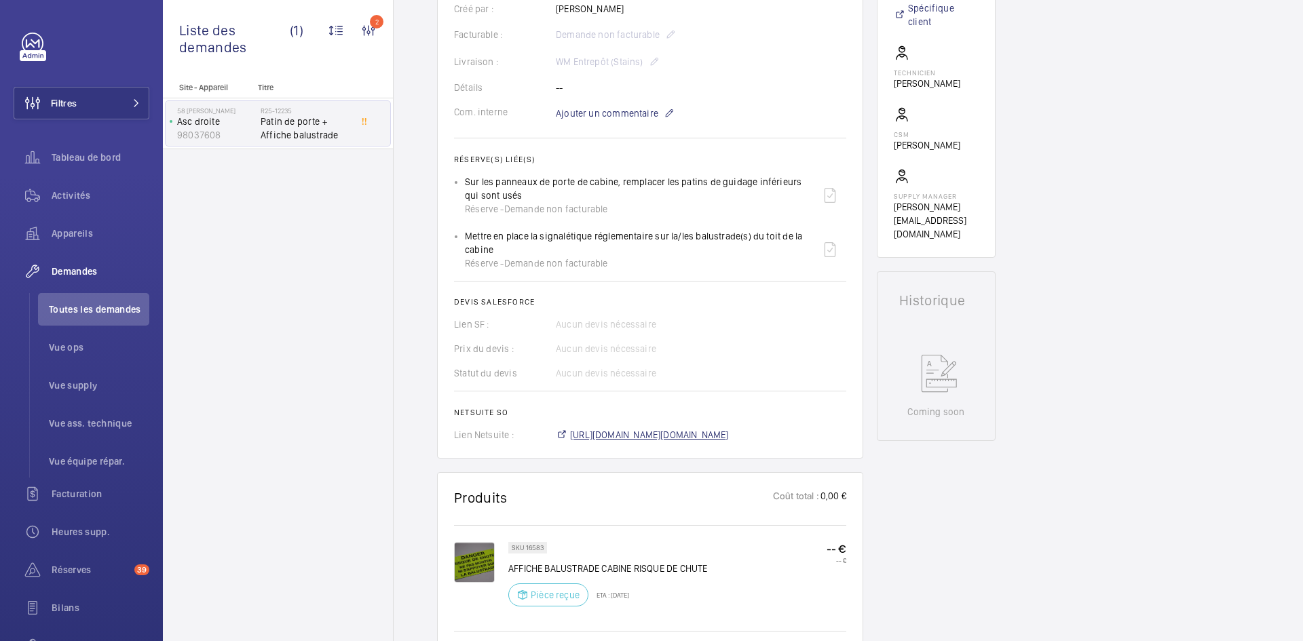
click at [729, 434] on span "[URL][DOMAIN_NAME][DOMAIN_NAME]" at bounding box center [649, 435] width 159 height 14
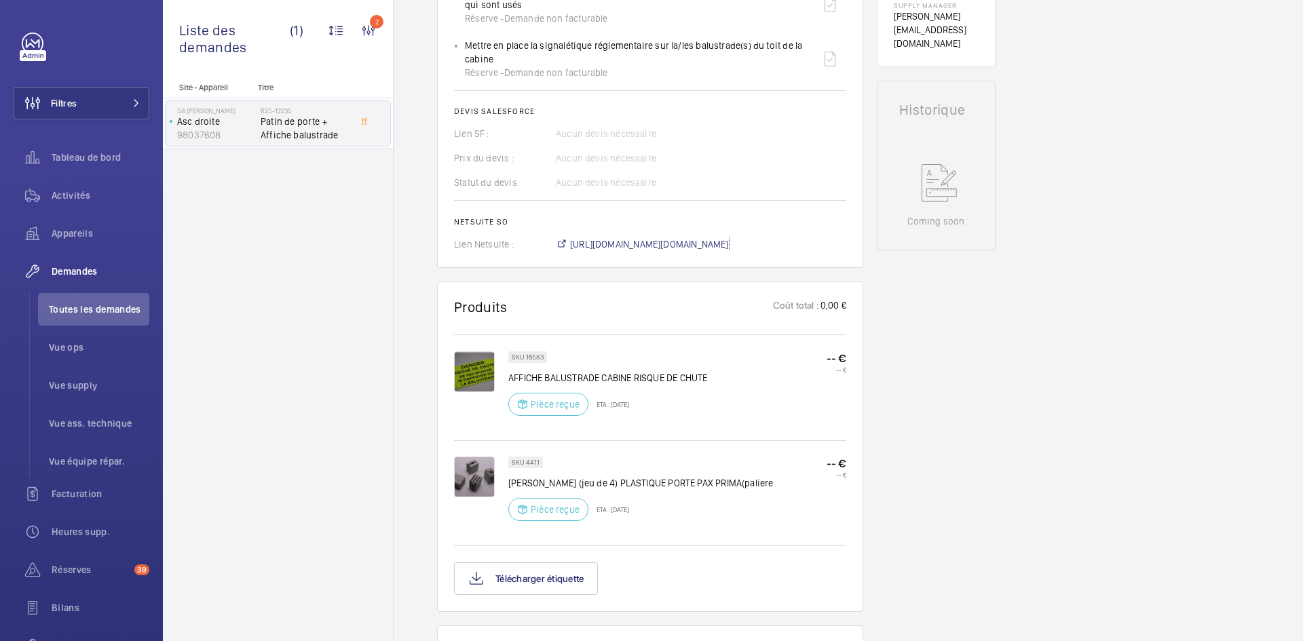
scroll to position [583, 0]
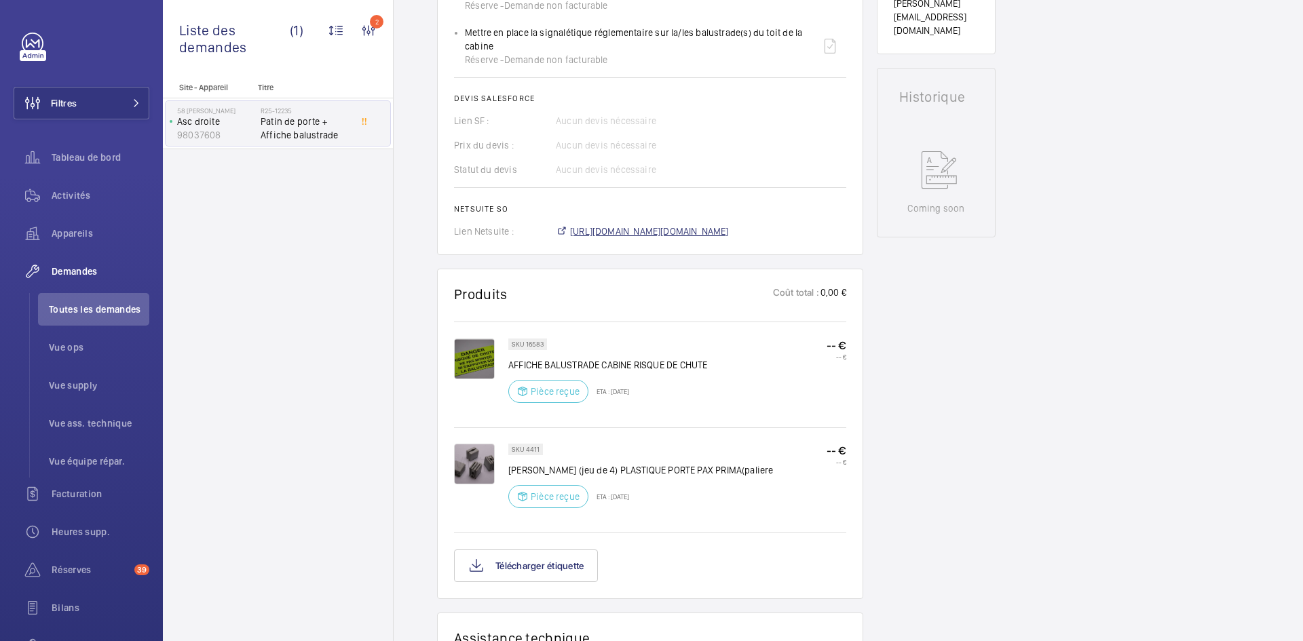
click at [729, 235] on span "[URL][DOMAIN_NAME][DOMAIN_NAME]" at bounding box center [649, 232] width 159 height 14
click at [480, 353] on img at bounding box center [474, 359] width 41 height 41
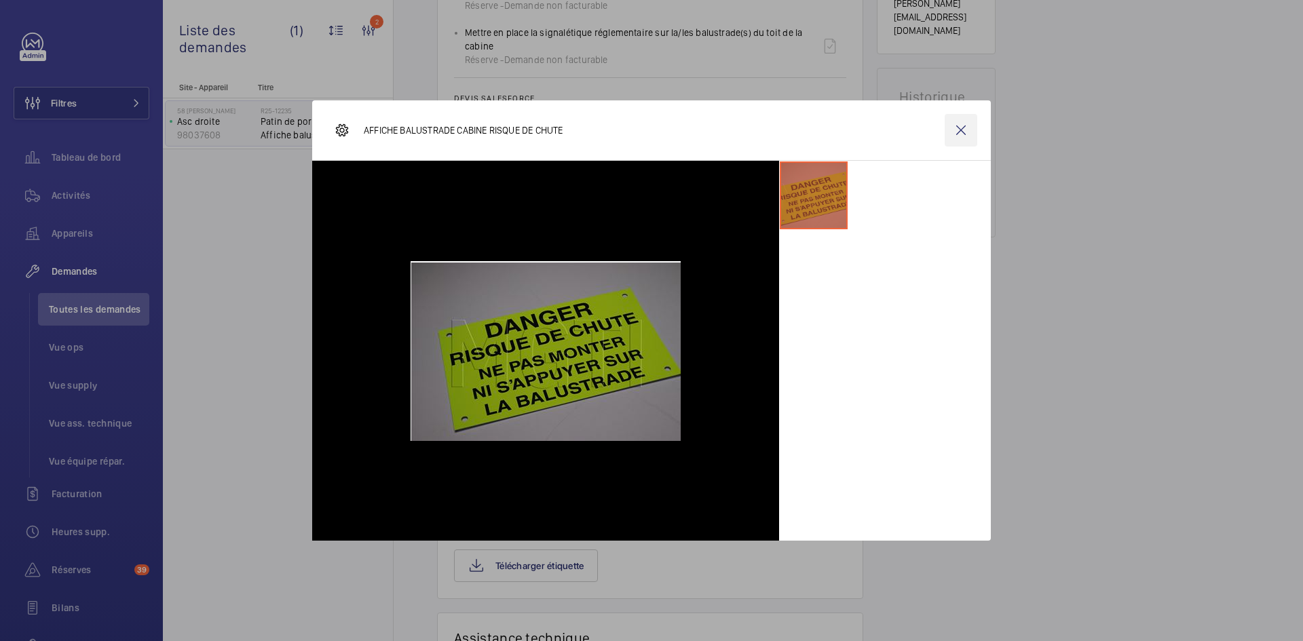
click at [964, 134] on wm-front-icon-button at bounding box center [960, 130] width 33 height 33
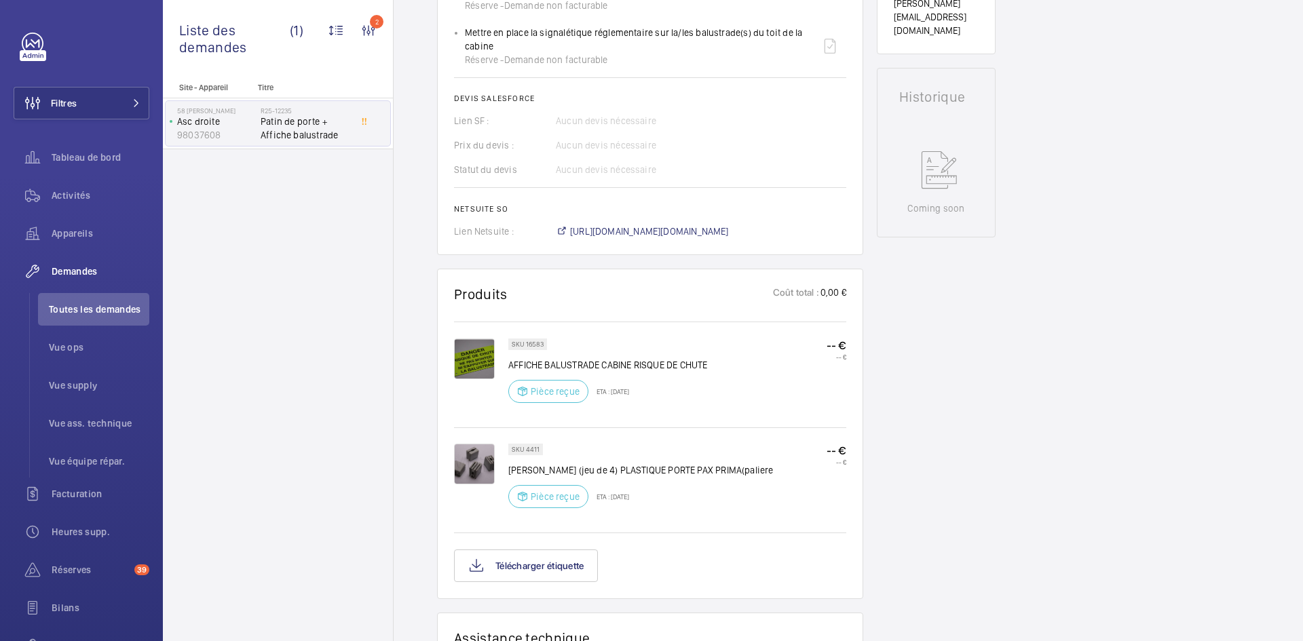
click at [478, 469] on img at bounding box center [474, 464] width 41 height 41
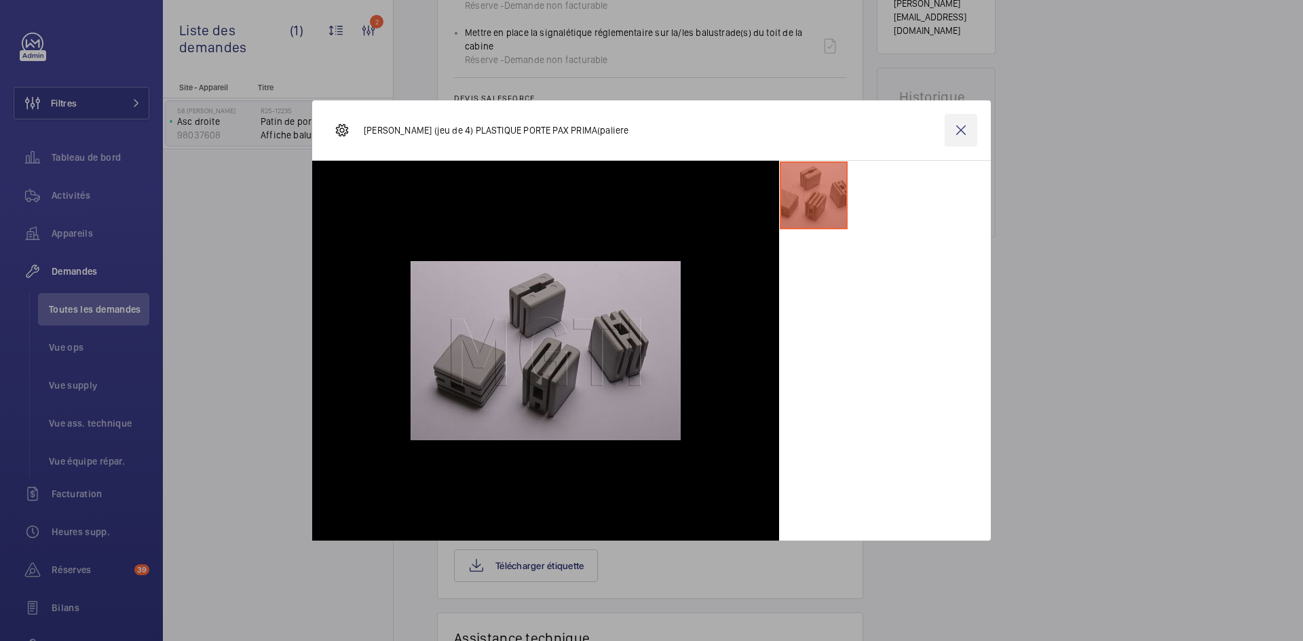
click at [957, 130] on wm-front-icon-button at bounding box center [960, 130] width 33 height 33
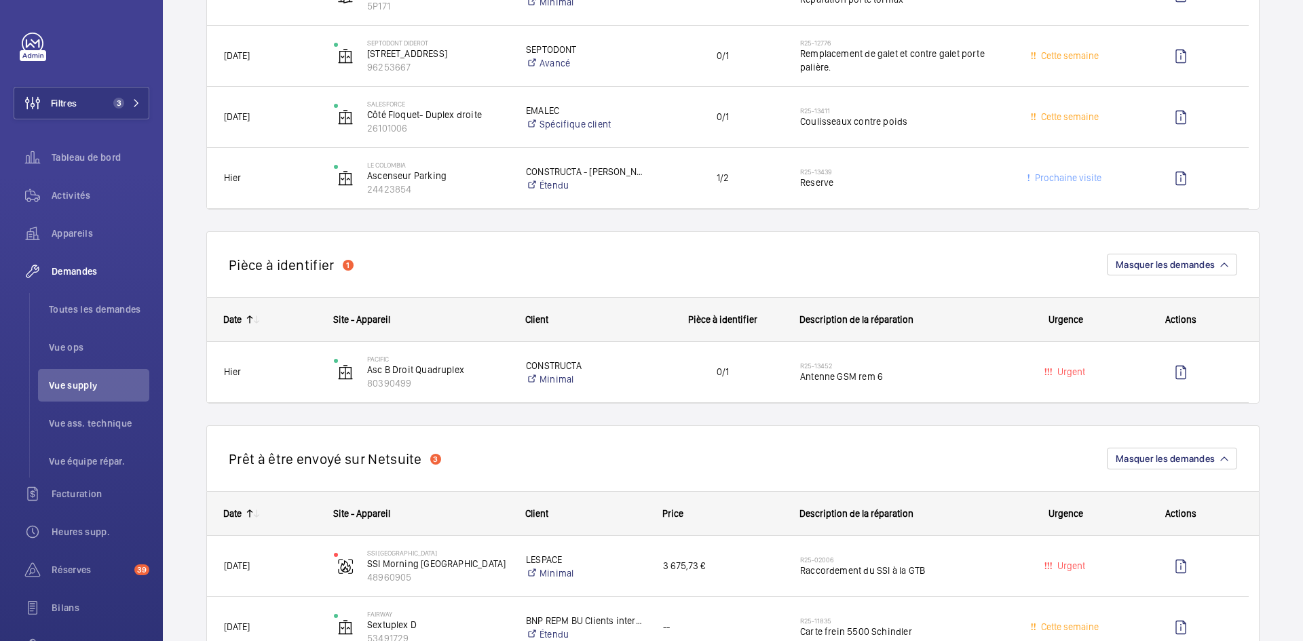
scroll to position [678, 0]
